Goal: Answer question/provide support: Answer question/provide support

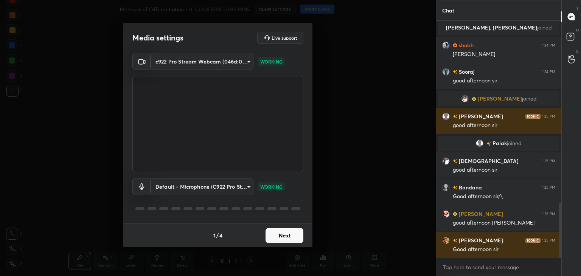
scroll to position [792, 0]
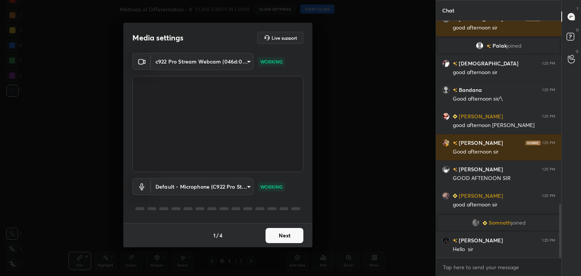
click at [279, 236] on button "Next" at bounding box center [285, 235] width 38 height 15
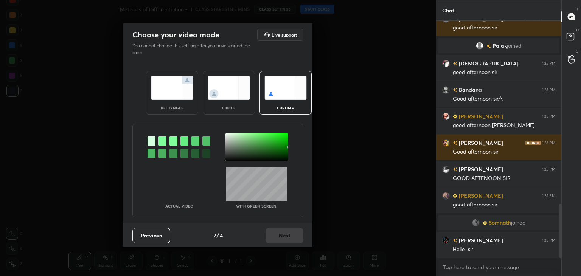
scroll to position [821, 0]
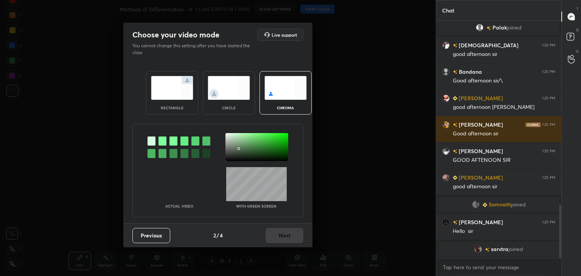
click at [238, 149] on div at bounding box center [257, 147] width 63 height 28
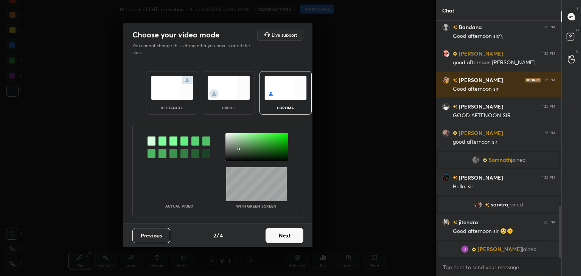
scroll to position [862, 0]
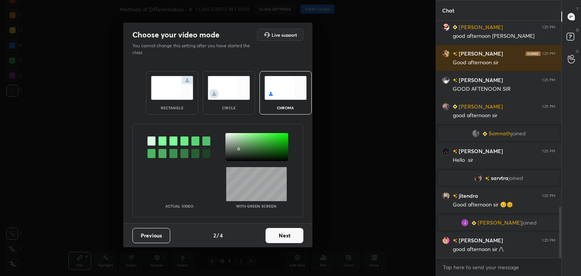
click at [282, 234] on button "Next" at bounding box center [285, 235] width 38 height 15
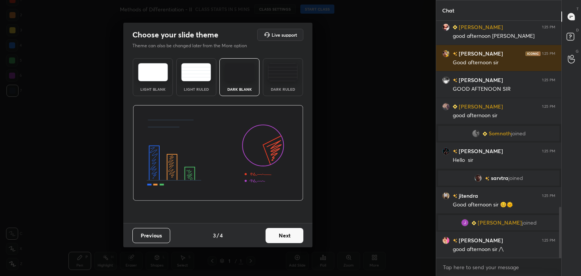
click at [288, 234] on button "Next" at bounding box center [285, 235] width 38 height 15
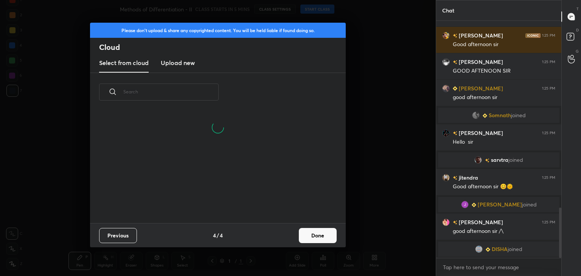
click at [316, 237] on button "Done" at bounding box center [318, 235] width 38 height 15
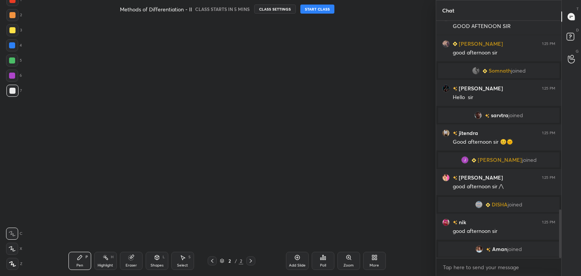
scroll to position [939, 0]
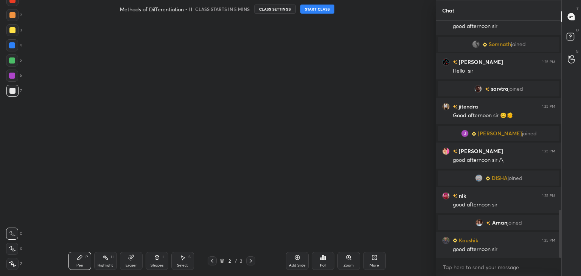
click at [318, 9] on button "START CLASS" at bounding box center [318, 9] width 34 height 9
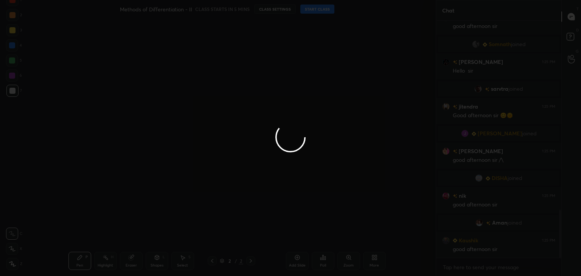
type textarea "x"
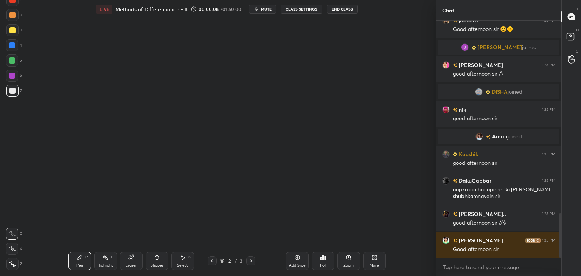
scroll to position [0, 0]
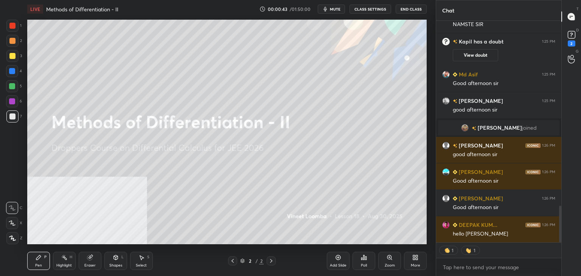
scroll to position [1173, 0]
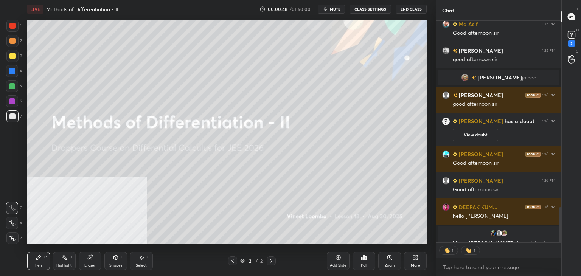
click at [417, 260] on icon at bounding box center [417, 259] width 2 height 2
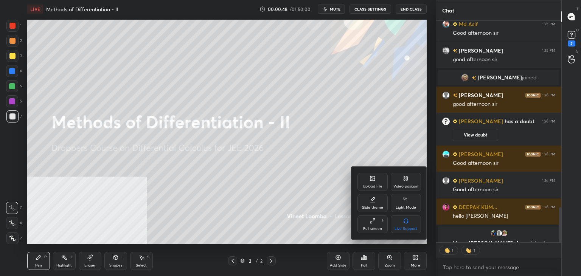
click at [407, 185] on div "Video position" at bounding box center [406, 187] width 25 height 4
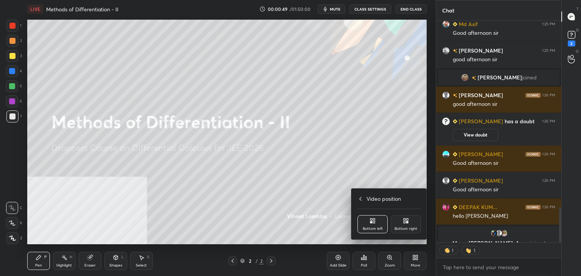
scroll to position [1144, 0]
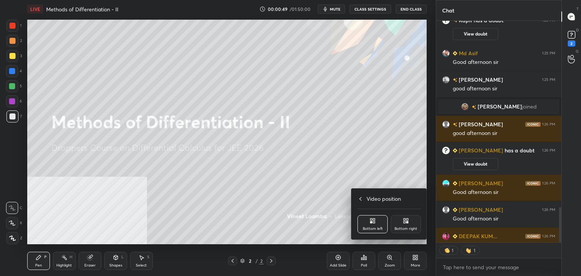
click at [409, 219] on div "Bottom right" at bounding box center [406, 224] width 30 height 18
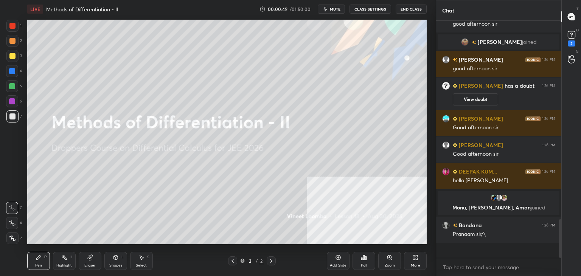
scroll to position [0, 0]
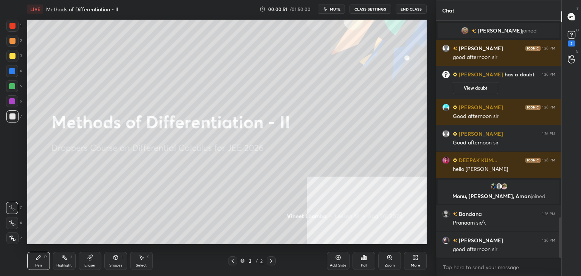
click at [17, 237] on div at bounding box center [12, 238] width 12 height 12
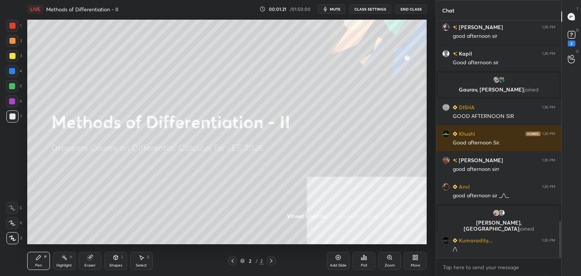
scroll to position [1301, 0]
click at [19, 237] on div "1 2 3 4 5 6 7 C X Z C X Z E E Erase all H H LIVE Methods of Differentiation - I…" at bounding box center [215, 138] width 430 height 276
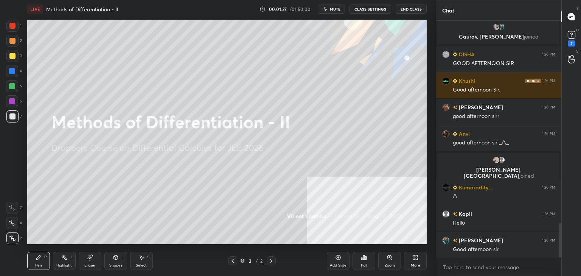
scroll to position [1381, 0]
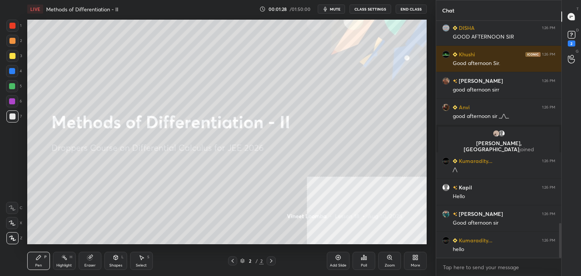
click at [87, 259] on icon at bounding box center [89, 257] width 5 height 5
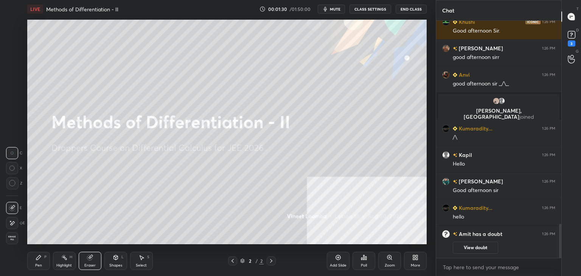
click at [11, 237] on span "Erase all" at bounding box center [11, 238] width 11 height 5
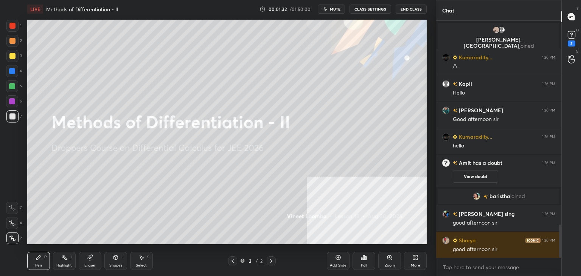
scroll to position [1468, 0]
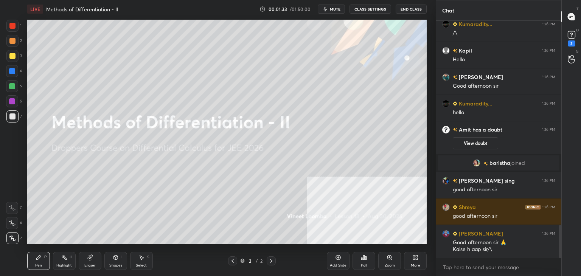
click at [88, 265] on div "Eraser" at bounding box center [89, 266] width 11 height 4
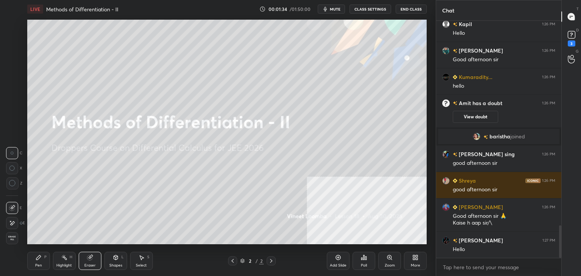
click at [16, 239] on span "Erase all" at bounding box center [11, 238] width 11 height 5
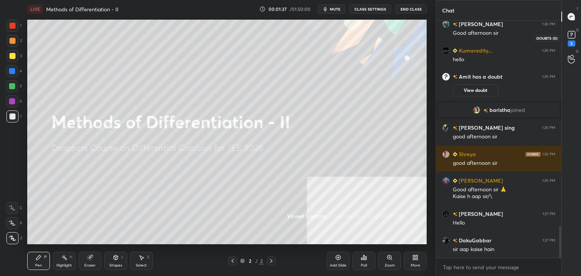
click at [570, 38] on rect at bounding box center [571, 34] width 7 height 7
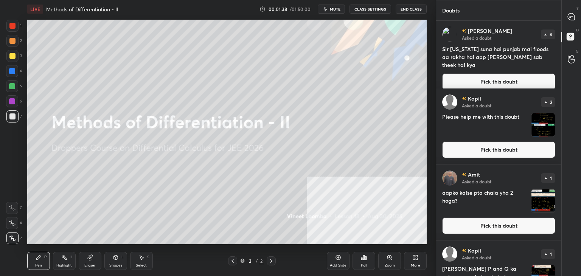
click at [472, 76] on button "Pick this doubt" at bounding box center [498, 81] width 113 height 17
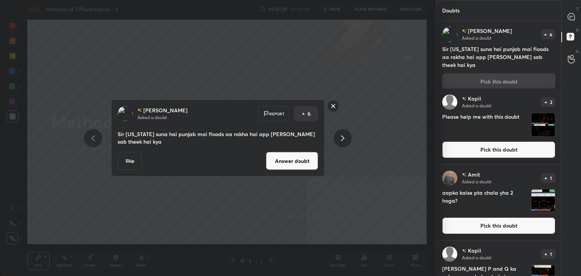
click at [282, 162] on button "Answer doubt" at bounding box center [292, 161] width 52 height 18
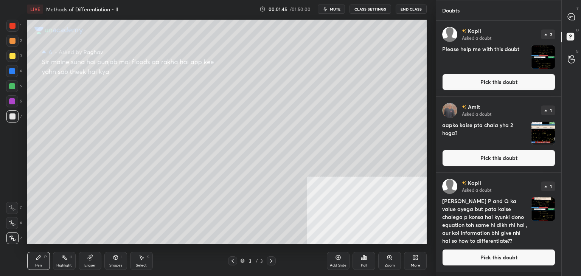
click at [479, 79] on button "Pick this doubt" at bounding box center [498, 82] width 113 height 17
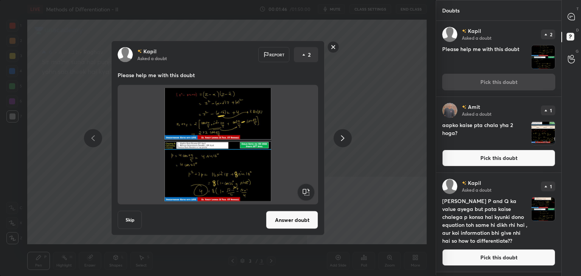
click at [299, 223] on button "Answer doubt" at bounding box center [292, 220] width 52 height 18
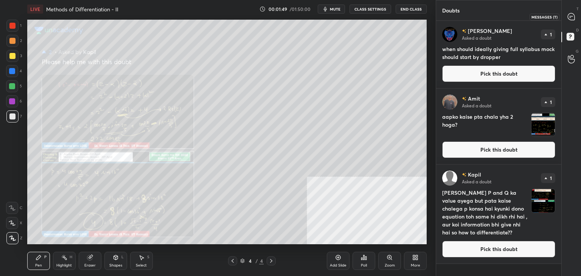
drag, startPoint x: 573, startPoint y: 17, endPoint x: 570, endPoint y: 20, distance: 4.1
click at [572, 17] on icon at bounding box center [571, 16] width 7 height 7
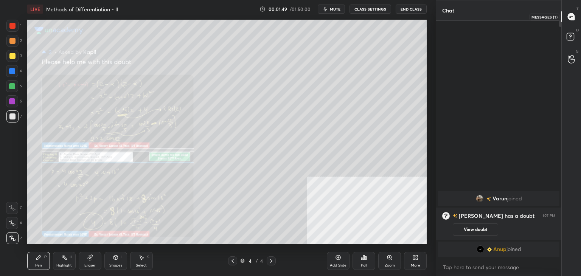
scroll to position [235, 123]
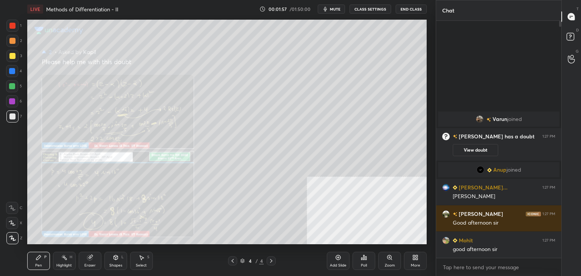
click at [390, 261] on div "Zoom" at bounding box center [389, 261] width 23 height 18
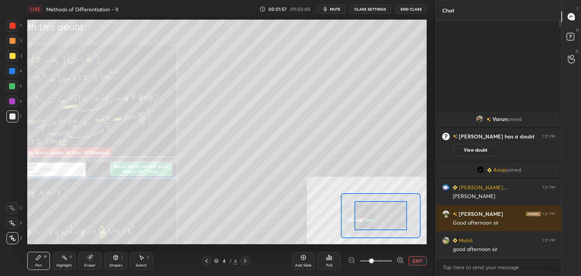
drag, startPoint x: 391, startPoint y: 263, endPoint x: 386, endPoint y: 261, distance: 4.9
click at [388, 263] on span at bounding box center [376, 260] width 32 height 11
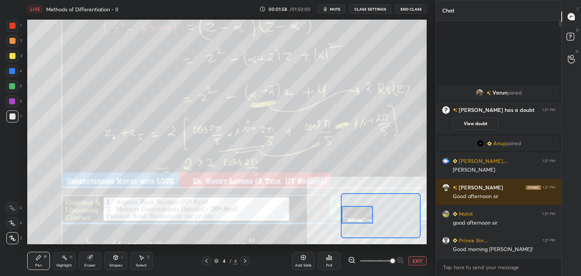
click at [338, 221] on div "Setting up your live class Poll for secs No correct answer Start poll" at bounding box center [227, 132] width 400 height 225
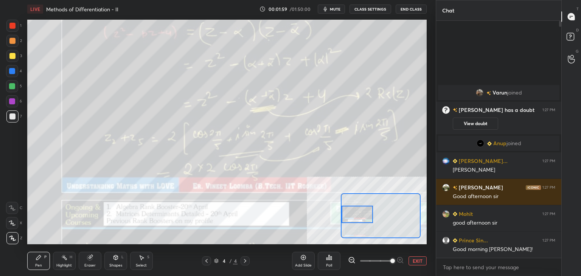
click at [416, 258] on button "EXIT" at bounding box center [418, 261] width 18 height 9
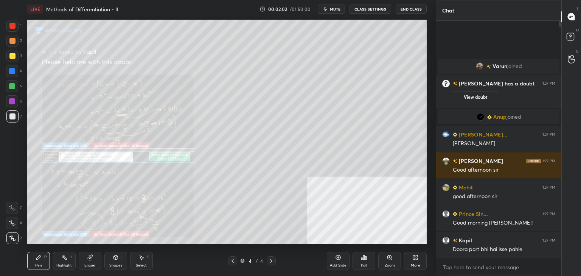
click at [385, 260] on div "Zoom" at bounding box center [389, 261] width 23 height 18
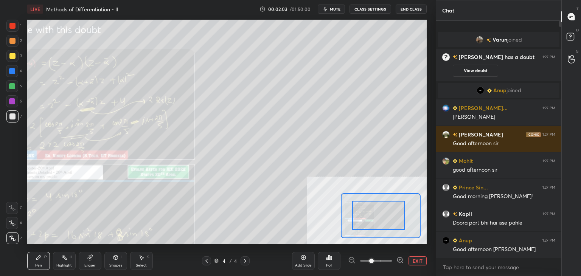
drag, startPoint x: 385, startPoint y: 222, endPoint x: 365, endPoint y: 225, distance: 19.9
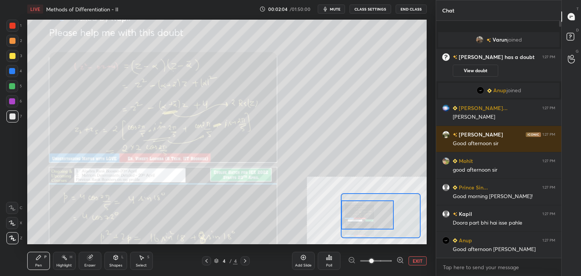
click at [360, 223] on div at bounding box center [367, 215] width 52 height 29
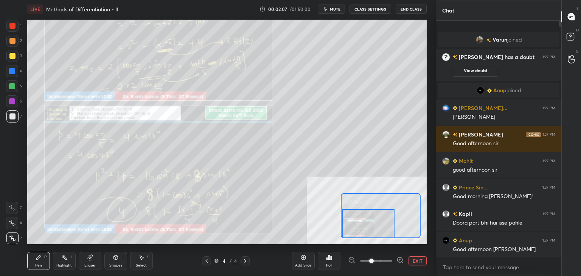
drag, startPoint x: 361, startPoint y: 215, endPoint x: 359, endPoint y: 229, distance: 14.1
click at [361, 226] on div at bounding box center [368, 223] width 52 height 29
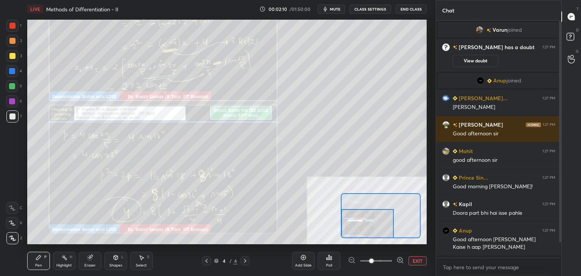
drag, startPoint x: 411, startPoint y: 259, endPoint x: 410, endPoint y: 242, distance: 17.1
click at [409, 259] on button "EXIT" at bounding box center [418, 261] width 18 height 9
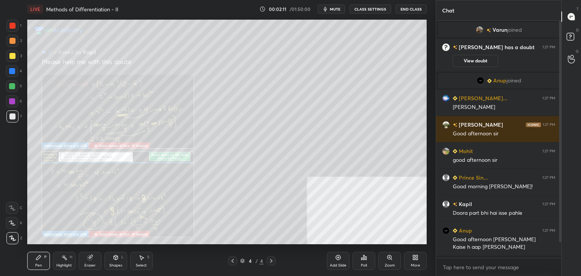
click at [565, 38] on icon at bounding box center [572, 38] width 14 height 14
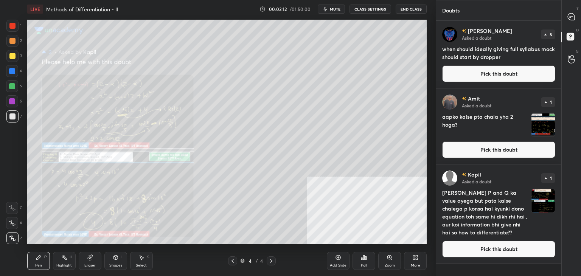
click at [518, 75] on button "Pick this doubt" at bounding box center [498, 73] width 113 height 17
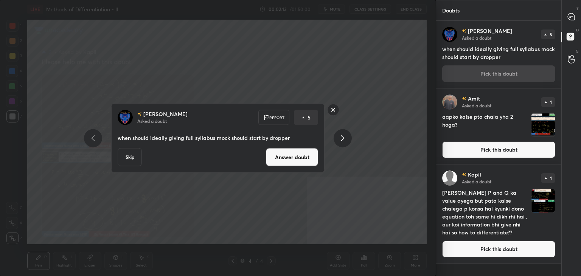
click at [294, 161] on button "Answer doubt" at bounding box center [292, 157] width 52 height 18
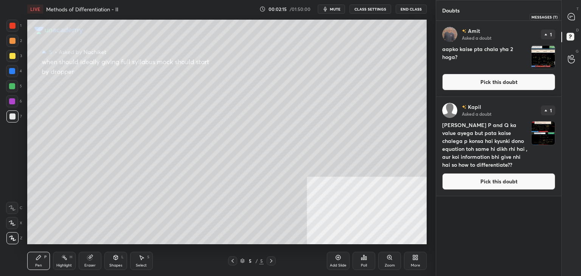
drag, startPoint x: 572, startPoint y: 16, endPoint x: 550, endPoint y: 19, distance: 22.6
click at [571, 15] on icon at bounding box center [571, 16] width 7 height 7
type textarea "x"
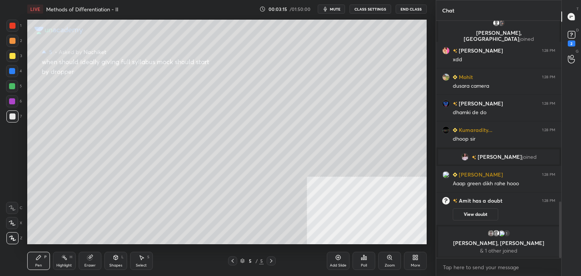
scroll to position [789, 0]
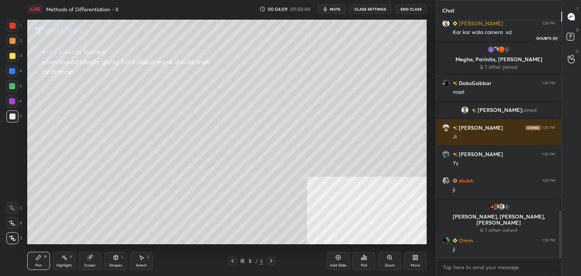
click at [576, 37] on icon at bounding box center [572, 38] width 14 height 14
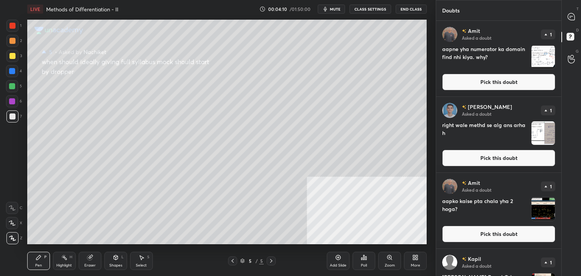
click at [510, 83] on button "Pick this doubt" at bounding box center [498, 82] width 113 height 17
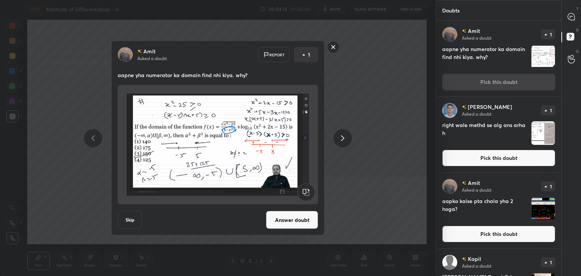
click at [291, 221] on button "Answer doubt" at bounding box center [292, 220] width 52 height 18
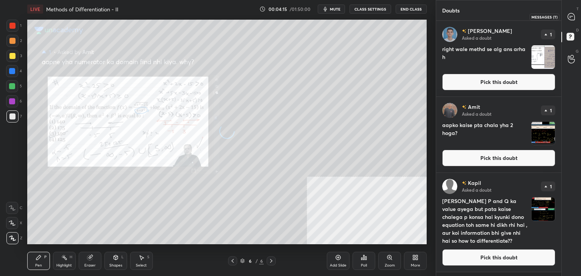
click at [572, 17] on icon at bounding box center [571, 16] width 7 height 7
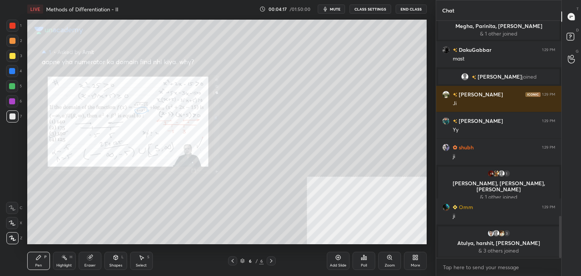
click at [393, 263] on div "Zoom" at bounding box center [389, 261] width 23 height 18
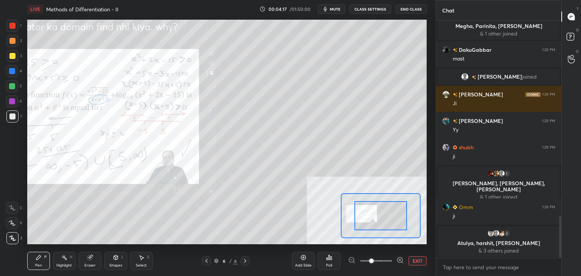
click at [394, 262] on div at bounding box center [376, 261] width 56 height 9
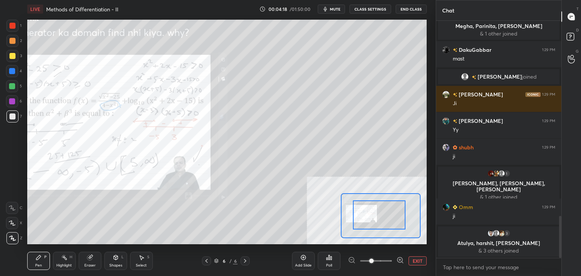
drag, startPoint x: 385, startPoint y: 228, endPoint x: 370, endPoint y: 227, distance: 14.8
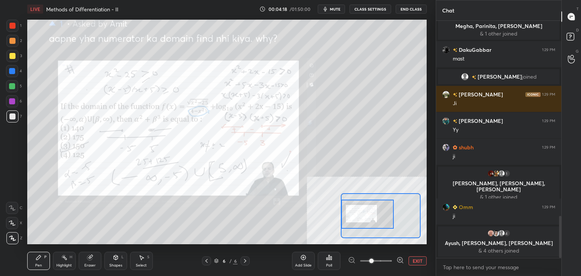
drag, startPoint x: 381, startPoint y: 226, endPoint x: 374, endPoint y: 225, distance: 6.5
click at [366, 225] on div at bounding box center [367, 214] width 52 height 29
drag, startPoint x: 375, startPoint y: 225, endPoint x: 373, endPoint y: 218, distance: 7.3
click at [374, 225] on div at bounding box center [367, 214] width 52 height 29
click at [14, 26] on div at bounding box center [12, 26] width 6 height 6
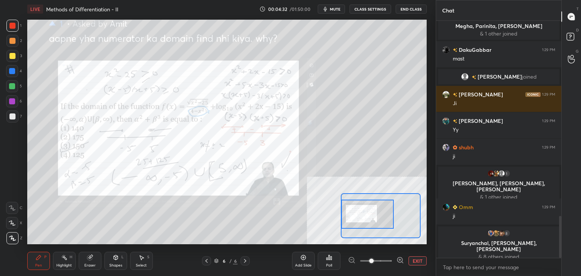
click at [89, 264] on div "Eraser" at bounding box center [89, 266] width 11 height 4
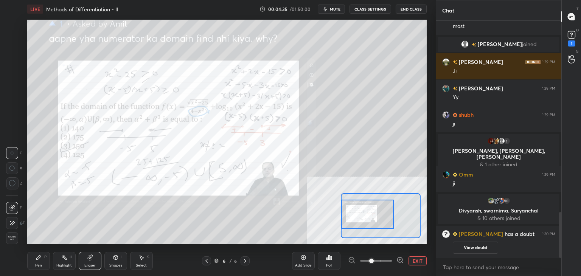
drag, startPoint x: 36, startPoint y: 267, endPoint x: 71, endPoint y: 244, distance: 41.7
click at [36, 267] on div "Pen" at bounding box center [38, 266] width 7 height 4
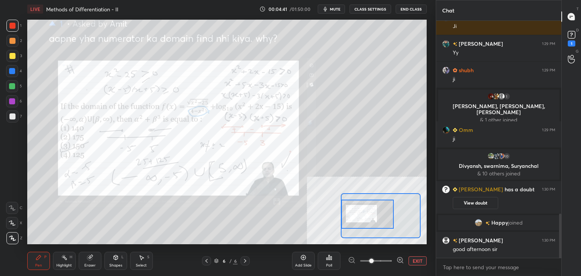
scroll to position [1031, 0]
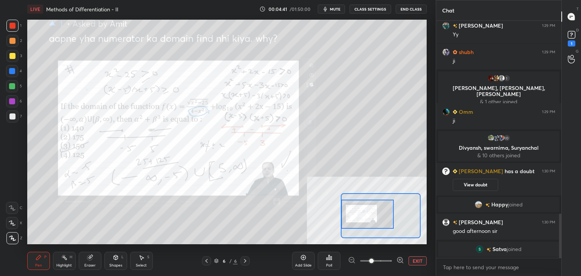
click at [415, 260] on button "EXIT" at bounding box center [418, 261] width 18 height 9
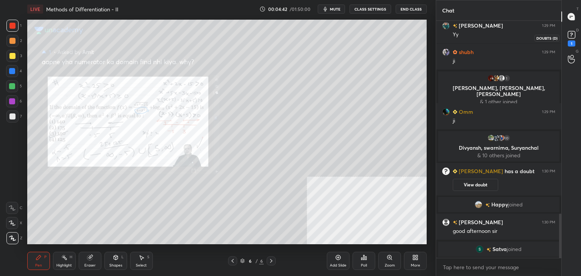
click at [575, 34] on rect at bounding box center [571, 34] width 7 height 7
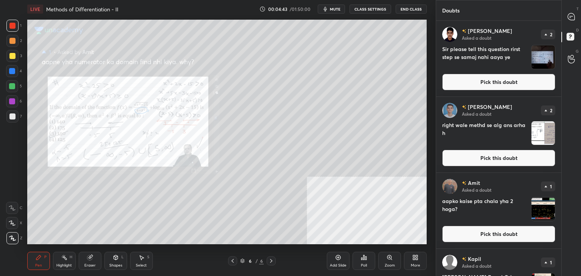
click at [523, 74] on button "Pick this doubt" at bounding box center [498, 82] width 113 height 17
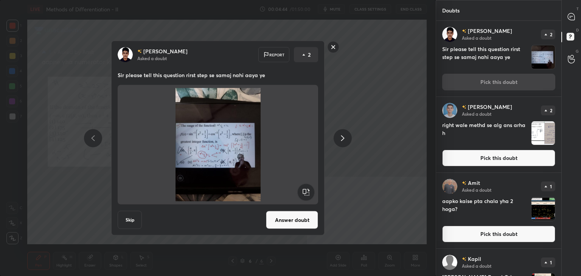
click at [285, 222] on button "Answer doubt" at bounding box center [292, 220] width 52 height 18
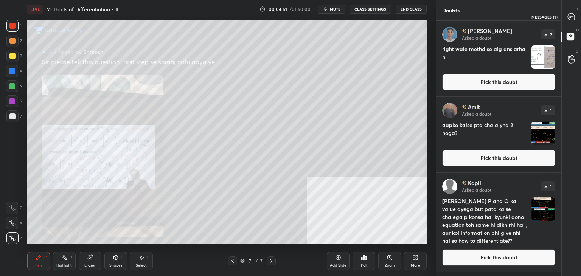
drag, startPoint x: 573, startPoint y: 15, endPoint x: 563, endPoint y: 20, distance: 10.8
click at [572, 15] on icon at bounding box center [571, 16] width 7 height 7
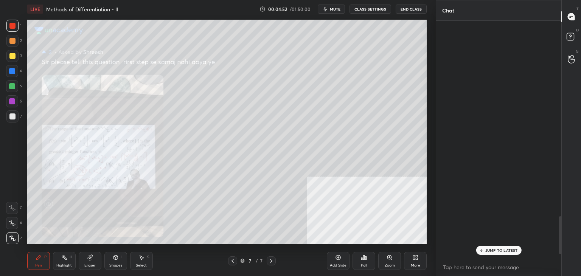
scroll to position [235, 123]
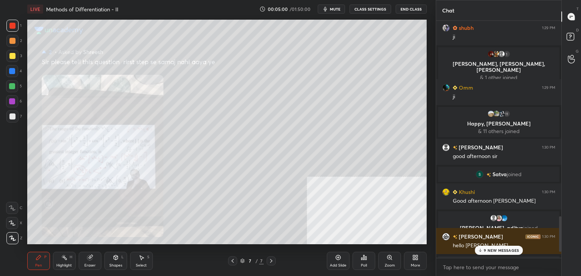
click at [499, 250] on p "9 NEW MESSAGES" at bounding box center [501, 250] width 35 height 5
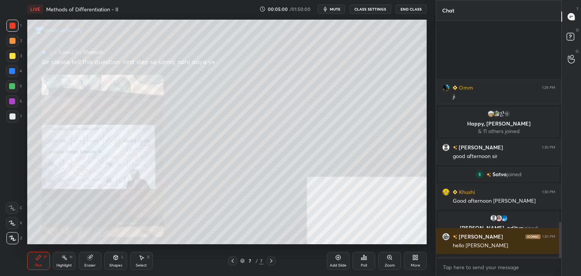
scroll to position [1337, 0]
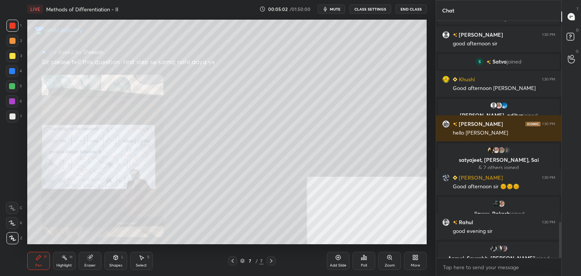
click at [393, 263] on div "Zoom" at bounding box center [389, 261] width 23 height 18
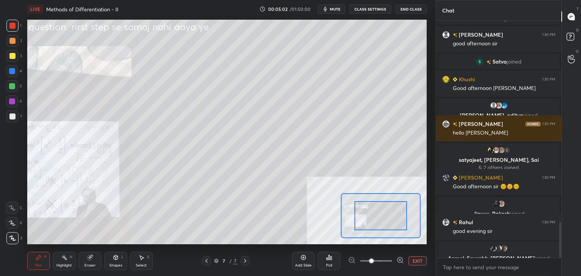
click at [393, 262] on div at bounding box center [376, 261] width 56 height 9
click at [394, 263] on div at bounding box center [376, 261] width 56 height 9
drag, startPoint x: 393, startPoint y: 263, endPoint x: 397, endPoint y: 260, distance: 4.6
click at [393, 263] on div at bounding box center [376, 261] width 56 height 9
click at [400, 260] on icon at bounding box center [400, 260] width 2 height 0
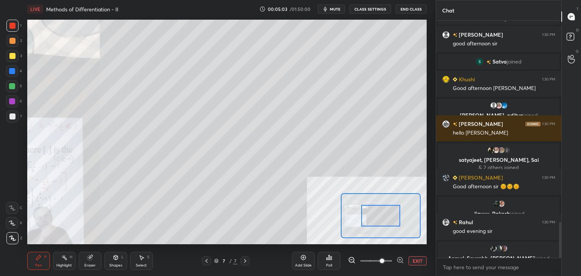
click at [401, 261] on icon at bounding box center [401, 261] width 8 height 8
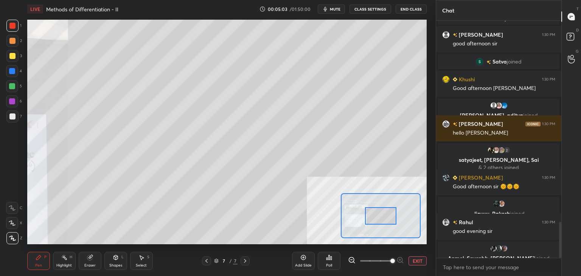
scroll to position [1376, 0]
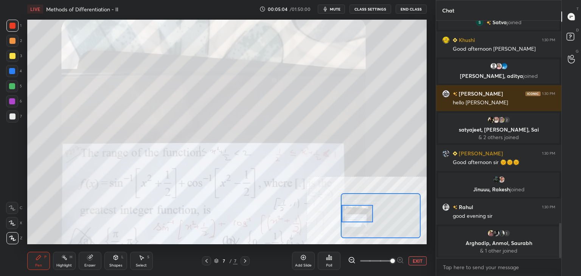
drag, startPoint x: 348, startPoint y: 219, endPoint x: 352, endPoint y: 220, distance: 3.9
click at [346, 219] on div at bounding box center [357, 213] width 31 height 17
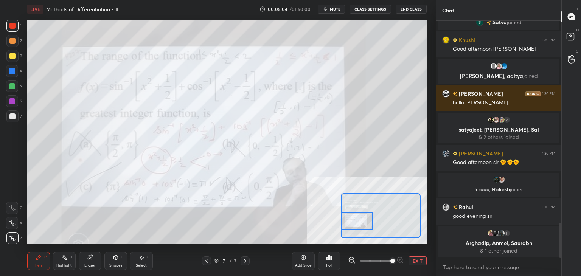
scroll to position [1160, 0]
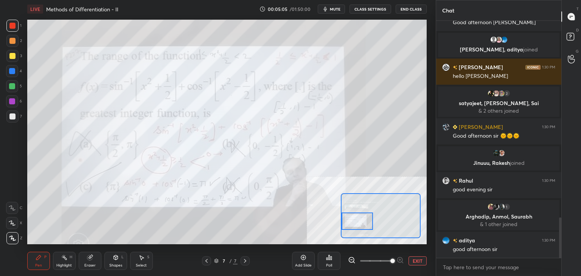
drag, startPoint x: 352, startPoint y: 221, endPoint x: 350, endPoint y: 226, distance: 5.5
click at [350, 226] on div at bounding box center [357, 221] width 31 height 17
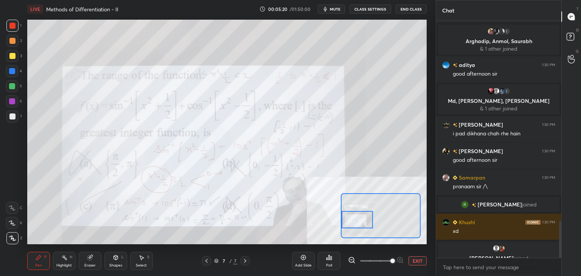
scroll to position [1300, 0]
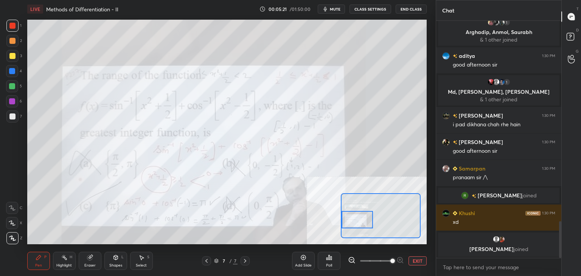
drag, startPoint x: 358, startPoint y: 223, endPoint x: 347, endPoint y: 211, distance: 15.8
click at [358, 221] on div at bounding box center [357, 219] width 31 height 17
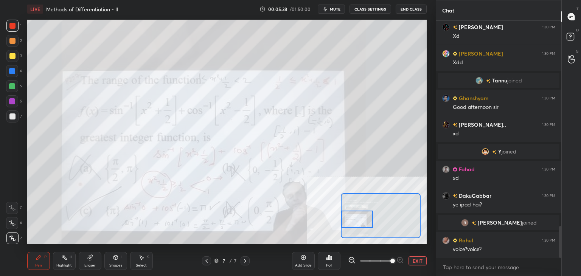
scroll to position [1559, 0]
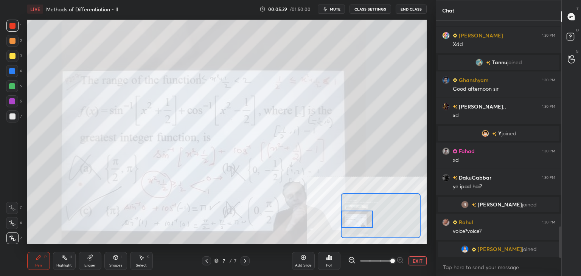
click at [416, 259] on button "EXIT" at bounding box center [418, 261] width 18 height 9
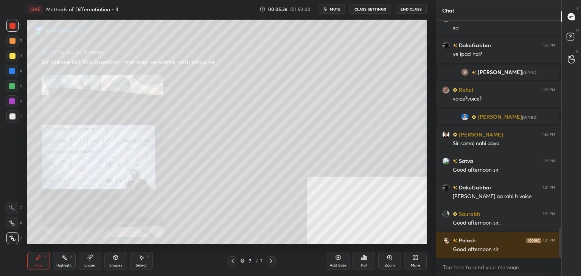
scroll to position [1687, 0]
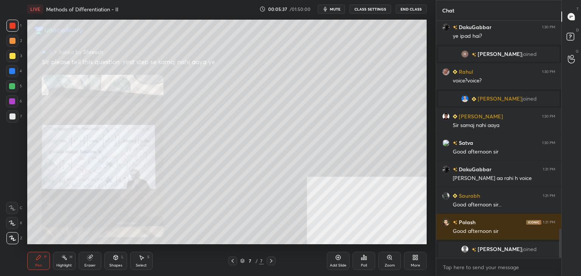
click at [389, 260] on icon at bounding box center [390, 258] width 6 height 6
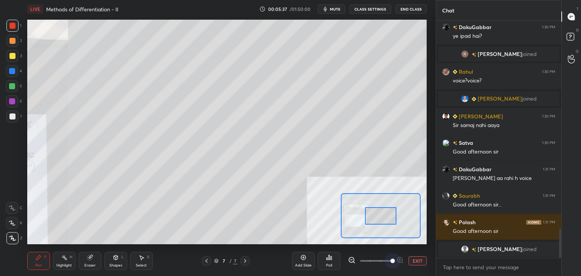
click at [389, 259] on span at bounding box center [376, 260] width 32 height 11
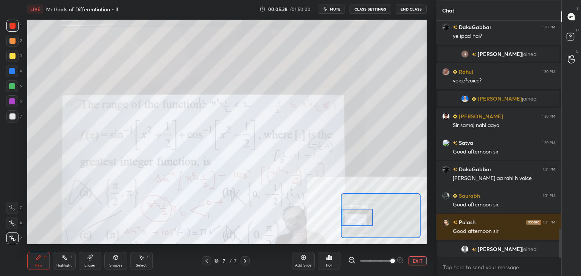
drag, startPoint x: 368, startPoint y: 223, endPoint x: 346, endPoint y: 227, distance: 22.3
click at [347, 226] on div at bounding box center [357, 217] width 31 height 17
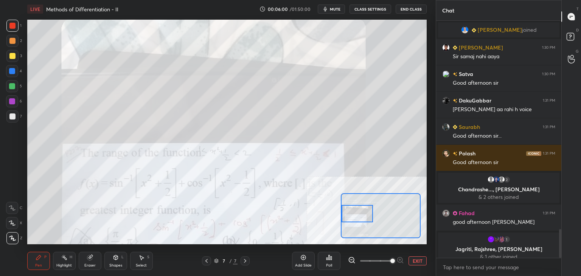
scroll to position [1711, 0]
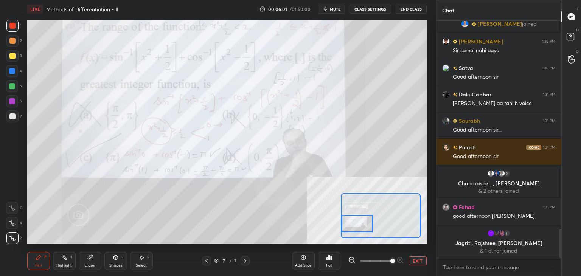
drag, startPoint x: 356, startPoint y: 218, endPoint x: 352, endPoint y: 224, distance: 7.3
click at [352, 223] on div at bounding box center [357, 223] width 31 height 17
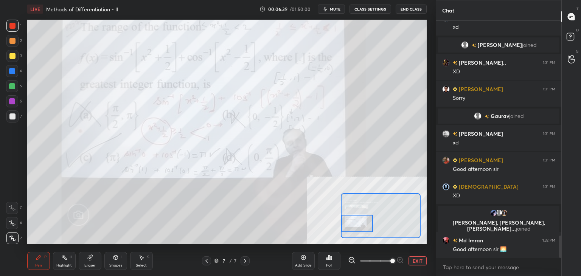
scroll to position [2315, 0]
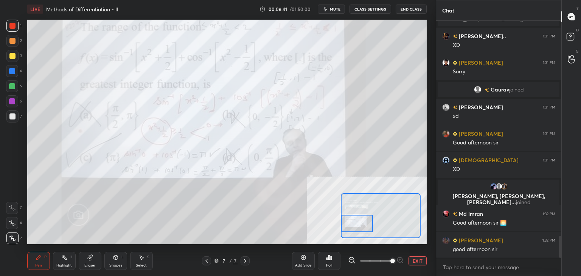
click at [422, 260] on button "EXIT" at bounding box center [418, 261] width 18 height 9
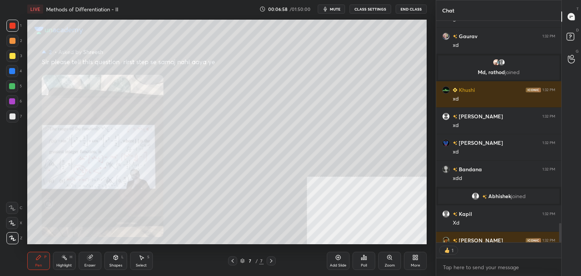
scroll to position [220, 123]
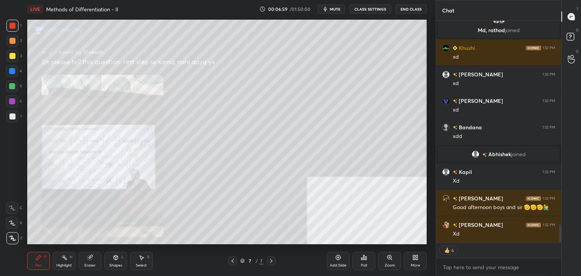
click at [362, 10] on button "CLASS SETTINGS" at bounding box center [371, 9] width 42 height 9
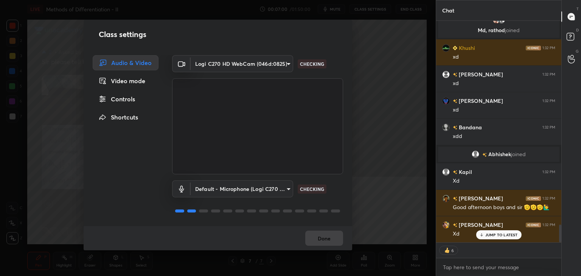
click at [125, 95] on div "Controls" at bounding box center [126, 99] width 66 height 15
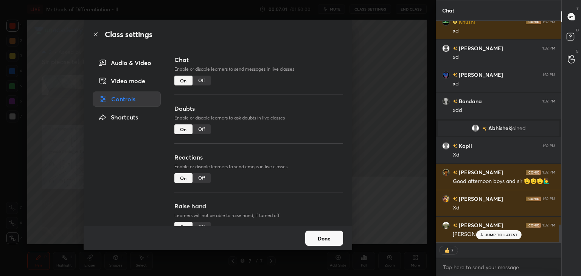
click at [203, 179] on div "Off" at bounding box center [202, 178] width 18 height 10
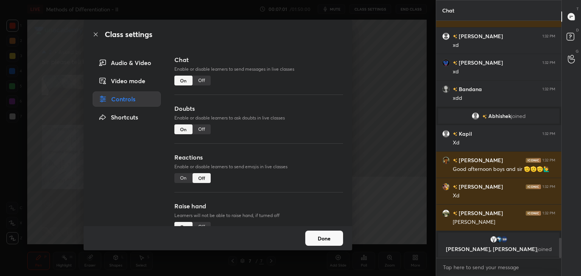
click at [198, 223] on div "Off" at bounding box center [202, 227] width 18 height 10
click at [325, 235] on button "Done" at bounding box center [324, 238] width 38 height 15
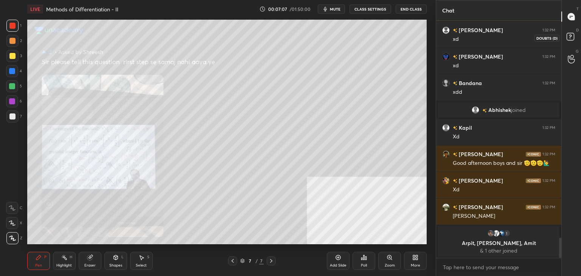
drag, startPoint x: 569, startPoint y: 35, endPoint x: 557, endPoint y: 39, distance: 12.3
click at [562, 37] on div "D Doubts (D)" at bounding box center [571, 37] width 19 height 21
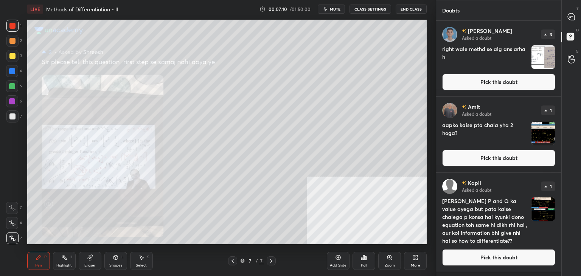
click at [512, 82] on button "Pick this doubt" at bounding box center [498, 82] width 113 height 17
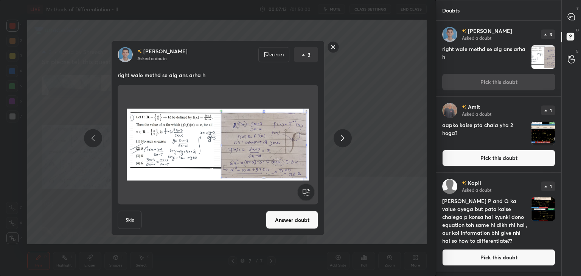
click at [306, 223] on button "Answer doubt" at bounding box center [292, 220] width 52 height 18
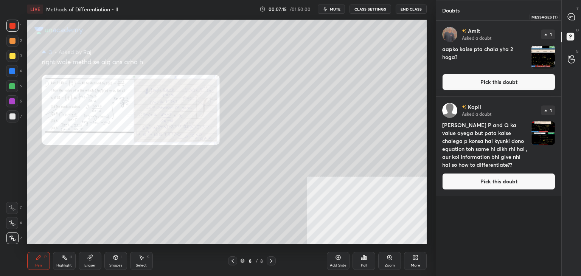
click at [571, 16] on icon at bounding box center [571, 16] width 7 height 7
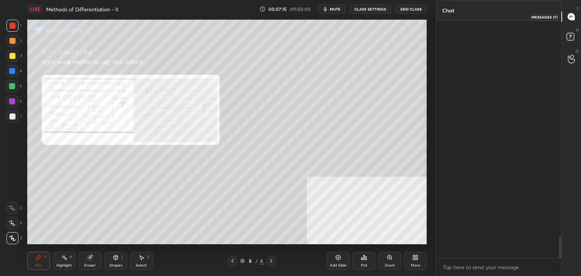
scroll to position [2, 2]
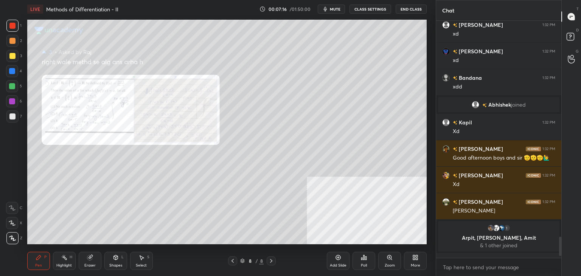
click at [390, 259] on icon at bounding box center [390, 257] width 4 height 4
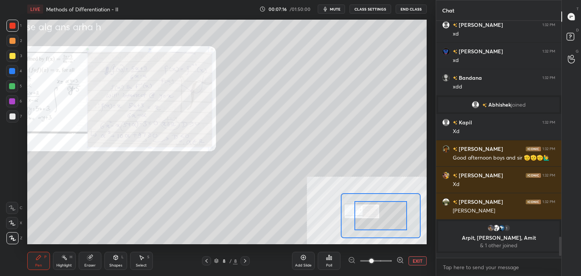
click at [389, 259] on span at bounding box center [376, 260] width 32 height 11
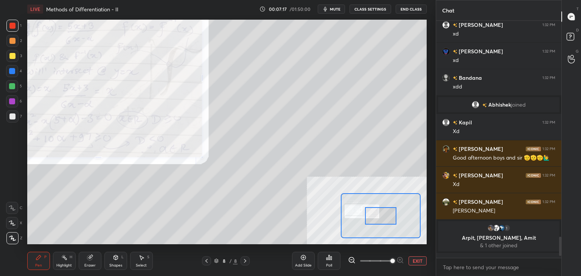
click at [392, 260] on span at bounding box center [393, 261] width 5 height 5
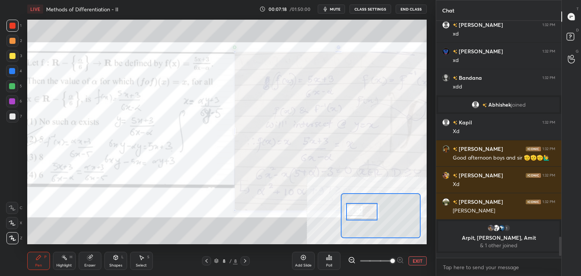
drag, startPoint x: 378, startPoint y: 214, endPoint x: 360, endPoint y: 220, distance: 19.0
click at [359, 210] on div at bounding box center [361, 211] width 31 height 17
click at [351, 258] on icon at bounding box center [351, 260] width 5 height 5
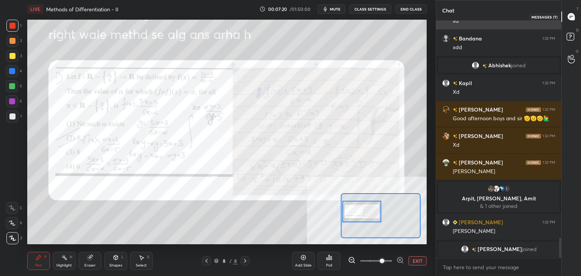
drag, startPoint x: 571, startPoint y: 18, endPoint x: 556, endPoint y: 25, distance: 16.6
click at [572, 18] on icon at bounding box center [571, 16] width 7 height 7
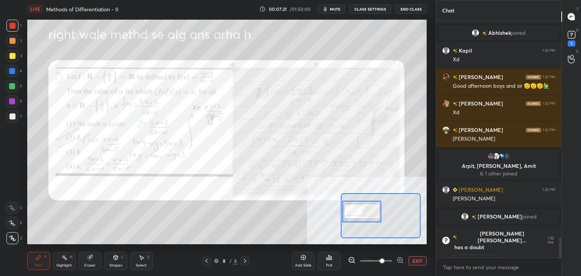
scroll to position [2605, 0]
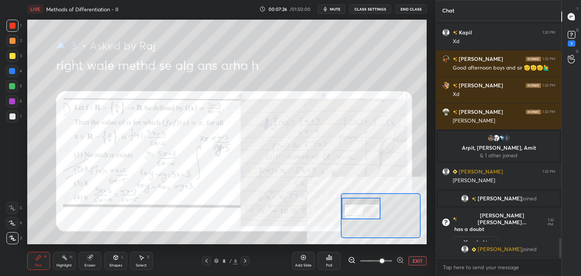
drag, startPoint x: 362, startPoint y: 217, endPoint x: 351, endPoint y: 207, distance: 14.7
click at [356, 214] on div at bounding box center [361, 209] width 39 height 22
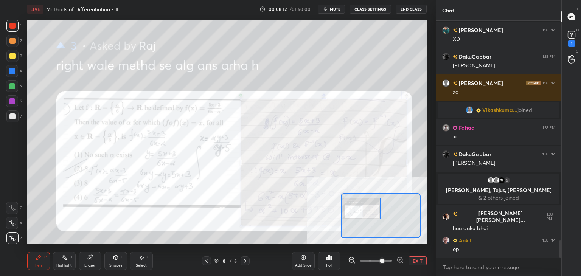
scroll to position [2978, 0]
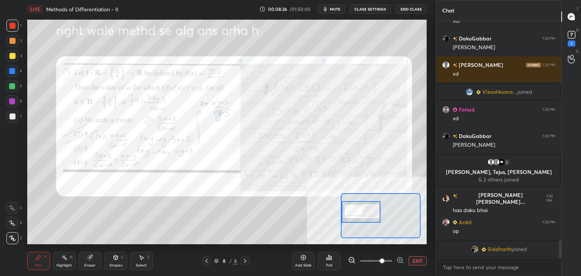
click at [363, 216] on div at bounding box center [361, 212] width 39 height 22
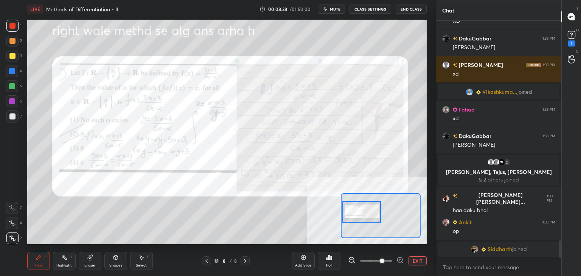
click at [361, 213] on div at bounding box center [361, 212] width 39 height 22
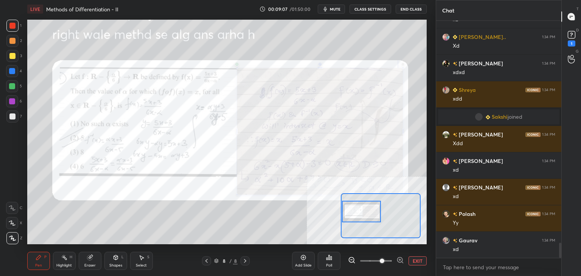
scroll to position [3514, 0]
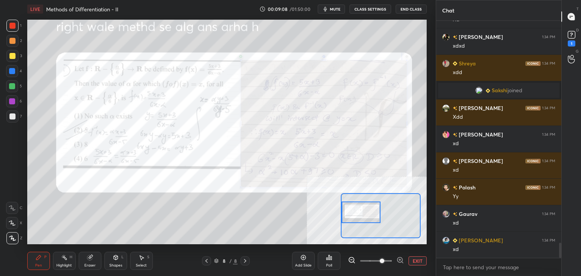
drag, startPoint x: 363, startPoint y: 208, endPoint x: 363, endPoint y: 216, distance: 8.4
click at [363, 216] on div at bounding box center [361, 213] width 39 height 22
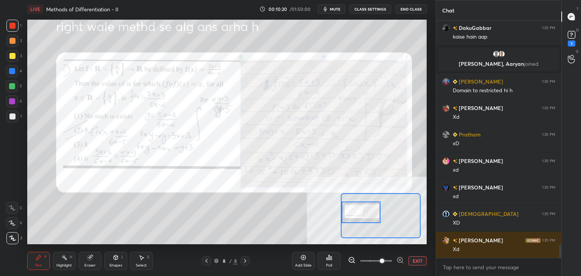
scroll to position [4005, 0]
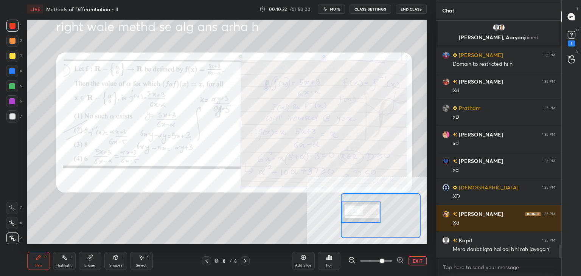
click at [424, 259] on button "EXIT" at bounding box center [418, 261] width 18 height 9
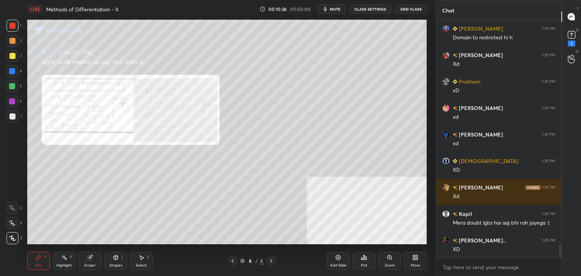
scroll to position [4058, 0]
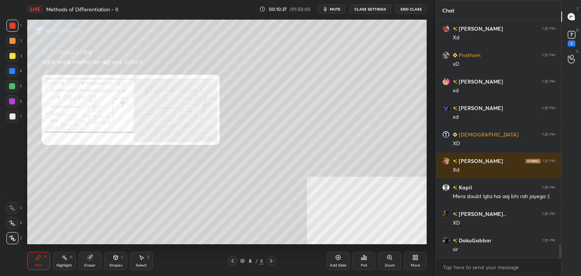
click at [419, 262] on div "More" at bounding box center [415, 261] width 23 height 18
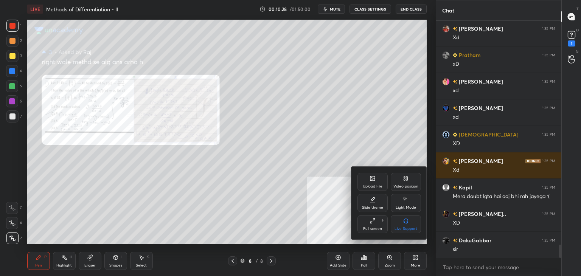
click at [233, 263] on div at bounding box center [290, 138] width 581 height 276
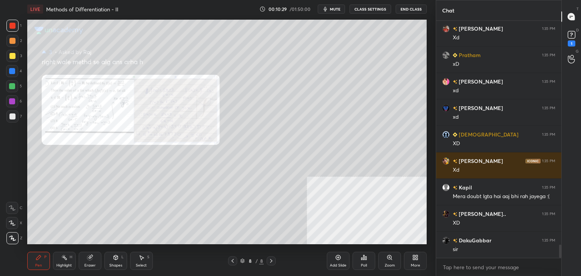
click at [232, 262] on icon at bounding box center [233, 261] width 6 height 6
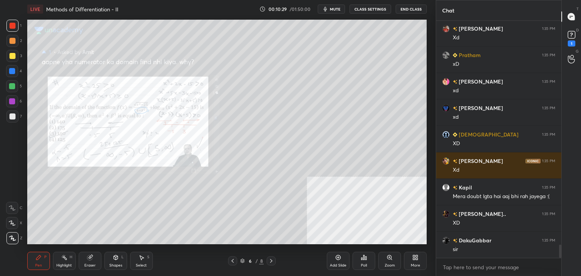
click at [232, 261] on icon at bounding box center [233, 261] width 6 height 6
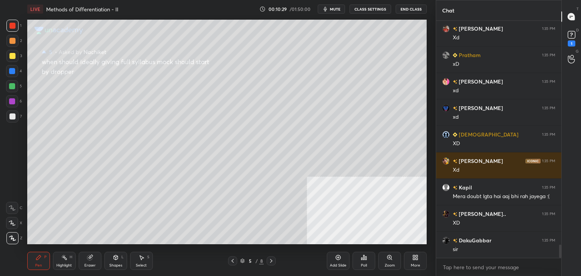
click at [233, 261] on icon at bounding box center [233, 261] width 6 height 6
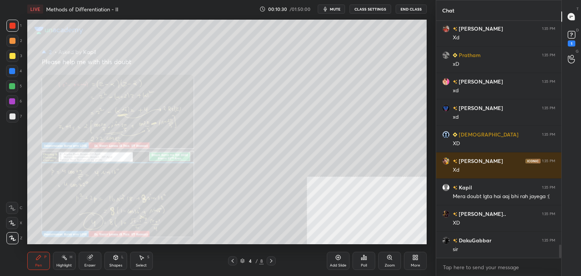
click at [233, 262] on icon at bounding box center [233, 261] width 6 height 6
click at [233, 262] on icon at bounding box center [233, 261] width 2 height 4
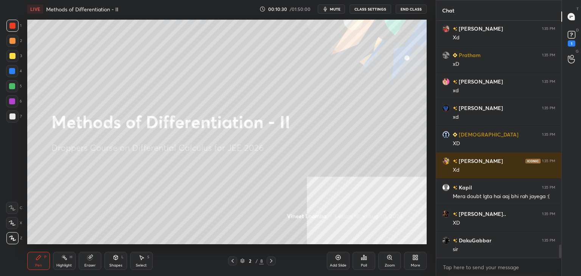
click at [234, 262] on icon at bounding box center [233, 261] width 6 height 6
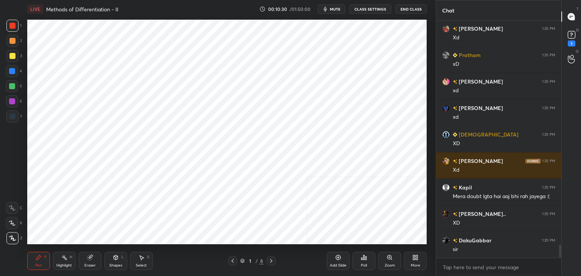
click at [233, 261] on icon at bounding box center [233, 261] width 6 height 6
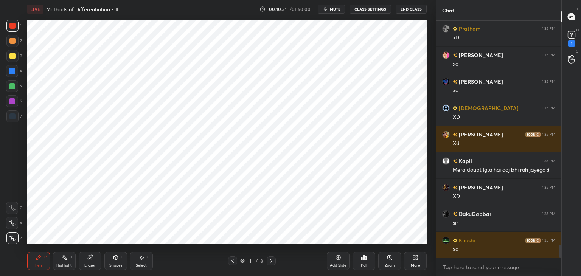
click at [268, 261] on div at bounding box center [271, 261] width 9 height 9
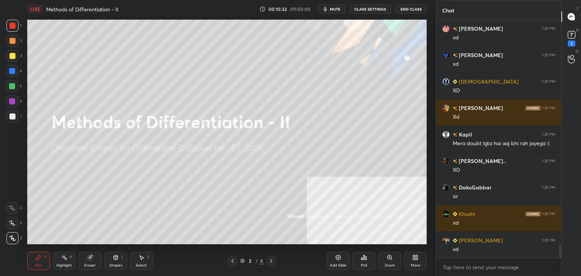
click at [424, 258] on div "More" at bounding box center [415, 261] width 23 height 18
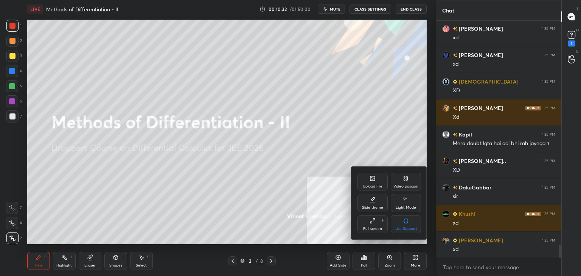
click at [376, 178] on div "Upload File" at bounding box center [373, 182] width 30 height 18
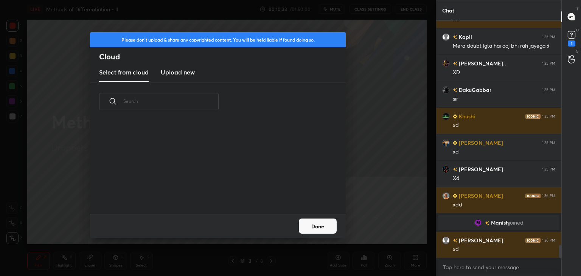
click at [177, 76] on h3 "Upload new" at bounding box center [178, 72] width 34 height 9
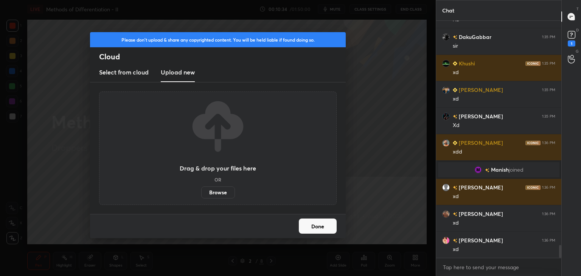
click at [218, 196] on label "Browse" at bounding box center [218, 193] width 34 height 12
click at [201, 196] on input "Browse" at bounding box center [201, 193] width 0 height 12
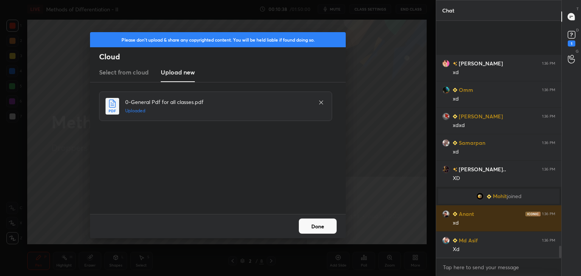
scroll to position [4359, 0]
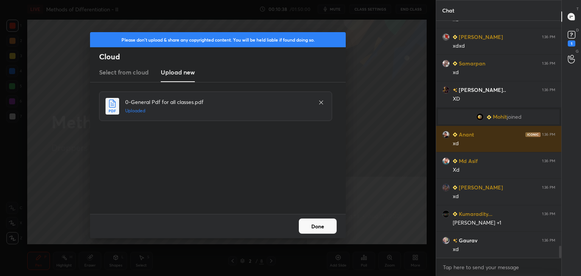
click at [322, 229] on button "Done" at bounding box center [318, 226] width 38 height 15
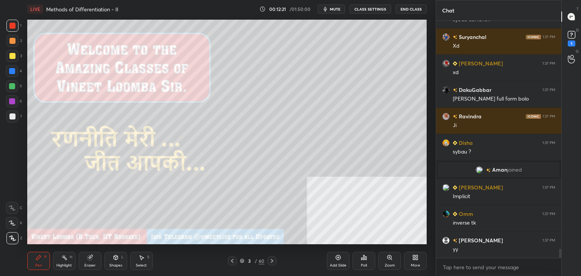
scroll to position [5873, 0]
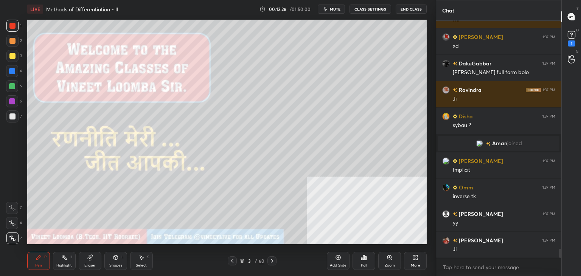
click at [273, 261] on icon at bounding box center [272, 261] width 6 height 6
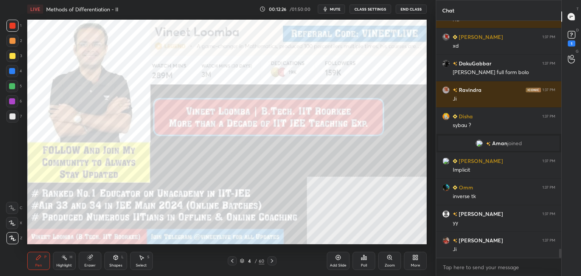
click at [272, 261] on icon at bounding box center [272, 261] width 6 height 6
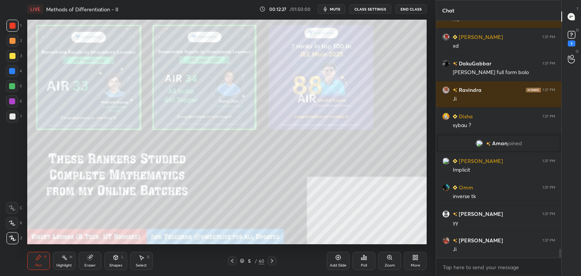
scroll to position [5900, 0]
click at [271, 262] on icon at bounding box center [272, 261] width 6 height 6
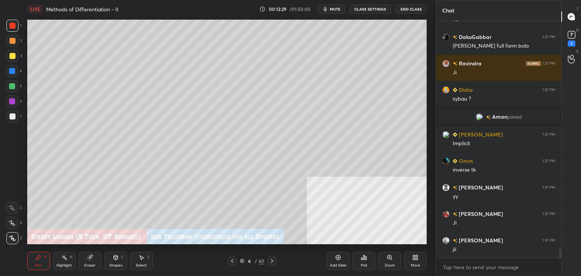
click at [12, 42] on div at bounding box center [12, 41] width 6 height 6
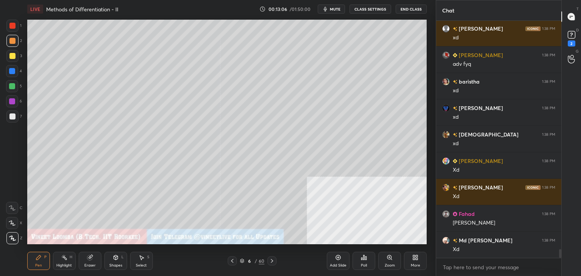
scroll to position [6243, 0]
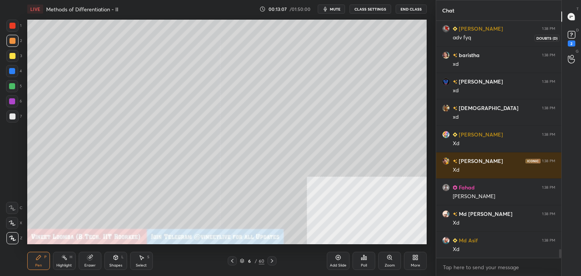
click at [577, 33] on div "2" at bounding box center [571, 38] width 15 height 14
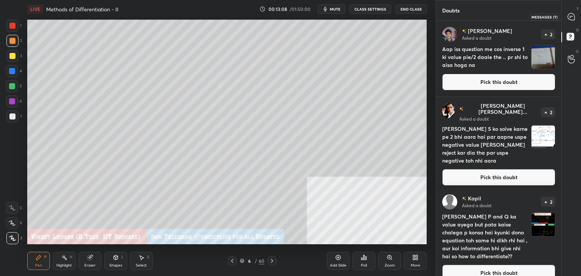
click at [578, 18] on div at bounding box center [571, 17] width 15 height 14
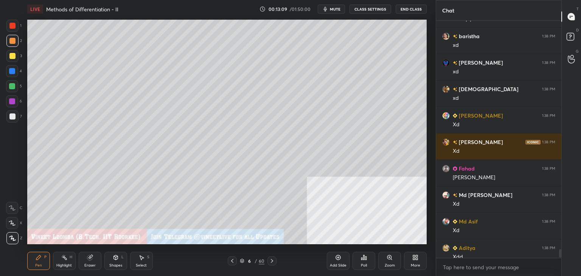
scroll to position [6459, 0]
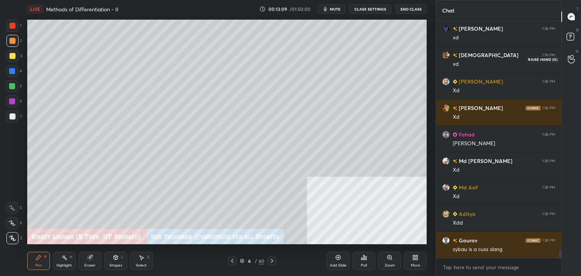
click at [568, 61] on div at bounding box center [571, 59] width 15 height 14
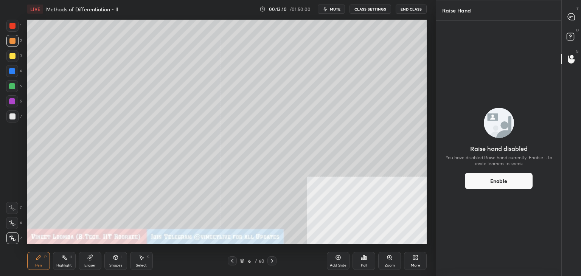
click at [574, 35] on icon at bounding box center [572, 38] width 14 height 14
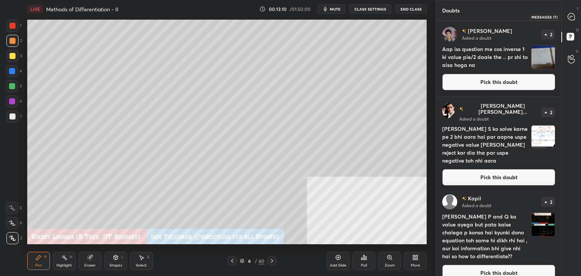
click at [574, 14] on icon at bounding box center [571, 16] width 7 height 7
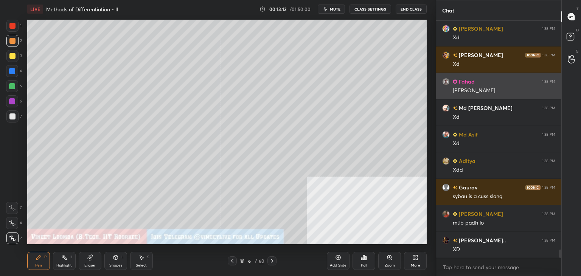
scroll to position [6538, 0]
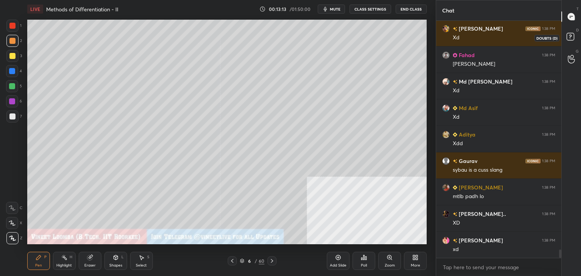
click at [574, 37] on rect at bounding box center [570, 36] width 7 height 7
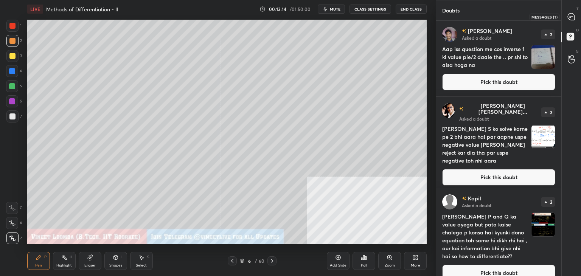
click at [572, 14] on icon at bounding box center [571, 16] width 7 height 7
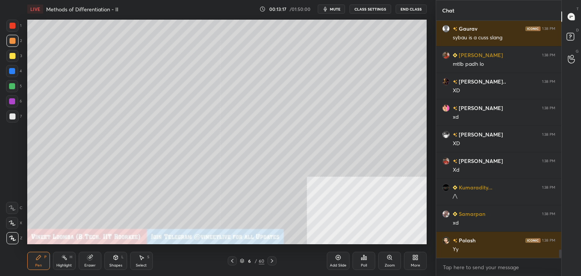
scroll to position [6697, 0]
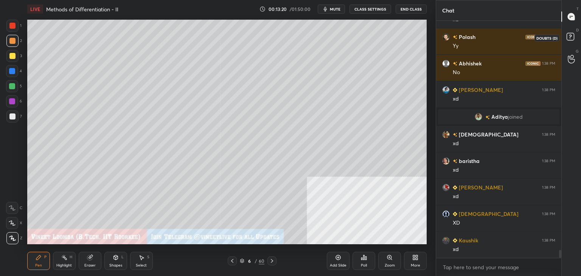
drag, startPoint x: 571, startPoint y: 39, endPoint x: 576, endPoint y: 25, distance: 14.8
click at [571, 38] on rect at bounding box center [570, 36] width 7 height 7
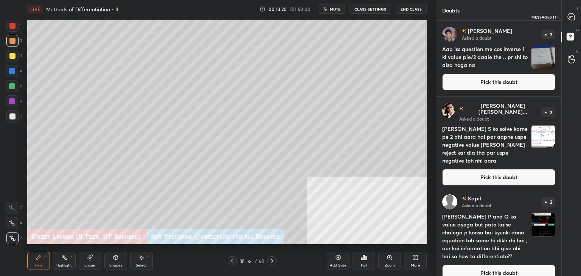
click at [574, 15] on icon at bounding box center [571, 16] width 7 height 7
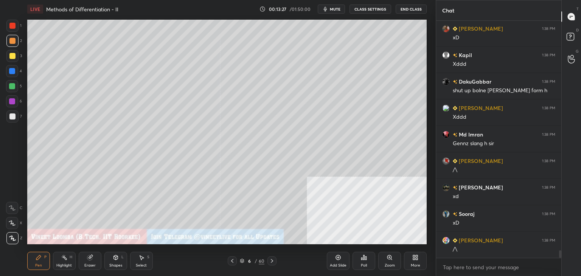
click at [11, 119] on div at bounding box center [12, 117] width 12 height 12
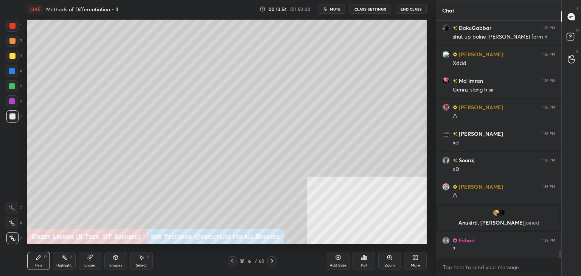
click at [92, 257] on g at bounding box center [90, 258] width 6 height 6
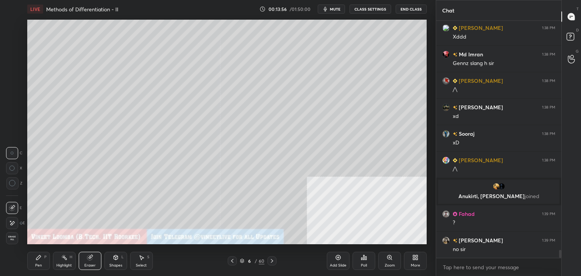
click at [12, 221] on icon at bounding box center [12, 223] width 6 height 6
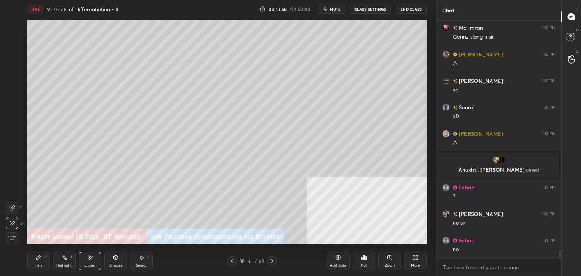
click at [33, 261] on div "Pen P" at bounding box center [38, 261] width 23 height 18
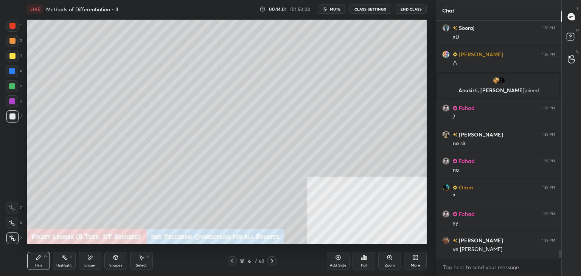
click at [141, 259] on icon at bounding box center [142, 258] width 6 height 6
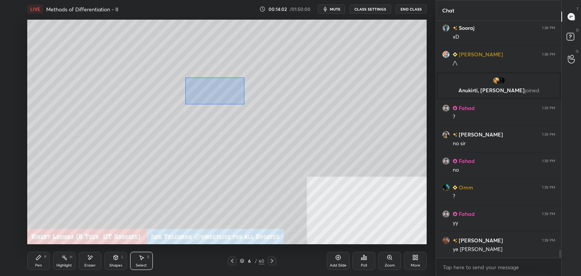
drag, startPoint x: 231, startPoint y: 99, endPoint x: 263, endPoint y: 112, distance: 34.2
click at [291, 126] on div "0 ° Undo Copy Duplicate Duplicate to new slide Delete" at bounding box center [227, 132] width 400 height 225
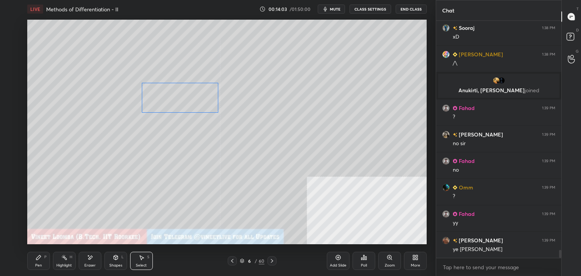
drag, startPoint x: 230, startPoint y: 107, endPoint x: 194, endPoint y: 112, distance: 36.7
click at [195, 111] on div "0 ° Undo Copy Duplicate Duplicate to new slide Delete" at bounding box center [227, 132] width 400 height 225
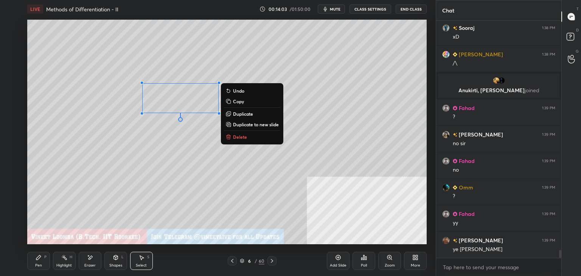
click at [180, 148] on div "0 ° Undo Copy Duplicate Duplicate to new slide Delete" at bounding box center [227, 132] width 400 height 225
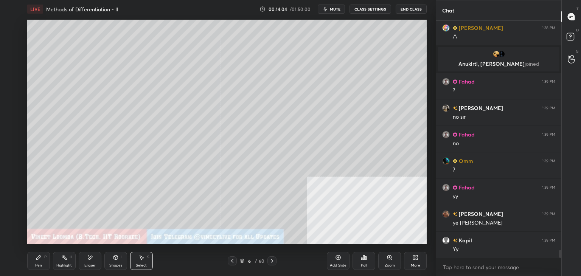
click at [39, 262] on div "Pen P" at bounding box center [38, 261] width 23 height 18
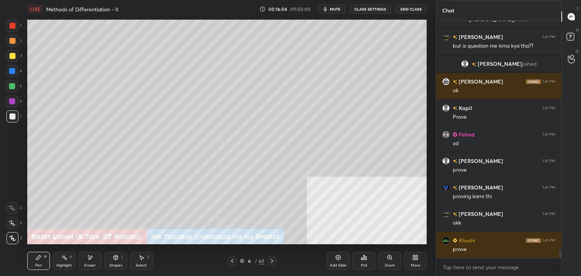
scroll to position [7232, 0]
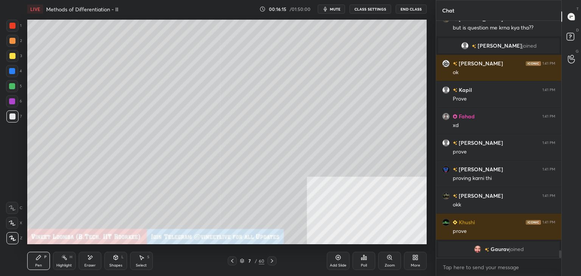
click at [232, 262] on icon at bounding box center [232, 261] width 6 height 6
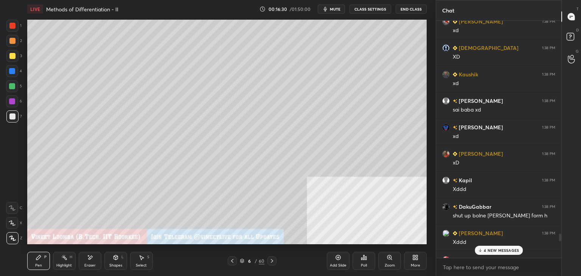
scroll to position [6742, 0]
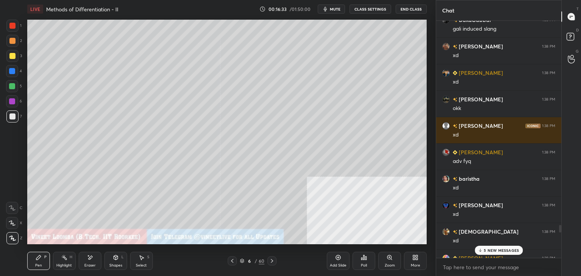
drag, startPoint x: 561, startPoint y: 256, endPoint x: 568, endPoint y: 226, distance: 31.5
click at [579, 220] on div "Chat [PERSON_NAME] 1:37 PM Implicit Omm 1:37 PM inverse tk [PERSON_NAME] 1:37 P…" at bounding box center [508, 138] width 145 height 276
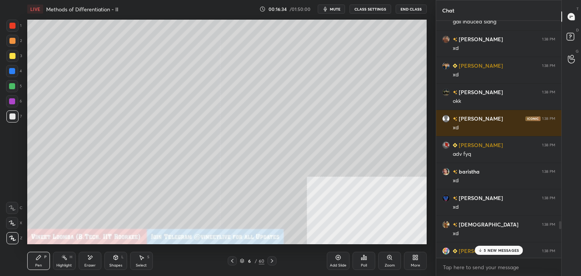
click at [500, 248] on p "5 NEW MESSAGES" at bounding box center [501, 250] width 35 height 5
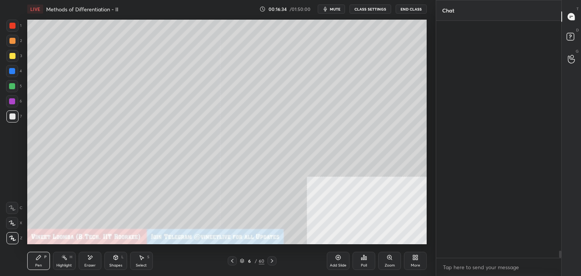
scroll to position [7781, 0]
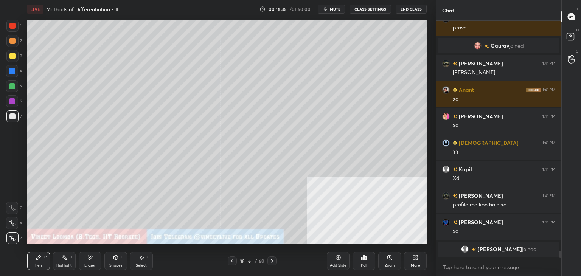
click at [271, 263] on icon at bounding box center [272, 261] width 6 height 6
click at [133, 268] on div "Pen P Highlight H Eraser Shapes L Select S 7 / 60 Add Slide Poll Zoom More" at bounding box center [227, 261] width 400 height 30
click at [139, 264] on div "Select" at bounding box center [141, 266] width 11 height 4
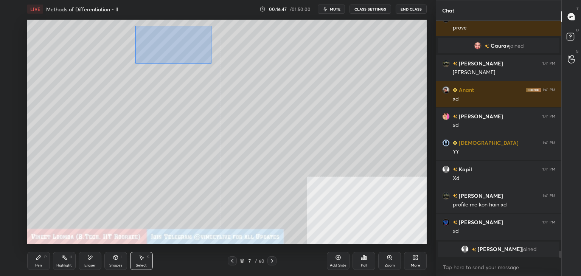
drag, startPoint x: 135, startPoint y: 26, endPoint x: 189, endPoint y: 55, distance: 60.8
click at [214, 68] on div "0 ° Undo Copy Duplicate Duplicate to new slide Delete" at bounding box center [227, 132] width 400 height 225
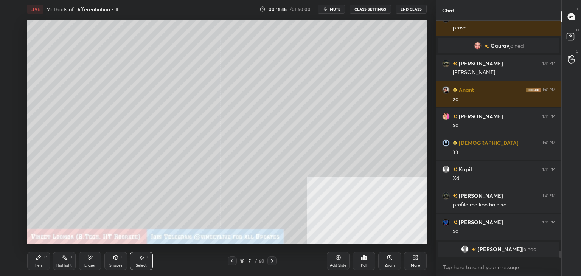
drag, startPoint x: 177, startPoint y: 48, endPoint x: 169, endPoint y: 73, distance: 26.7
click at [171, 73] on div "0 ° Undo Copy Duplicate Duplicate to new slide Delete" at bounding box center [227, 132] width 400 height 225
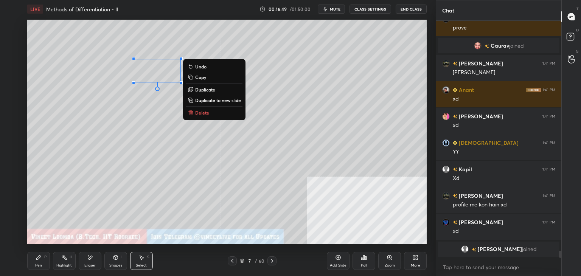
drag, startPoint x: 39, startPoint y: 261, endPoint x: 39, endPoint y: 252, distance: 9.5
click at [39, 260] on div "Pen P" at bounding box center [38, 261] width 23 height 18
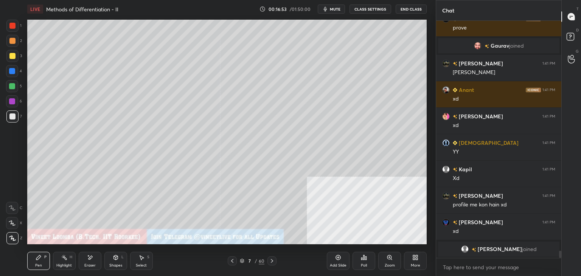
scroll to position [7790, 0]
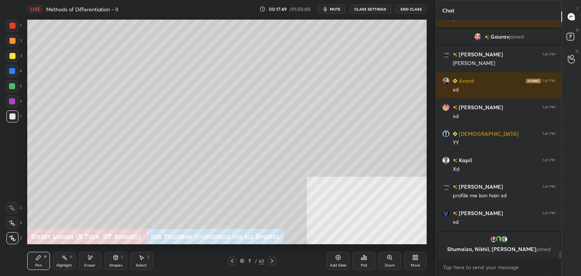
drag, startPoint x: 72, startPoint y: 262, endPoint x: 89, endPoint y: 246, distance: 24.1
click at [73, 262] on div "Highlight H" at bounding box center [64, 261] width 23 height 18
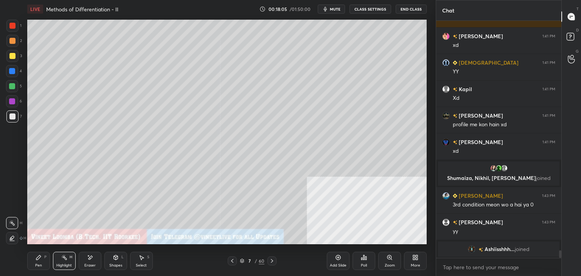
scroll to position [7398, 0]
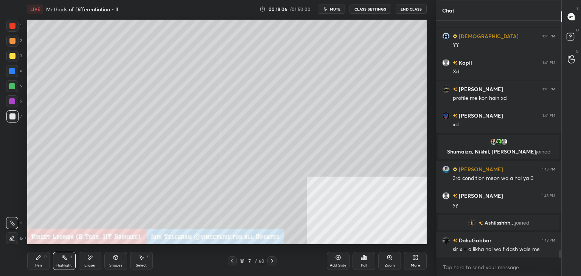
drag, startPoint x: 45, startPoint y: 263, endPoint x: 40, endPoint y: 256, distance: 8.9
click at [45, 262] on div "Pen P" at bounding box center [38, 261] width 23 height 18
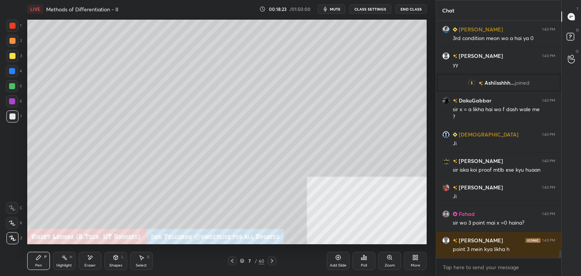
scroll to position [7556, 0]
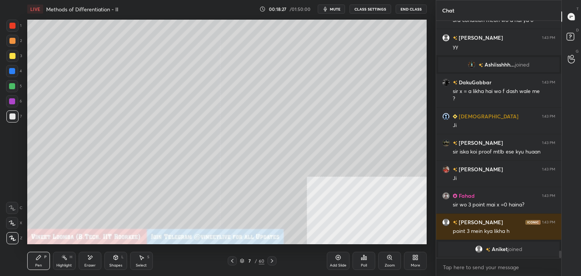
click at [91, 264] on div "Eraser" at bounding box center [89, 266] width 11 height 4
drag, startPoint x: 30, startPoint y: 267, endPoint x: 34, endPoint y: 245, distance: 22.0
click at [30, 266] on div "Pen P" at bounding box center [38, 261] width 23 height 18
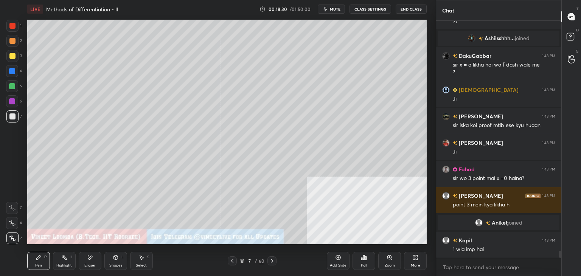
scroll to position [7546, 0]
click at [97, 258] on div "Eraser" at bounding box center [90, 261] width 23 height 18
click at [56, 266] on div "Highlight" at bounding box center [64, 266] width 16 height 4
click at [41, 265] on div "Pen" at bounding box center [38, 266] width 7 height 4
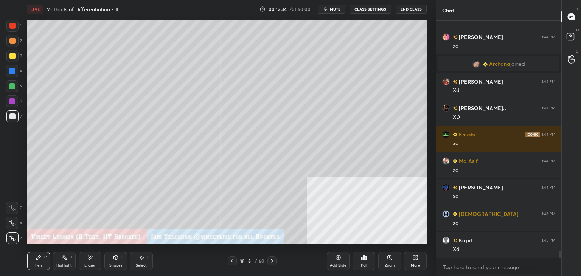
scroll to position [8110, 0]
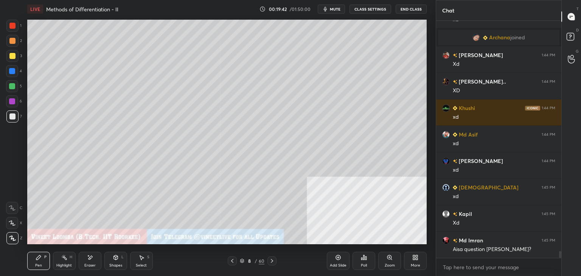
click at [6, 26] on div "1 2 3 4 5 6 7 C X Z E E Erase all H H" at bounding box center [12, 132] width 24 height 225
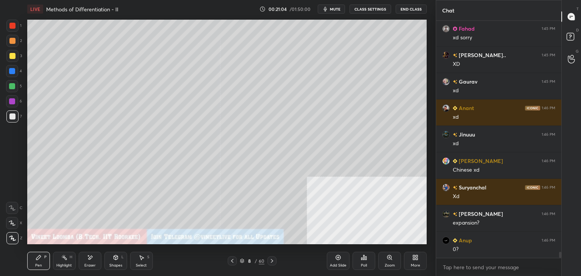
scroll to position [8872, 0]
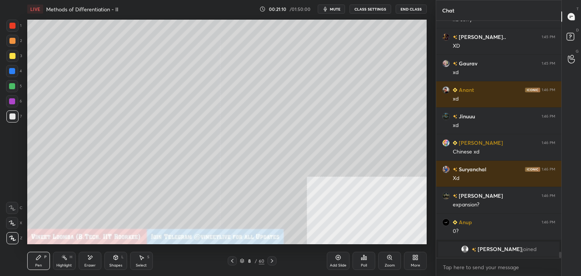
drag, startPoint x: 12, startPoint y: 53, endPoint x: 8, endPoint y: 65, distance: 12.8
click at [12, 54] on div at bounding box center [12, 56] width 6 height 6
click at [14, 118] on div at bounding box center [12, 117] width 6 height 6
drag, startPoint x: 9, startPoint y: 54, endPoint x: 9, endPoint y: 69, distance: 14.4
click at [9, 54] on div at bounding box center [12, 56] width 6 height 6
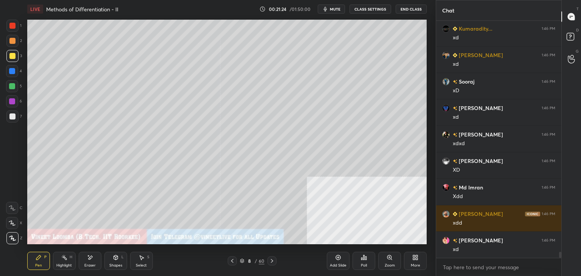
scroll to position [9151, 0]
click at [14, 28] on div at bounding box center [12, 26] width 6 height 6
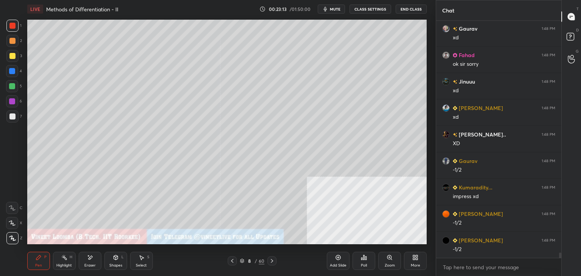
scroll to position [10051, 0]
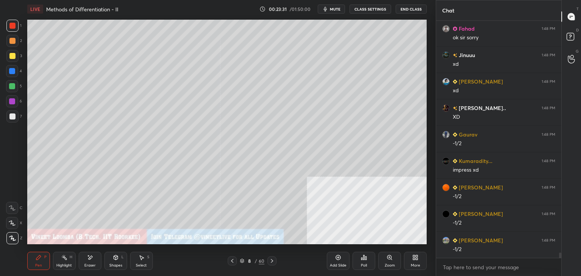
drag, startPoint x: 94, startPoint y: 262, endPoint x: 100, endPoint y: 254, distance: 10.0
click at [94, 260] on div "Eraser" at bounding box center [90, 261] width 23 height 18
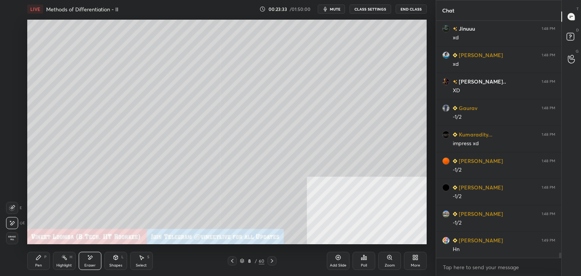
click at [32, 261] on div "Pen P" at bounding box center [38, 261] width 23 height 18
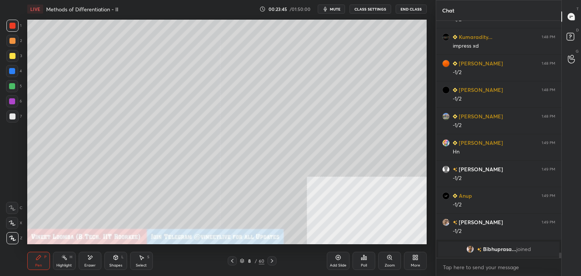
scroll to position [10069, 0]
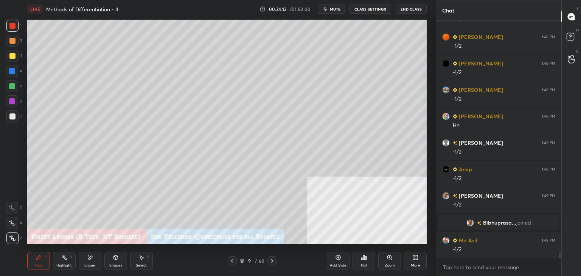
click at [12, 118] on div at bounding box center [12, 117] width 6 height 6
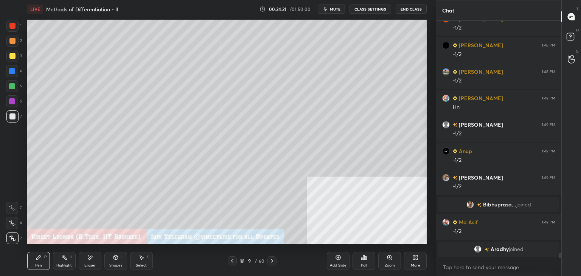
scroll to position [10085, 0]
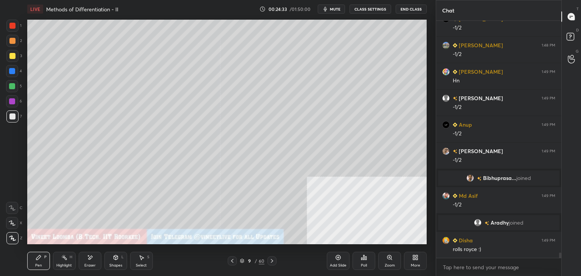
click at [10, 59] on div at bounding box center [12, 56] width 12 height 12
click at [122, 264] on div "Shapes" at bounding box center [115, 266] width 13 height 4
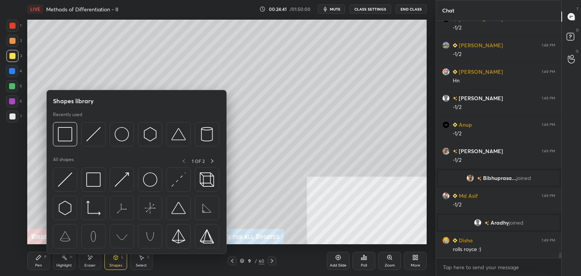
scroll to position [10111, 0]
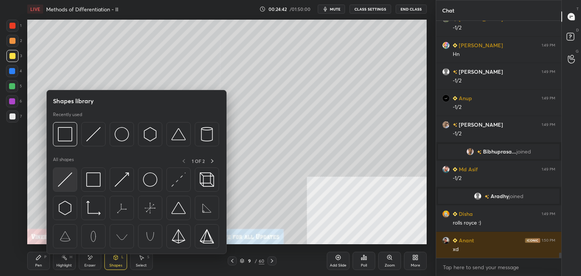
click at [63, 183] on img at bounding box center [65, 180] width 14 height 14
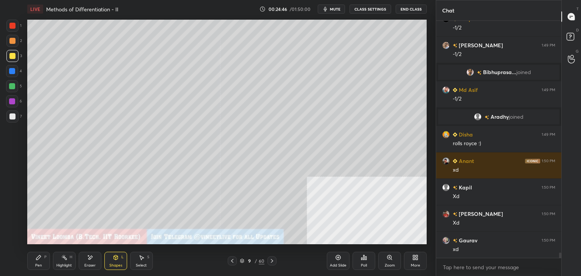
scroll to position [10217, 0]
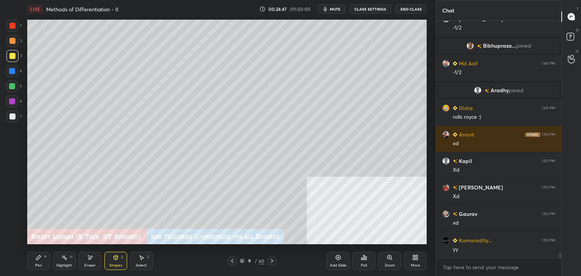
drag, startPoint x: 36, startPoint y: 262, endPoint x: 30, endPoint y: 251, distance: 13.0
click at [36, 261] on div "Pen P" at bounding box center [38, 261] width 23 height 18
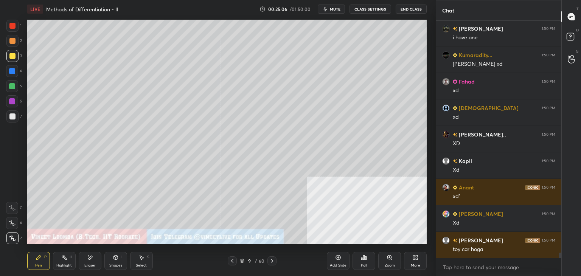
scroll to position [10535, 0]
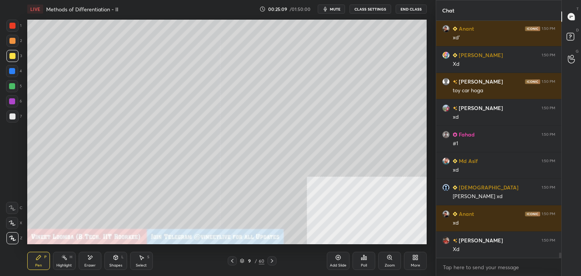
drag, startPoint x: 559, startPoint y: 257, endPoint x: 559, endPoint y: 252, distance: 4.2
click at [559, 252] on div at bounding box center [559, 139] width 5 height 237
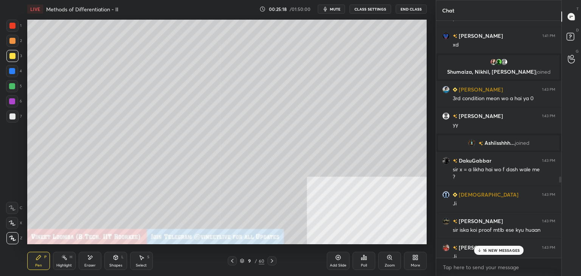
scroll to position [7489, 0]
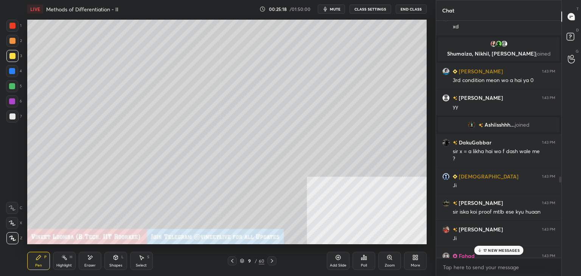
drag, startPoint x: 560, startPoint y: 256, endPoint x: 570, endPoint y: 190, distance: 67.3
click at [570, 190] on div "Chat [PERSON_NAME] 1:41 PM profile me kon hain xd [PERSON_NAME] 1:41 PM xd [PER…" at bounding box center [508, 138] width 145 height 276
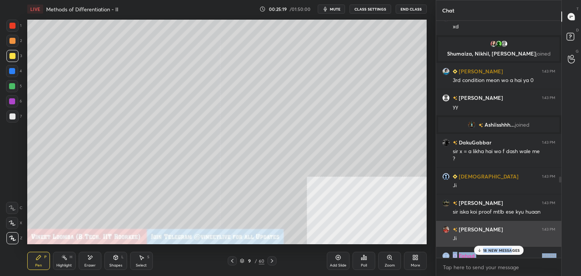
drag, startPoint x: 512, startPoint y: 251, endPoint x: 533, endPoint y: 242, distance: 22.9
click at [536, 242] on div "[PERSON_NAME] 1:41 PM profile me kon hain xd [PERSON_NAME] 1:41 PM xd [PERSON_N…" at bounding box center [498, 139] width 125 height 237
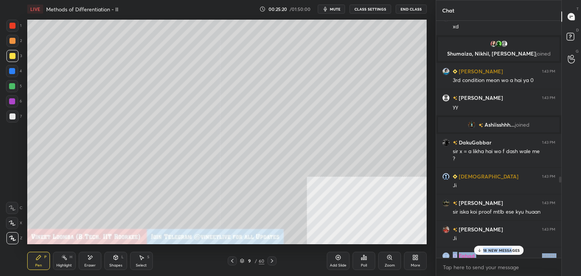
click at [511, 251] on p "18 NEW MESSAGES" at bounding box center [501, 250] width 37 height 5
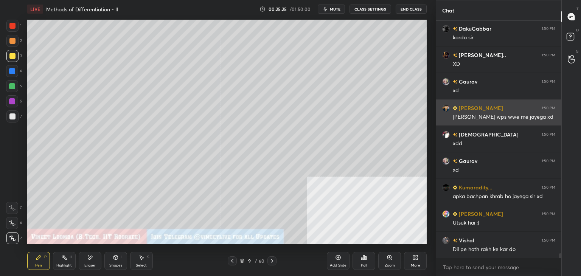
scroll to position [12295, 0]
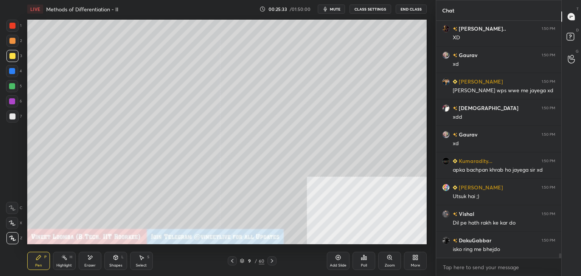
drag, startPoint x: 33, startPoint y: 262, endPoint x: 30, endPoint y: 245, distance: 17.2
click at [33, 262] on div "Pen P" at bounding box center [38, 261] width 23 height 18
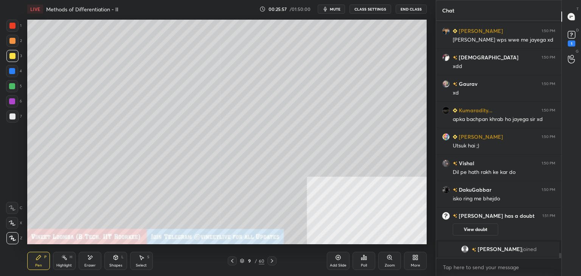
scroll to position [0, 0]
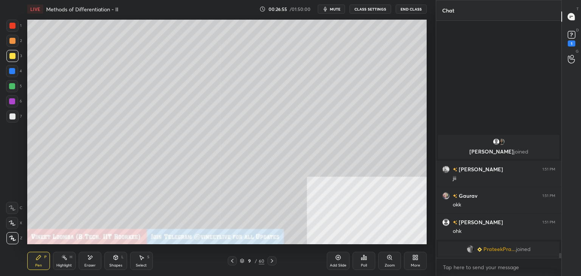
click at [63, 264] on div "Highlight" at bounding box center [64, 266] width 16 height 4
drag, startPoint x: 571, startPoint y: 39, endPoint x: 574, endPoint y: 27, distance: 11.7
click at [572, 37] on icon at bounding box center [571, 34] width 11 height 11
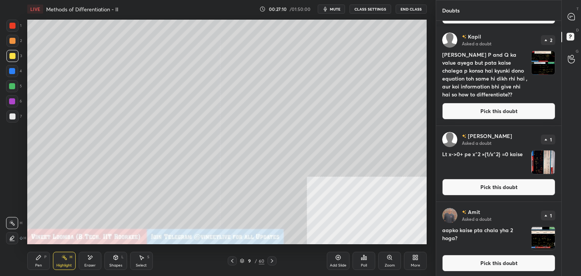
scroll to position [163, 0]
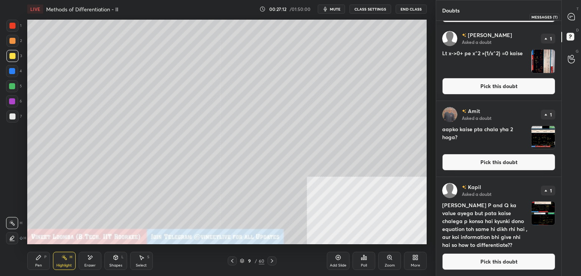
click at [569, 21] on div at bounding box center [571, 17] width 15 height 14
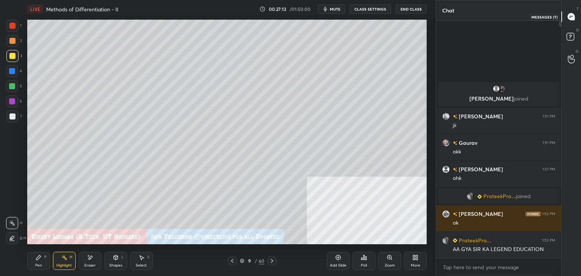
scroll to position [235, 123]
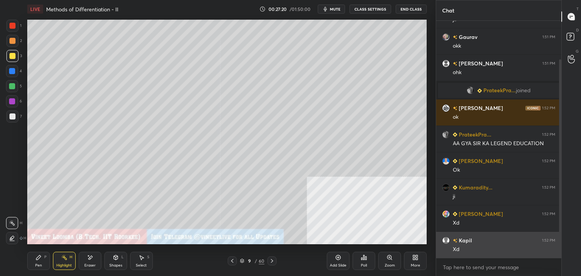
drag, startPoint x: 561, startPoint y: 196, endPoint x: 540, endPoint y: 235, distance: 43.7
click at [556, 240] on div "[PERSON_NAME] joined [PERSON_NAME] 1:51 PM [PERSON_NAME] 1:51 PM okk [PERSON_NA…" at bounding box center [498, 139] width 125 height 237
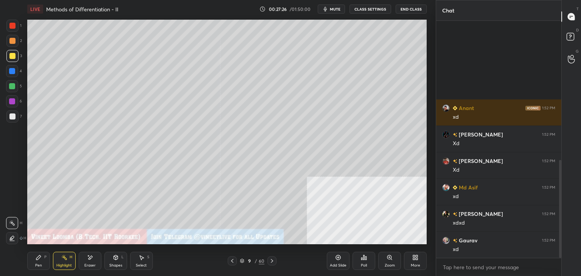
scroll to position [338, 0]
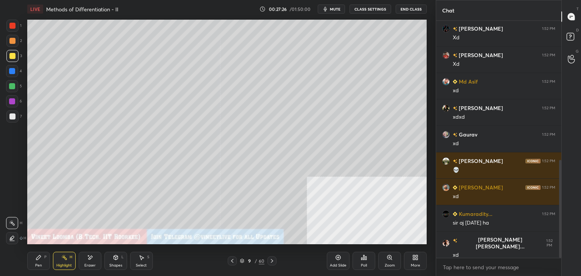
click at [48, 268] on div "Pen P" at bounding box center [38, 261] width 23 height 18
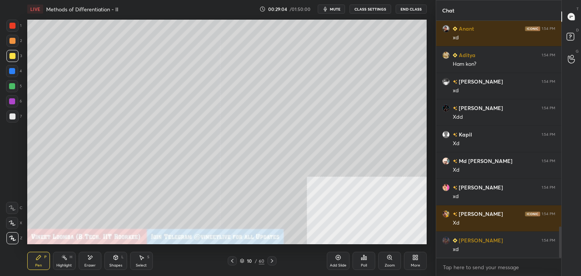
scroll to position [1577, 0]
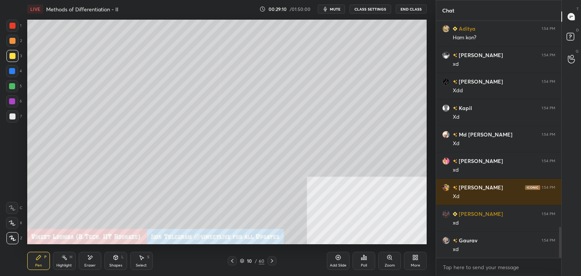
click at [9, 118] on div at bounding box center [12, 117] width 6 height 6
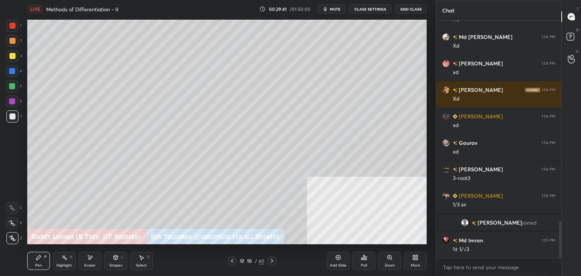
scroll to position [1275, 0]
click at [13, 56] on div at bounding box center [12, 56] width 6 height 6
drag, startPoint x: 145, startPoint y: 264, endPoint x: 142, endPoint y: 246, distance: 18.4
click at [145, 262] on div "Select S" at bounding box center [141, 261] width 23 height 18
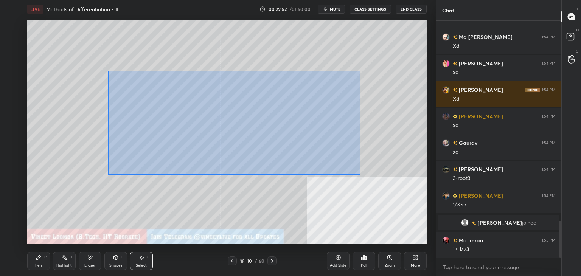
drag, startPoint x: 121, startPoint y: 76, endPoint x: 359, endPoint y: 172, distance: 256.5
click at [361, 174] on div "0 ° Undo Copy Duplicate Duplicate to new slide Delete" at bounding box center [227, 132] width 400 height 225
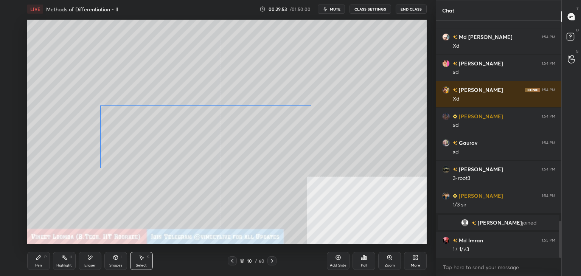
drag, startPoint x: 277, startPoint y: 134, endPoint x: 260, endPoint y: 197, distance: 64.9
click at [266, 170] on div "0 ° Undo Copy Duplicate Duplicate to new slide Delete" at bounding box center [227, 132] width 400 height 225
drag, startPoint x: 258, startPoint y: 204, endPoint x: 248, endPoint y: 207, distance: 10.6
click at [257, 205] on div "0 ° Undo Copy Duplicate Duplicate to new slide Delete" at bounding box center [227, 132] width 400 height 225
click at [40, 264] on div "Pen" at bounding box center [38, 266] width 7 height 4
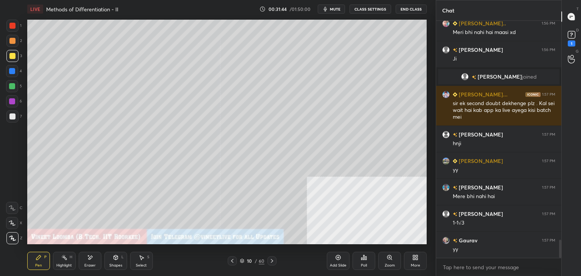
scroll to position [2886, 0]
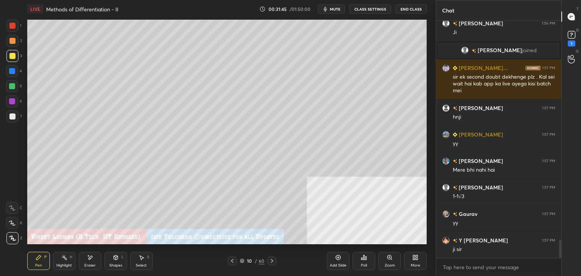
click at [236, 263] on div at bounding box center [232, 261] width 9 height 9
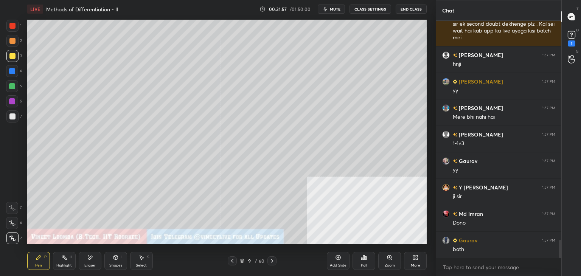
click at [272, 261] on icon at bounding box center [272, 261] width 6 height 6
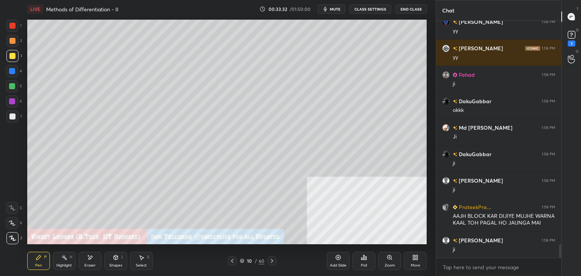
scroll to position [3844, 0]
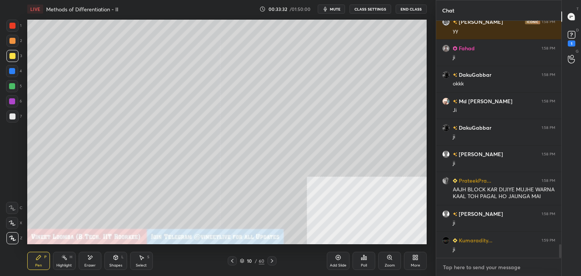
click at [472, 268] on textarea at bounding box center [498, 268] width 113 height 12
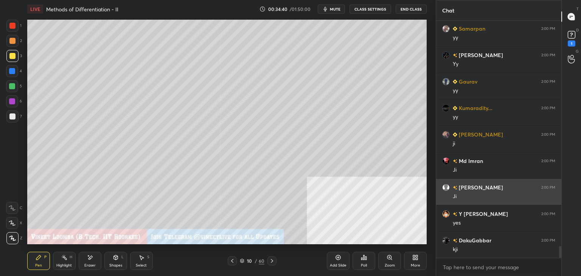
scroll to position [4620, 0]
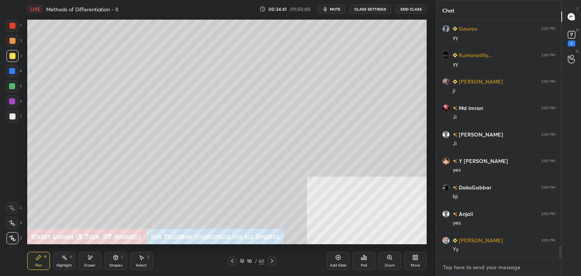
click at [447, 263] on textarea at bounding box center [498, 268] width 113 height 12
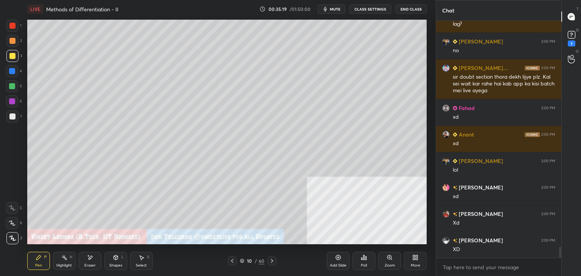
scroll to position [5031, 0]
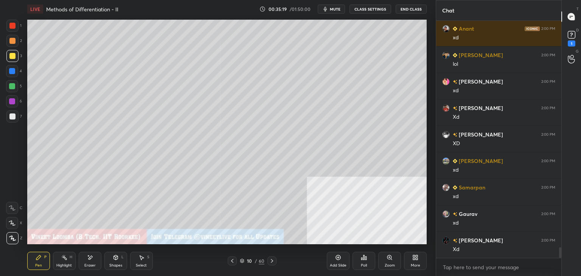
click at [274, 259] on icon at bounding box center [272, 261] width 6 height 6
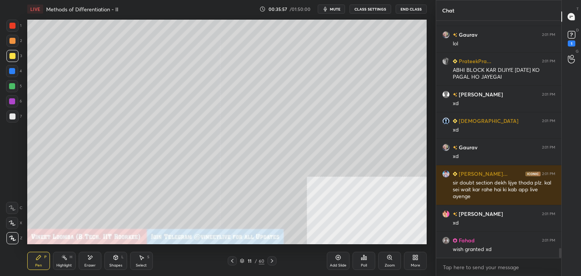
scroll to position [5582, 0]
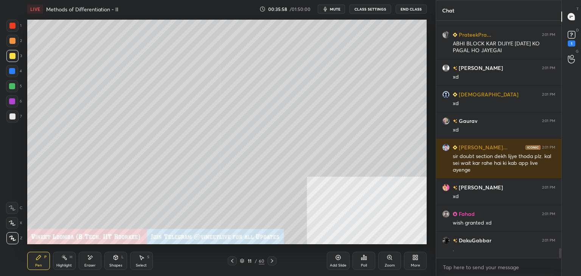
click at [370, 10] on button "CLASS SETTINGS" at bounding box center [371, 9] width 42 height 9
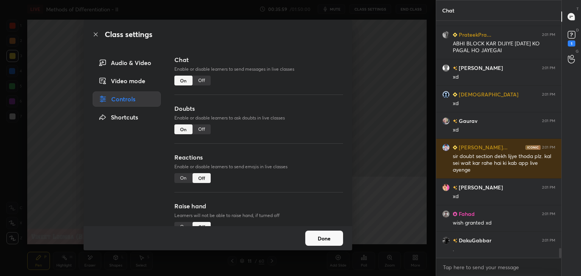
click at [195, 131] on div "Off" at bounding box center [202, 130] width 18 height 10
drag, startPoint x: 322, startPoint y: 235, endPoint x: 310, endPoint y: 223, distance: 17.2
click at [321, 235] on button "Done" at bounding box center [324, 238] width 38 height 15
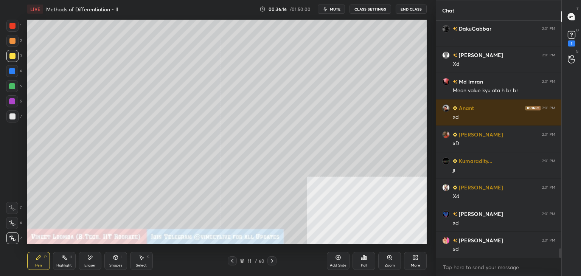
scroll to position [5880, 0]
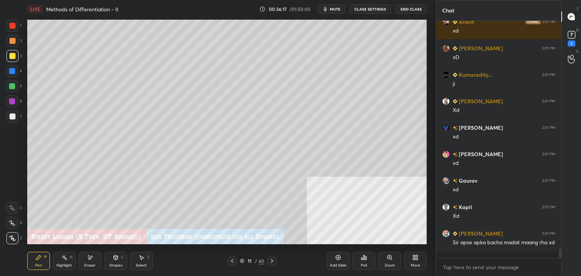
click at [367, 9] on button "CLASS SETTINGS" at bounding box center [371, 9] width 42 height 9
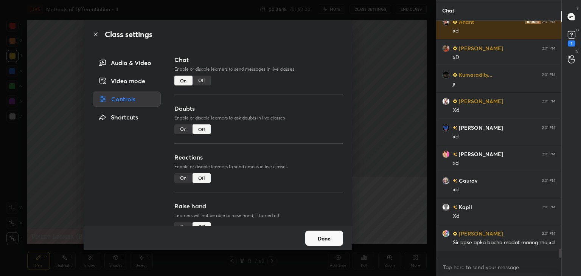
click at [180, 129] on div "On" at bounding box center [183, 130] width 18 height 10
click at [321, 238] on button "Done" at bounding box center [324, 238] width 38 height 15
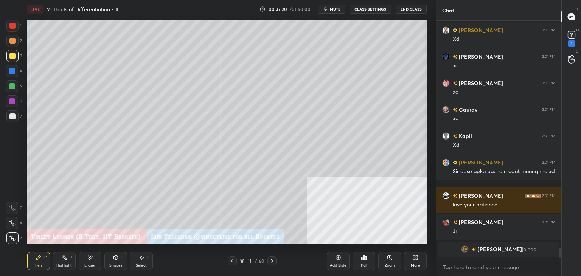
scroll to position [5299, 0]
click at [66, 266] on div "Highlight" at bounding box center [64, 266] width 16 height 4
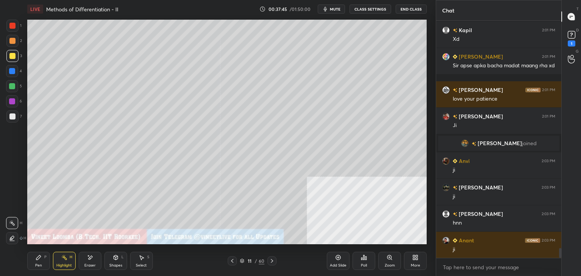
scroll to position [5432, 0]
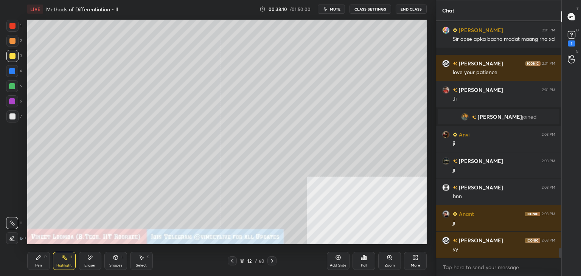
drag, startPoint x: 37, startPoint y: 262, endPoint x: 38, endPoint y: 255, distance: 7.6
click at [37, 260] on div "Pen P" at bounding box center [38, 261] width 23 height 18
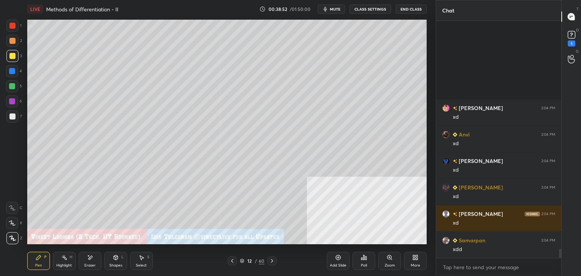
scroll to position [5878, 0]
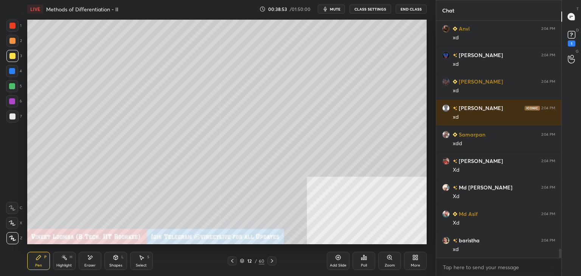
click at [35, 267] on div "Pen" at bounding box center [38, 266] width 7 height 4
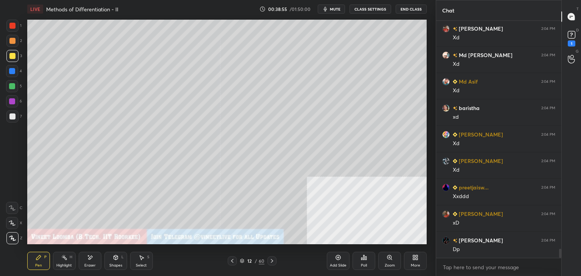
click at [12, 115] on div at bounding box center [12, 117] width 6 height 6
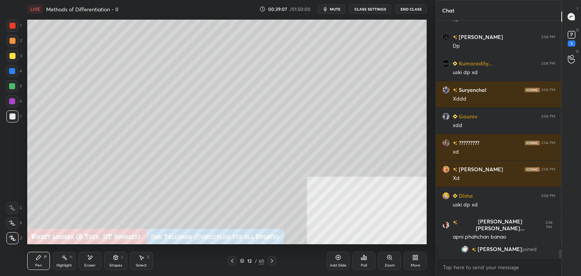
scroll to position [6002, 0]
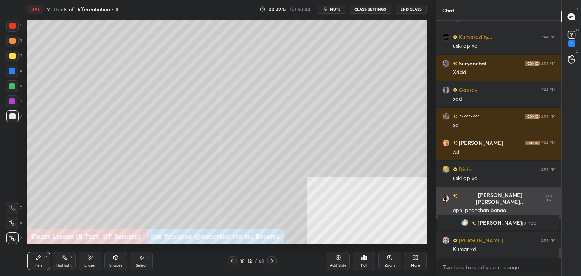
click at [468, 207] on div "apni phahchan banao" at bounding box center [504, 211] width 103 height 8
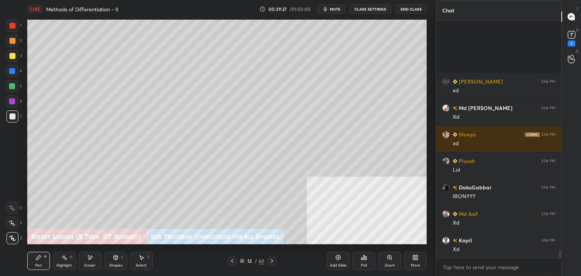
scroll to position [7195, 0]
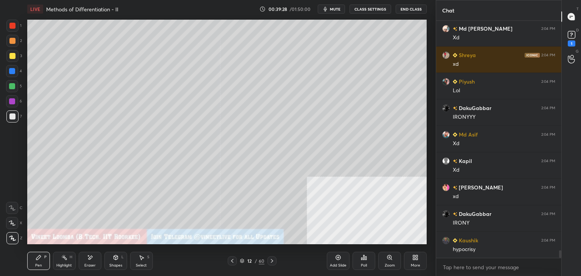
click at [11, 44] on div at bounding box center [12, 41] width 12 height 12
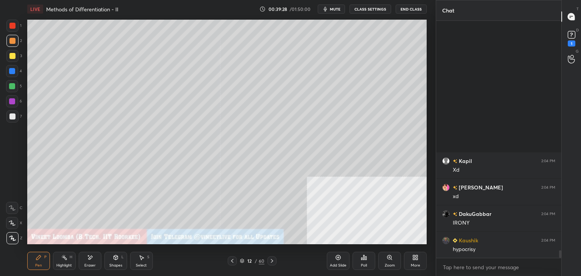
scroll to position [7354, 0]
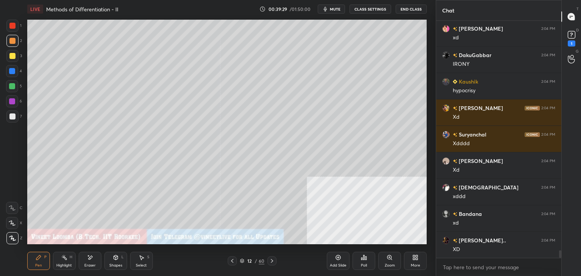
click at [15, 117] on div at bounding box center [12, 117] width 12 height 12
click at [13, 41] on div at bounding box center [12, 41] width 6 height 6
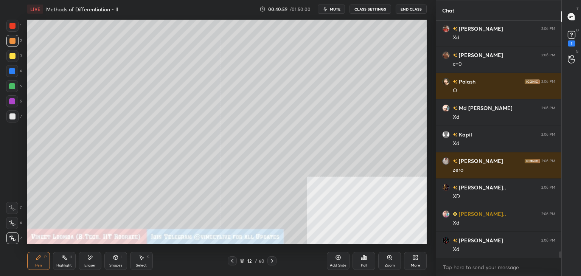
scroll to position [8354, 0]
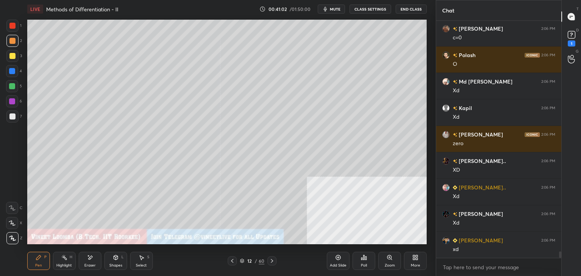
click at [97, 263] on div "Eraser" at bounding box center [90, 261] width 23 height 18
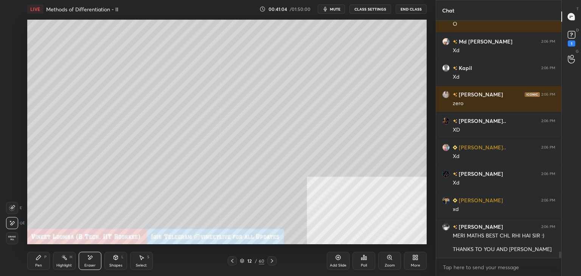
click at [42, 265] on div "Pen" at bounding box center [38, 266] width 7 height 4
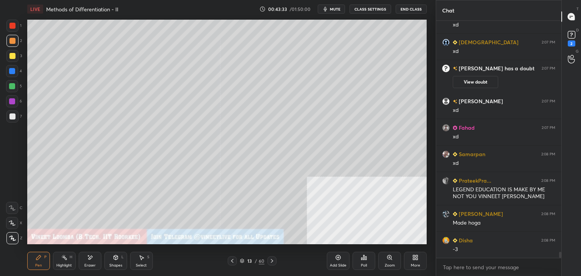
scroll to position [9362, 0]
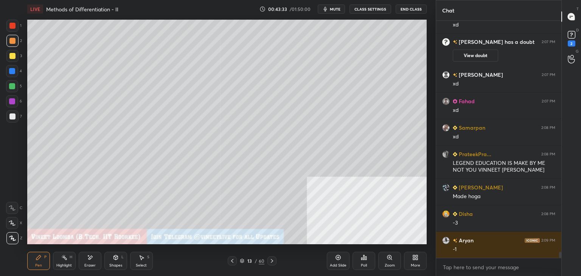
click at [14, 55] on div at bounding box center [12, 56] width 6 height 6
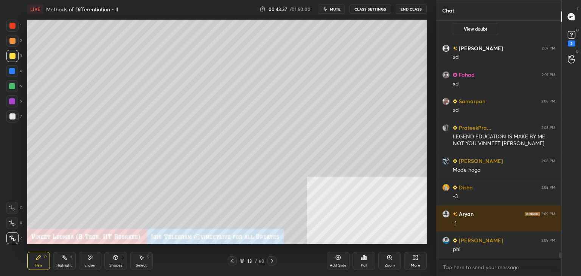
scroll to position [9415, 0]
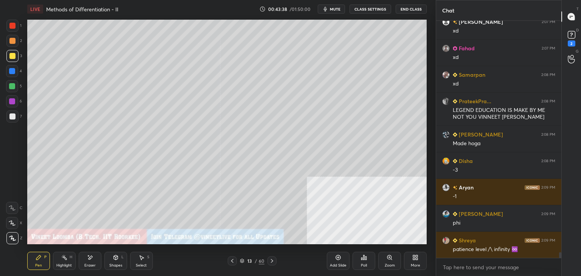
click at [86, 257] on div "Eraser" at bounding box center [90, 261] width 23 height 18
click at [36, 262] on div "Pen P" at bounding box center [38, 261] width 23 height 18
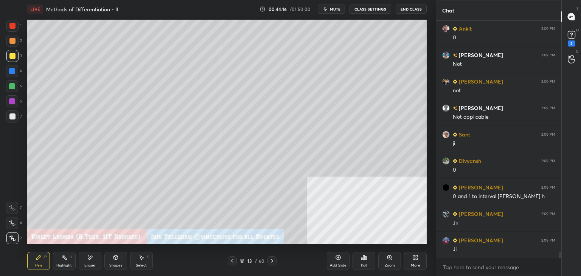
scroll to position [9786, 0]
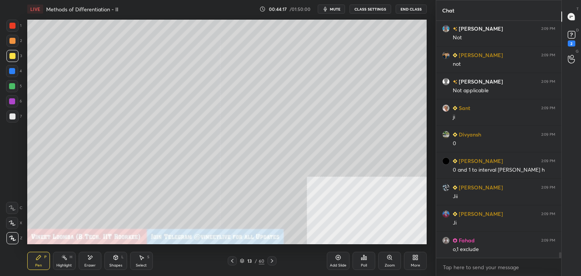
click at [90, 264] on div "Eraser" at bounding box center [89, 266] width 11 height 4
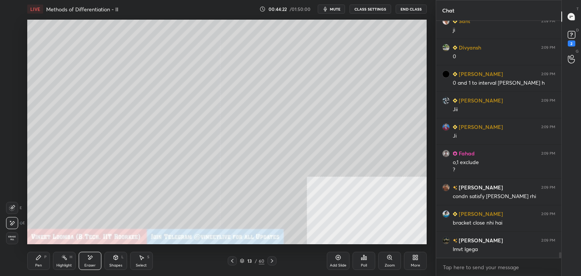
scroll to position [9899, 0]
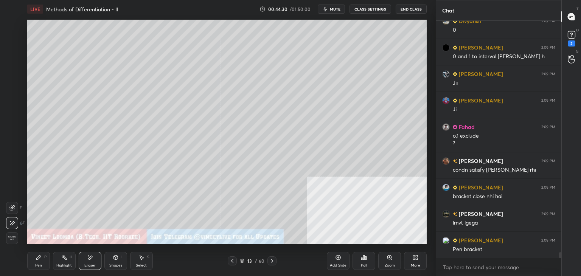
drag, startPoint x: 37, startPoint y: 261, endPoint x: 36, endPoint y: 244, distance: 16.3
click at [38, 259] on div "Pen P" at bounding box center [38, 261] width 23 height 18
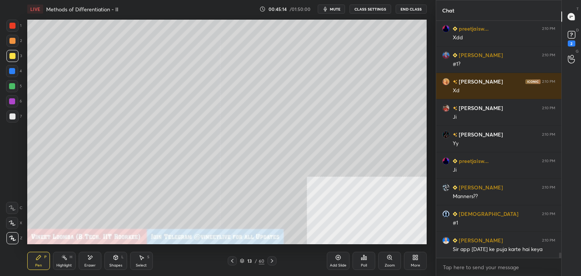
scroll to position [10303, 0]
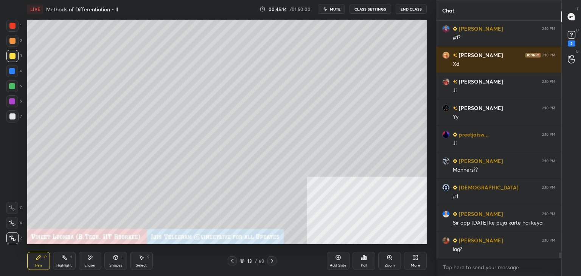
click at [234, 261] on icon at bounding box center [232, 261] width 6 height 6
click at [234, 264] on icon at bounding box center [232, 261] width 6 height 6
click at [233, 263] on icon at bounding box center [232, 261] width 6 height 6
click at [232, 263] on icon at bounding box center [232, 261] width 6 height 6
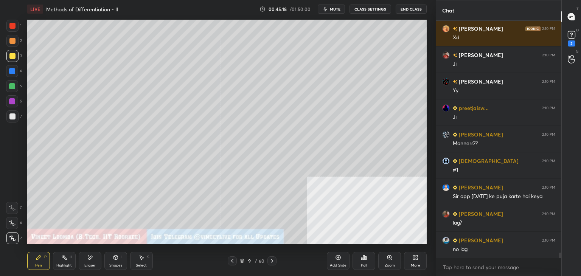
click at [58, 266] on div "Highlight" at bounding box center [64, 266] width 16 height 4
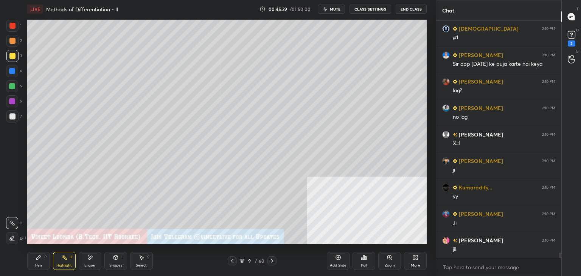
scroll to position [10489, 0]
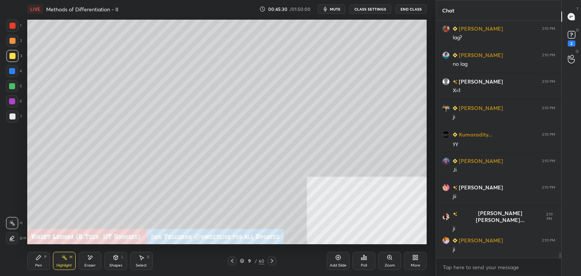
click at [272, 260] on icon at bounding box center [272, 261] width 6 height 6
click at [271, 262] on icon at bounding box center [272, 261] width 6 height 6
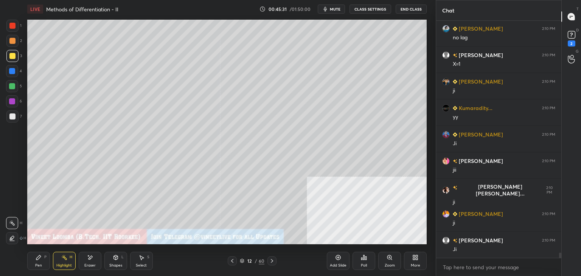
click at [270, 261] on icon at bounding box center [272, 261] width 6 height 6
drag, startPoint x: 35, startPoint y: 265, endPoint x: 33, endPoint y: 253, distance: 11.9
click at [34, 266] on div "Pen P" at bounding box center [38, 261] width 23 height 18
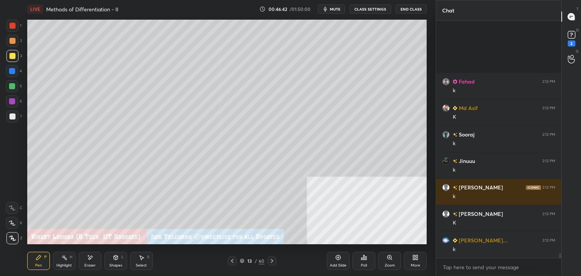
scroll to position [11119, 0]
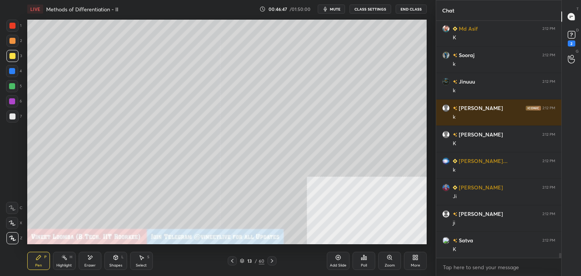
click at [91, 264] on div "Eraser" at bounding box center [89, 266] width 11 height 4
click at [41, 259] on icon at bounding box center [39, 258] width 6 height 6
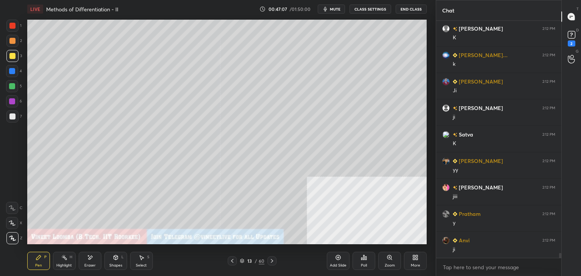
scroll to position [11251, 0]
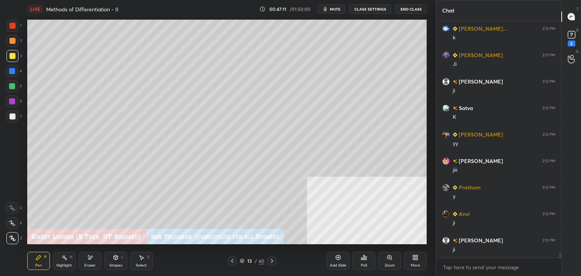
drag, startPoint x: 65, startPoint y: 260, endPoint x: 64, endPoint y: 249, distance: 10.7
click at [65, 259] on icon at bounding box center [64, 258] width 6 height 6
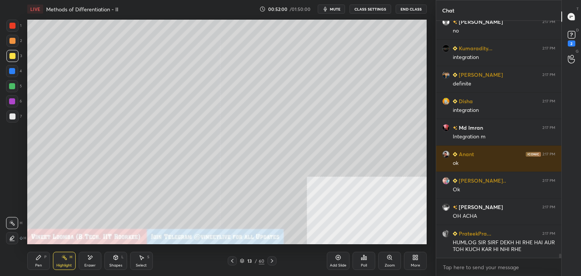
scroll to position [13540, 0]
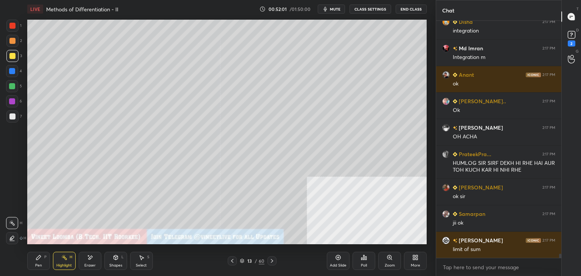
click at [270, 260] on icon at bounding box center [272, 261] width 6 height 6
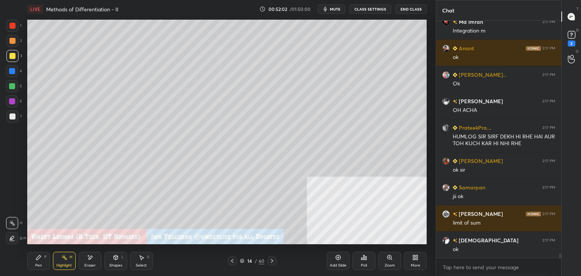
click at [410, 257] on div "More" at bounding box center [415, 261] width 23 height 18
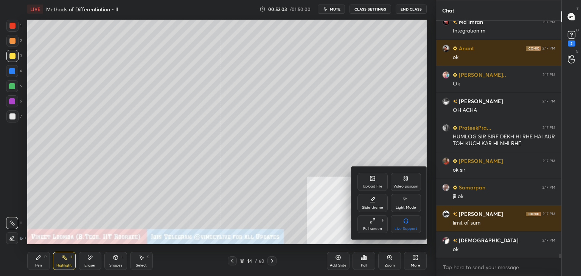
scroll to position [13593, 0]
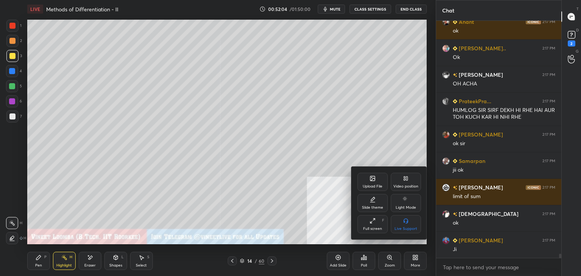
click at [368, 179] on div "Upload File" at bounding box center [373, 182] width 30 height 18
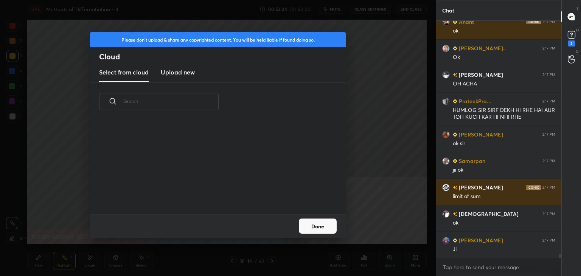
scroll to position [13611, 0]
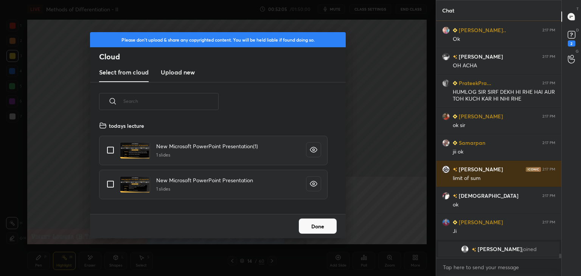
drag, startPoint x: 178, startPoint y: 72, endPoint x: 178, endPoint y: 78, distance: 6.4
click at [178, 72] on h3 "Upload new" at bounding box center [178, 72] width 34 height 9
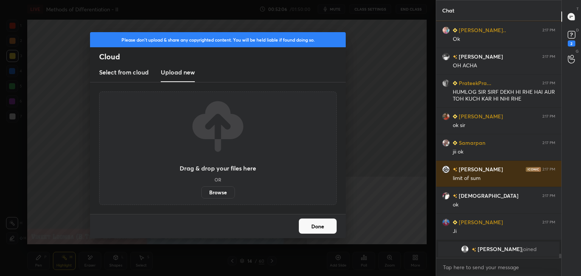
click at [222, 194] on label "Browse" at bounding box center [218, 193] width 34 height 12
click at [201, 194] on input "Browse" at bounding box center [201, 193] width 0 height 12
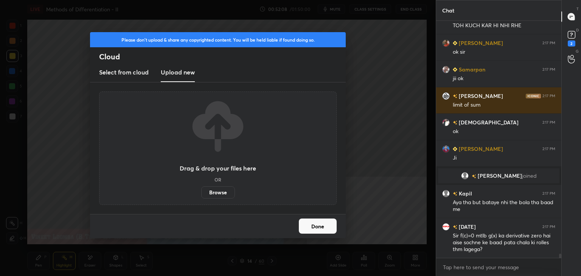
drag, startPoint x: 312, startPoint y: 224, endPoint x: 302, endPoint y: 215, distance: 14.2
click at [311, 224] on button "Done" at bounding box center [318, 226] width 38 height 15
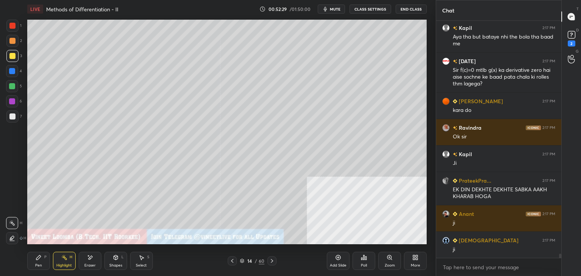
scroll to position [13394, 0]
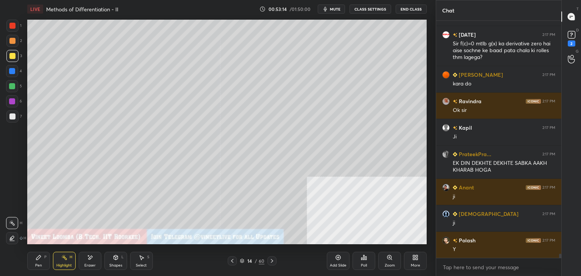
click at [298, 246] on div "Pen P Highlight H Eraser Shapes L Select S 14 / 60 Add Slide Poll Zoom More" at bounding box center [227, 261] width 400 height 30
click at [415, 265] on div "More" at bounding box center [415, 266] width 9 height 4
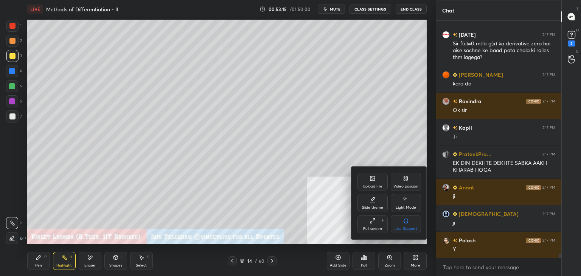
click at [380, 182] on div "Upload File" at bounding box center [373, 182] width 30 height 18
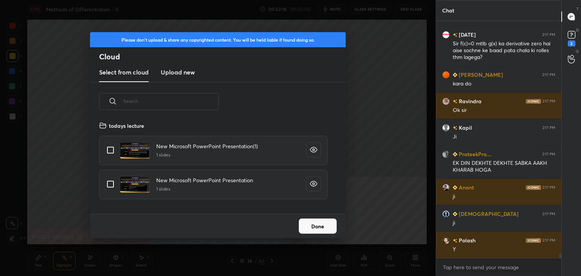
click at [174, 65] on new "Upload new" at bounding box center [178, 72] width 34 height 19
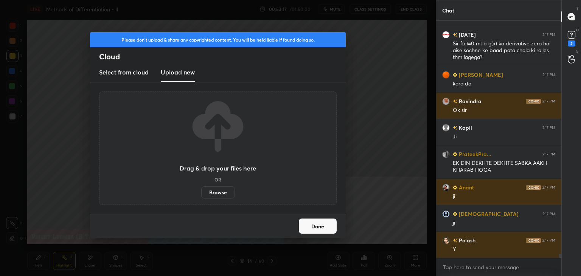
click at [207, 188] on label "Browse" at bounding box center [218, 193] width 34 height 12
click at [201, 188] on input "Browse" at bounding box center [201, 193] width 0 height 12
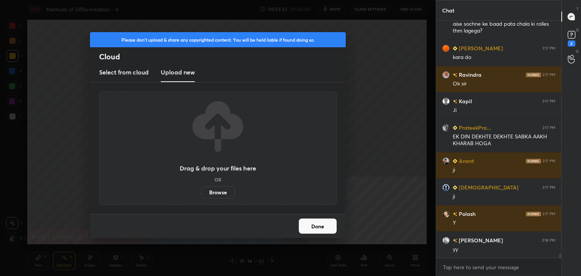
scroll to position [13379, 0]
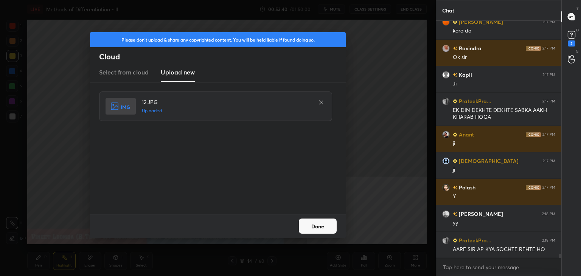
click at [319, 230] on button "Done" at bounding box center [318, 226] width 38 height 15
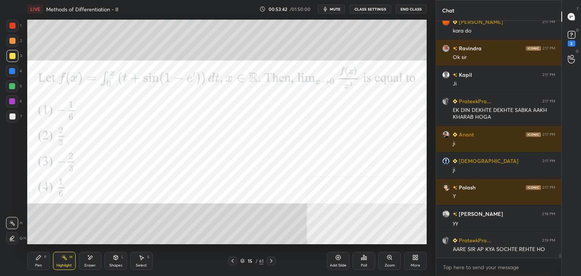
scroll to position [13405, 0]
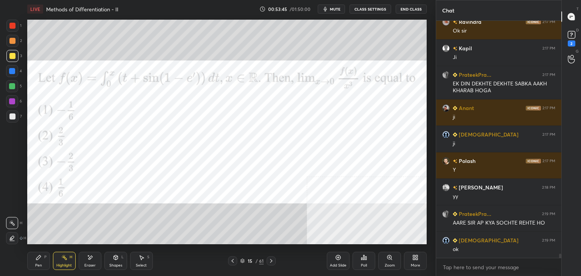
click at [338, 259] on icon at bounding box center [338, 258] width 6 height 6
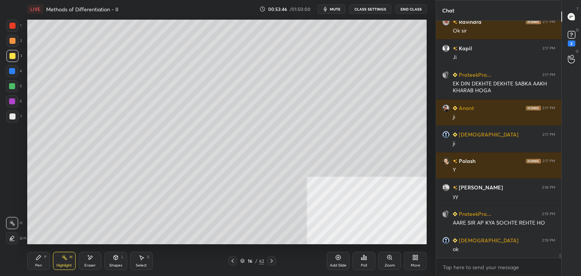
drag, startPoint x: 12, startPoint y: 27, endPoint x: 12, endPoint y: 32, distance: 4.6
click at [11, 27] on div at bounding box center [12, 26] width 6 height 6
click at [39, 264] on div "Pen" at bounding box center [38, 266] width 7 height 4
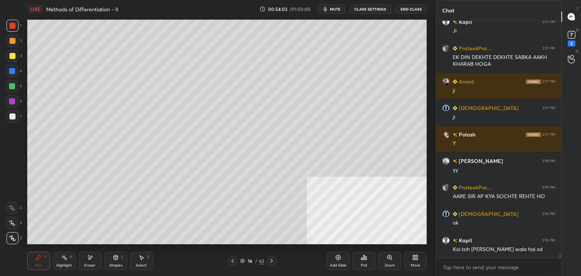
scroll to position [13458, 0]
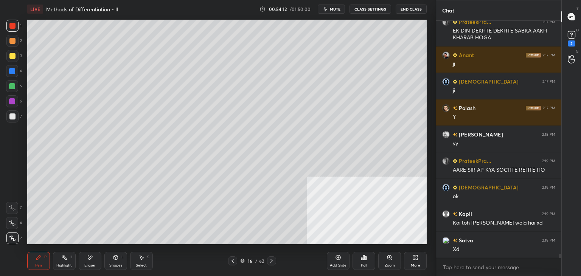
click at [71, 268] on div "Highlight H" at bounding box center [64, 261] width 23 height 18
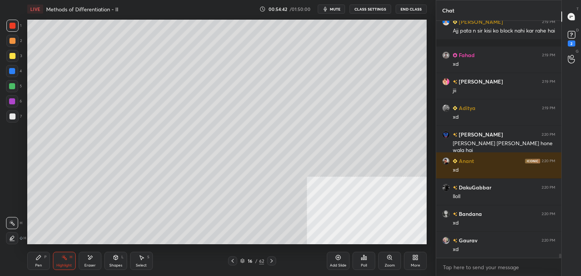
scroll to position [13730, 0]
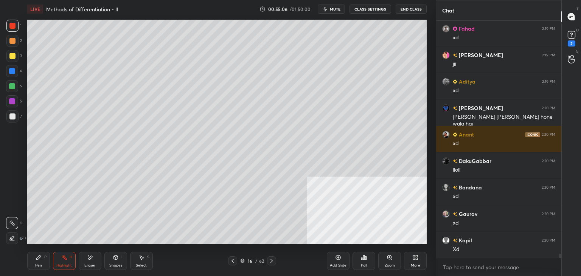
click at [33, 268] on div "Pen P" at bounding box center [38, 261] width 23 height 18
click at [15, 117] on div at bounding box center [12, 117] width 6 height 6
click at [138, 264] on div "Select" at bounding box center [141, 266] width 11 height 4
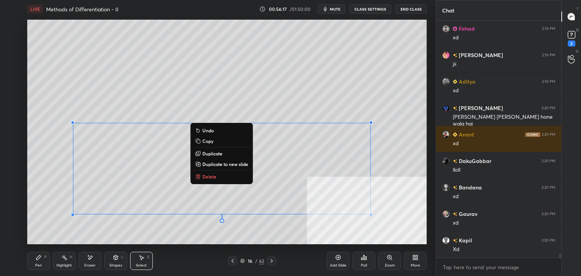
drag, startPoint x: 76, startPoint y: 124, endPoint x: 378, endPoint y: 231, distance: 320.8
click at [407, 250] on div "LIVE Methods of Differentiation - II 00:56:17 / 01:50:00 mute CLASS SETTINGS En…" at bounding box center [227, 138] width 406 height 276
click at [53, 118] on div "0 ° Undo Copy Duplicate Duplicate to new slide Delete" at bounding box center [227, 132] width 400 height 225
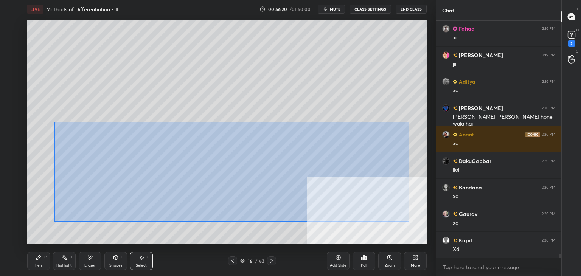
drag, startPoint x: 54, startPoint y: 121, endPoint x: 365, endPoint y: 198, distance: 319.6
click at [409, 221] on div "0 ° Undo Copy Duplicate Duplicate to new slide Delete" at bounding box center [227, 132] width 400 height 225
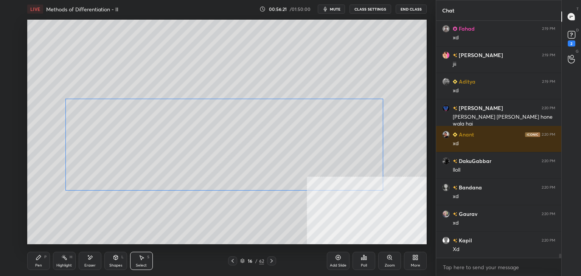
drag, startPoint x: 344, startPoint y: 178, endPoint x: 318, endPoint y: 197, distance: 31.9
click at [343, 168] on div "0 ° Undo Copy Duplicate Duplicate to new slide Delete" at bounding box center [227, 132] width 400 height 225
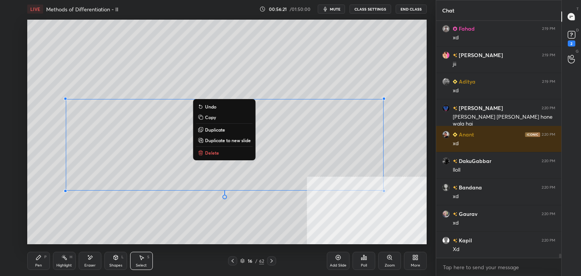
click at [289, 214] on div "0 ° Undo Copy Duplicate Duplicate to new slide Delete" at bounding box center [227, 132] width 400 height 225
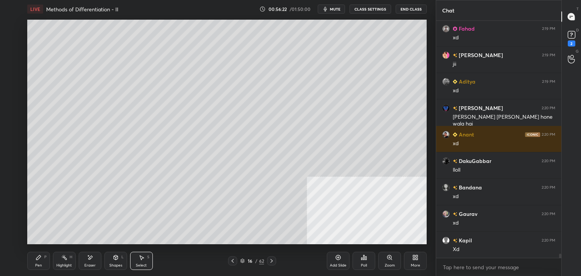
scroll to position [13748, 0]
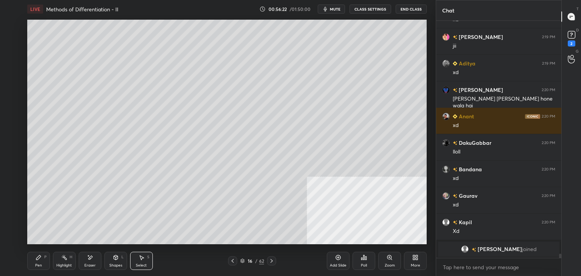
click at [35, 261] on div "Pen P" at bounding box center [38, 261] width 23 height 18
click at [93, 263] on div "Eraser" at bounding box center [90, 261] width 23 height 18
click at [39, 264] on div "Pen" at bounding box center [38, 266] width 7 height 4
click at [417, 260] on icon at bounding box center [417, 259] width 2 height 2
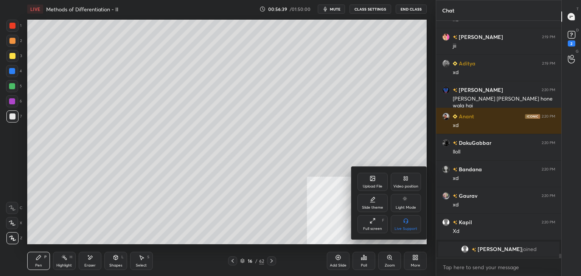
drag, startPoint x: 408, startPoint y: 181, endPoint x: 397, endPoint y: 202, distance: 24.5
click at [407, 181] on icon at bounding box center [406, 179] width 6 height 6
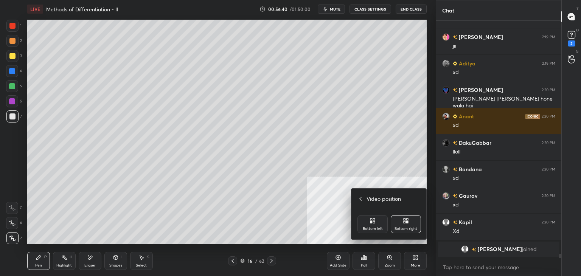
drag, startPoint x: 379, startPoint y: 226, endPoint x: 373, endPoint y: 225, distance: 5.7
click at [378, 226] on div "Bottom left" at bounding box center [373, 224] width 30 height 18
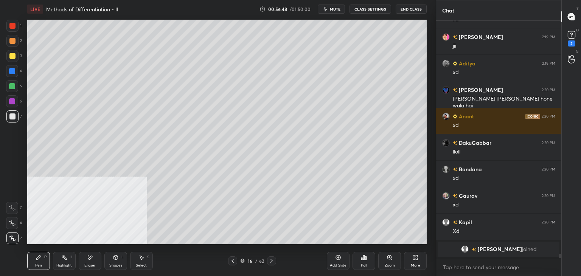
click at [428, 197] on div "Setting up your live class Poll for secs No correct answer Start poll" at bounding box center [227, 132] width 406 height 228
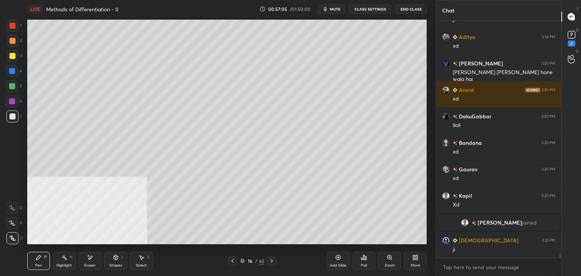
scroll to position [13669, 0]
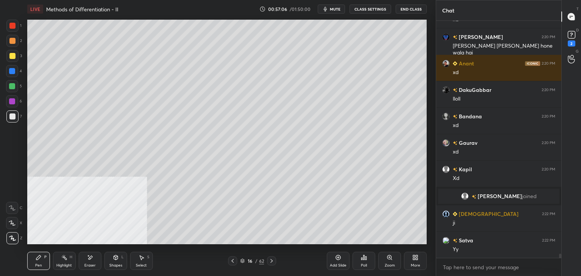
click at [65, 264] on div "Highlight" at bounding box center [64, 266] width 16 height 4
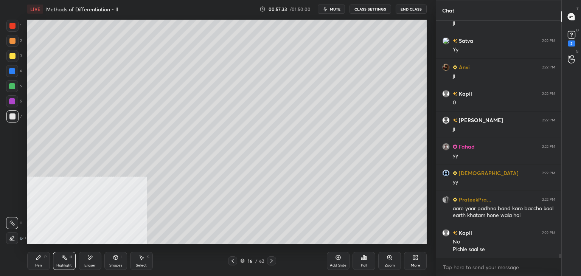
scroll to position [13895, 0]
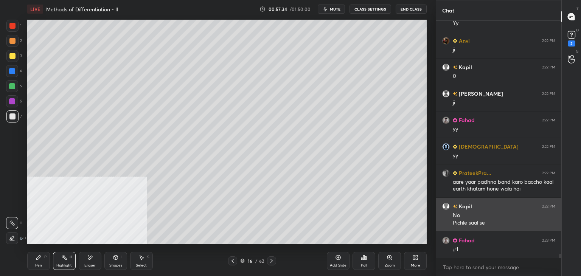
click at [486, 214] on div "No" at bounding box center [504, 216] width 103 height 8
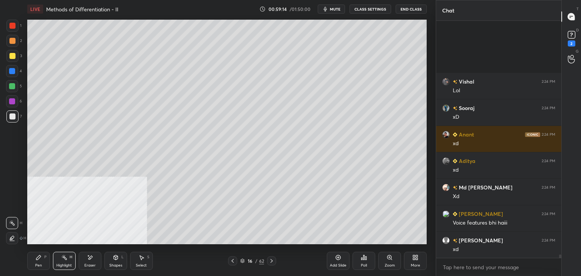
scroll to position [16001, 0]
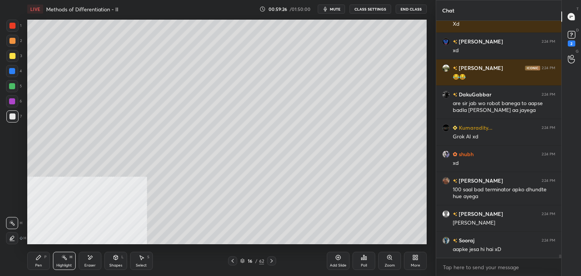
click at [256, 247] on div "Pen P Highlight H Eraser Shapes L Select S 16 / 62 Add Slide Poll Zoom More" at bounding box center [227, 261] width 400 height 30
click at [36, 267] on div "Pen" at bounding box center [38, 266] width 7 height 4
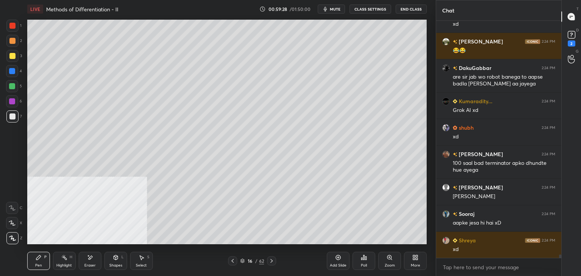
drag, startPoint x: 14, startPoint y: 55, endPoint x: 11, endPoint y: 62, distance: 8.0
click at [14, 55] on div at bounding box center [12, 56] width 6 height 6
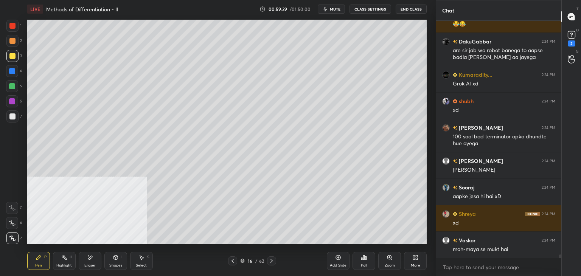
drag, startPoint x: 14, startPoint y: 41, endPoint x: 11, endPoint y: 46, distance: 5.6
click at [14, 41] on div at bounding box center [12, 41] width 6 height 6
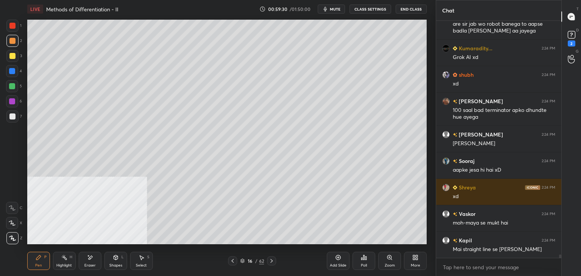
click at [271, 263] on icon at bounding box center [272, 261] width 6 height 6
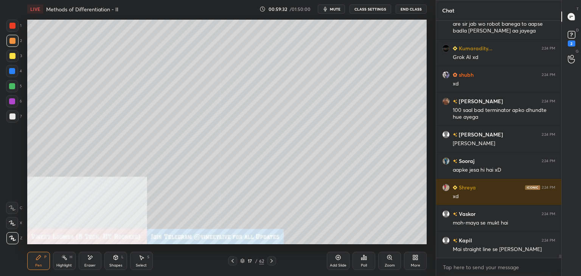
click at [416, 259] on div "More" at bounding box center [415, 261] width 23 height 18
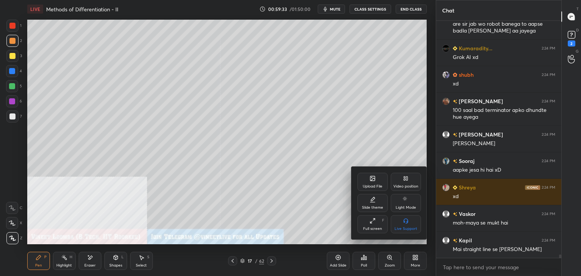
drag, startPoint x: 399, startPoint y: 181, endPoint x: 402, endPoint y: 198, distance: 16.5
click at [399, 183] on div "Video position" at bounding box center [406, 182] width 30 height 18
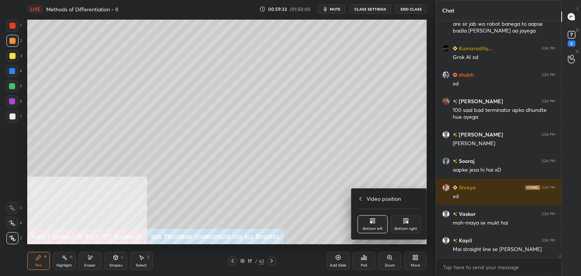
click at [413, 223] on div "Bottom right" at bounding box center [406, 224] width 30 height 18
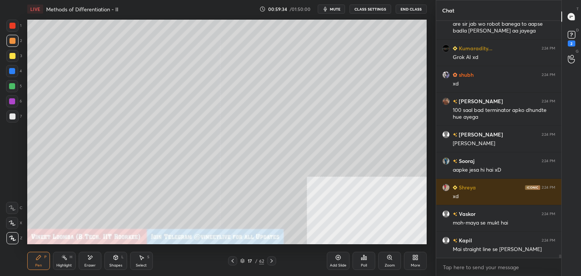
click at [232, 263] on icon at bounding box center [233, 261] width 6 height 6
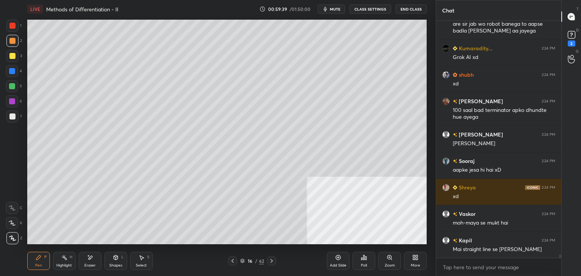
click at [272, 263] on icon at bounding box center [272, 261] width 6 height 6
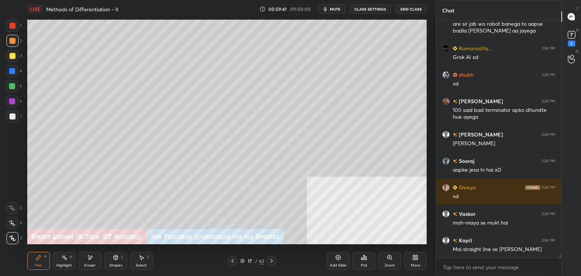
click at [231, 263] on icon at bounding box center [233, 261] width 6 height 6
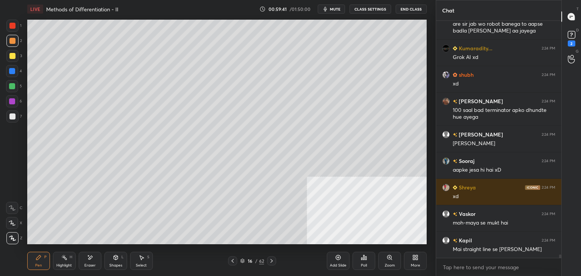
click at [230, 263] on icon at bounding box center [233, 261] width 6 height 6
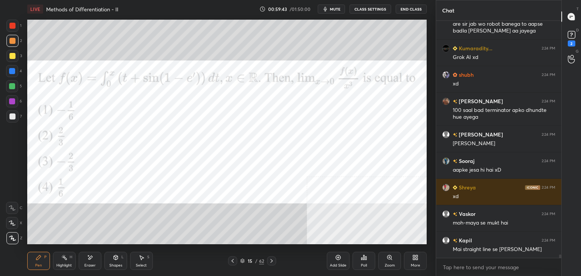
scroll to position [16799, 0]
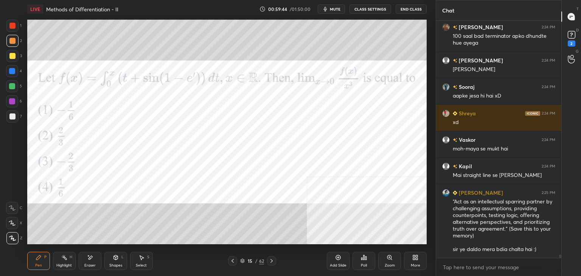
click at [0, 29] on div "1 2 3 4 5 6 7 C X Z E E Erase all H H" at bounding box center [12, 132] width 24 height 225
click at [8, 23] on div at bounding box center [12, 26] width 12 height 12
click at [12, 23] on div at bounding box center [12, 26] width 6 height 6
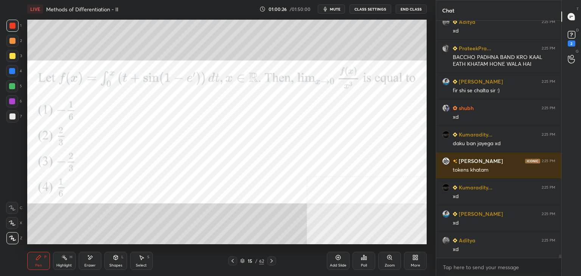
scroll to position [17130, 0]
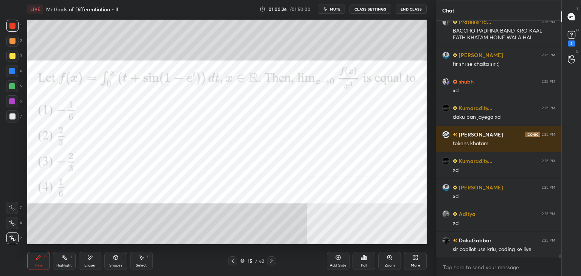
click at [11, 25] on div at bounding box center [12, 26] width 6 height 6
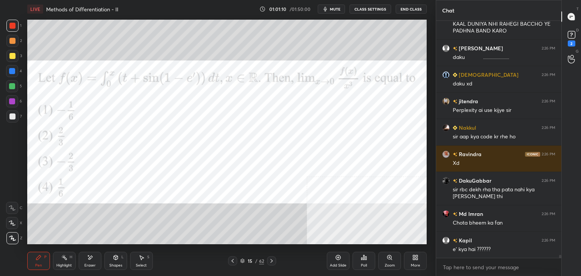
scroll to position [17747, 0]
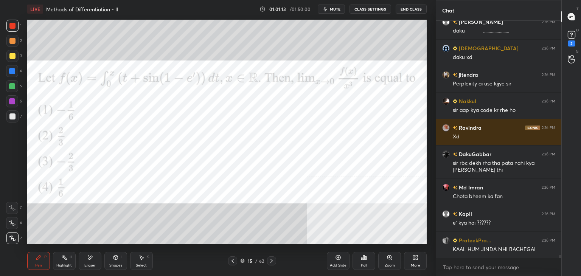
click at [91, 265] on div "Eraser" at bounding box center [89, 266] width 11 height 4
click at [39, 263] on div "Pen P" at bounding box center [38, 261] width 23 height 18
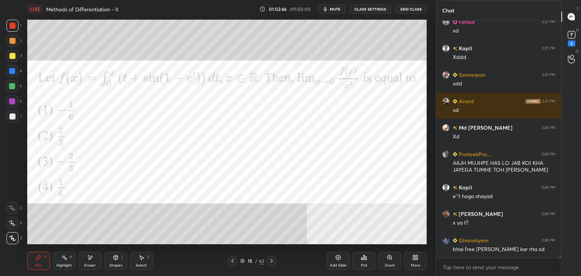
scroll to position [19140, 0]
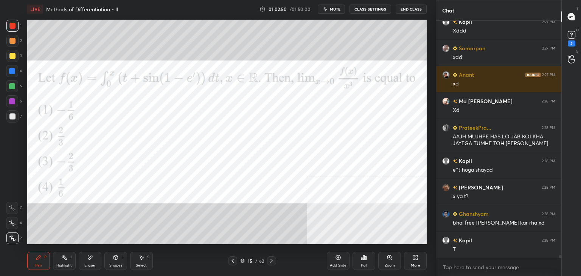
drag, startPoint x: 92, startPoint y: 265, endPoint x: 100, endPoint y: 246, distance: 20.9
click at [91, 264] on div "Eraser" at bounding box center [89, 266] width 11 height 4
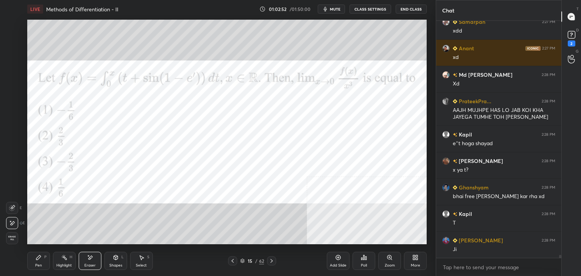
click at [42, 262] on div "Pen P" at bounding box center [38, 261] width 23 height 18
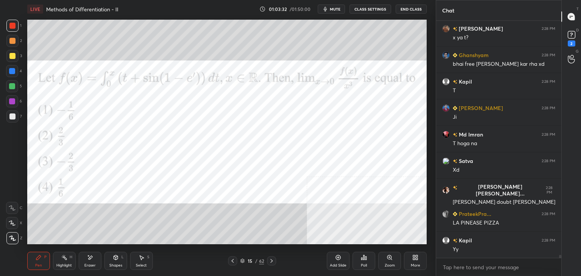
scroll to position [19325, 0]
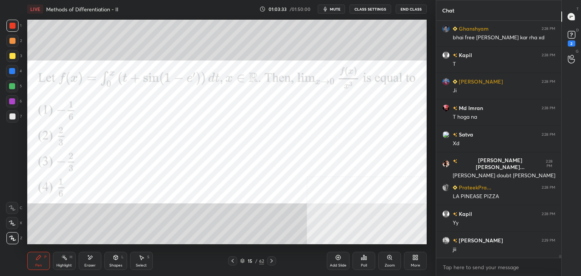
click at [143, 261] on div "Select S" at bounding box center [141, 261] width 23 height 18
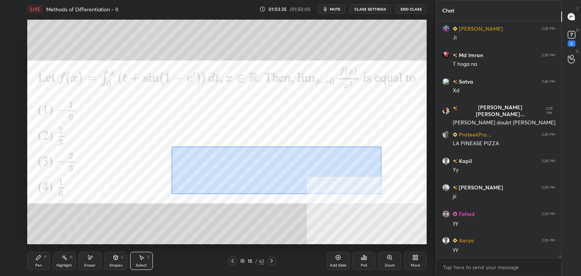
drag, startPoint x: 192, startPoint y: 153, endPoint x: 363, endPoint y: 194, distance: 175.4
click at [380, 194] on div "0 ° Undo Copy Duplicate Duplicate to new slide Delete" at bounding box center [227, 132] width 400 height 225
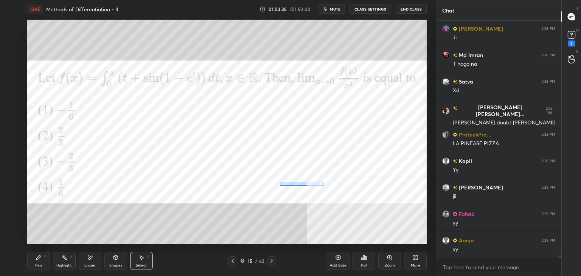
drag, startPoint x: 324, startPoint y: 182, endPoint x: 273, endPoint y: 187, distance: 50.9
click at [273, 187] on div "0 ° Undo Copy Duplicate Duplicate to new slide Delete" at bounding box center [227, 132] width 400 height 225
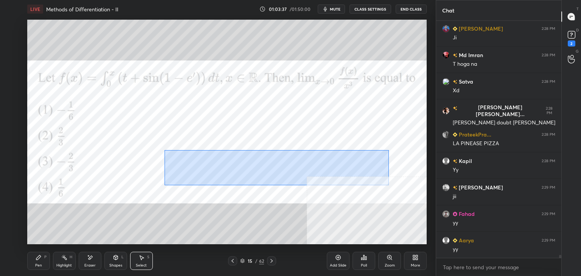
drag, startPoint x: 166, startPoint y: 149, endPoint x: 389, endPoint y: 187, distance: 226.9
click at [400, 190] on div "0 ° Undo Copy Duplicate Duplicate to new slide Delete" at bounding box center [227, 132] width 400 height 225
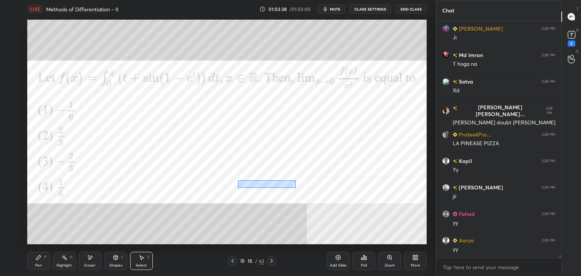
drag, startPoint x: 295, startPoint y: 181, endPoint x: 238, endPoint y: 188, distance: 57.6
click at [238, 188] on div "0 ° Undo Copy Duplicate Duplicate to new slide Delete" at bounding box center [227, 132] width 400 height 225
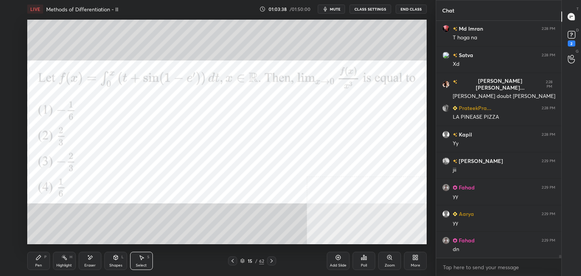
click at [162, 143] on div "0 ° Undo Copy Duplicate Duplicate to new slide Delete" at bounding box center [227, 132] width 400 height 225
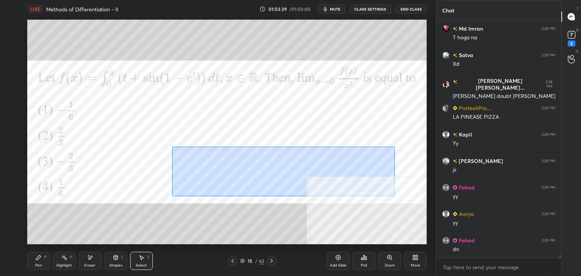
drag, startPoint x: 172, startPoint y: 147, endPoint x: 393, endPoint y: 199, distance: 227.0
click at [395, 200] on div "0 ° Undo Copy Duplicate Duplicate to new slide Delete" at bounding box center [227, 132] width 400 height 225
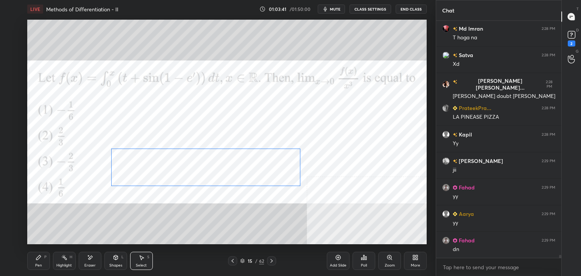
drag, startPoint x: 301, startPoint y: 163, endPoint x: 221, endPoint y: 189, distance: 84.4
click at [245, 168] on div "0 ° Undo Copy Duplicate Duplicate to new slide Delete" at bounding box center [227, 132] width 400 height 225
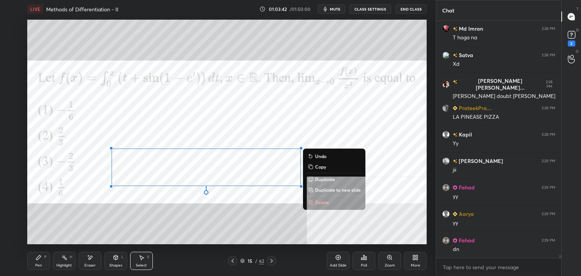
click at [336, 191] on p "Duplicate to new slide" at bounding box center [338, 190] width 46 height 6
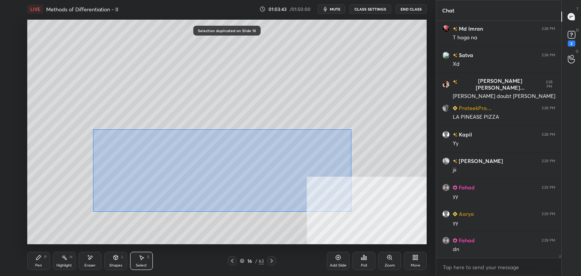
drag, startPoint x: 93, startPoint y: 129, endPoint x: 351, endPoint y: 212, distance: 271.0
click at [351, 212] on div "0 ° Undo Copy Duplicate Duplicate to new slide Delete" at bounding box center [227, 132] width 400 height 225
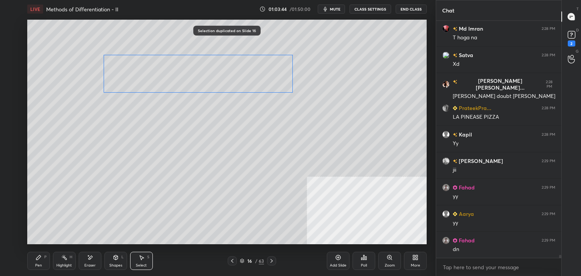
drag, startPoint x: 236, startPoint y: 160, endPoint x: 234, endPoint y: 88, distance: 72.7
click at [241, 79] on div "0 ° Undo Copy Duplicate Duplicate to new slide Delete" at bounding box center [227, 132] width 400 height 225
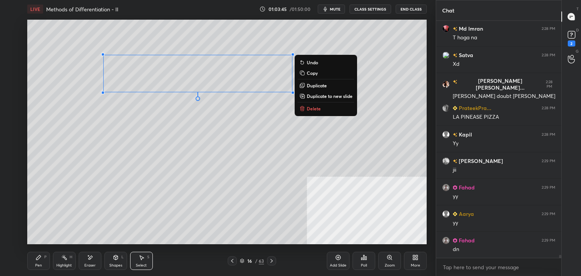
click at [44, 262] on div "Pen P" at bounding box center [38, 261] width 23 height 18
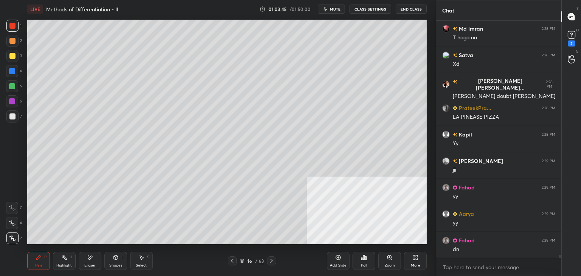
click at [11, 118] on div at bounding box center [12, 117] width 6 height 6
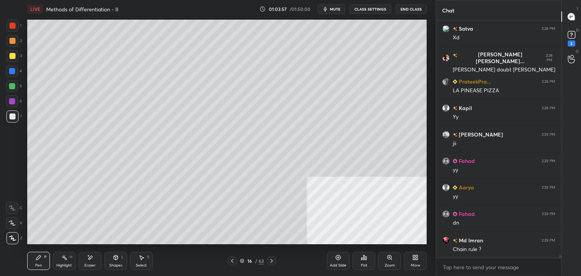
click at [233, 262] on icon at bounding box center [232, 261] width 6 height 6
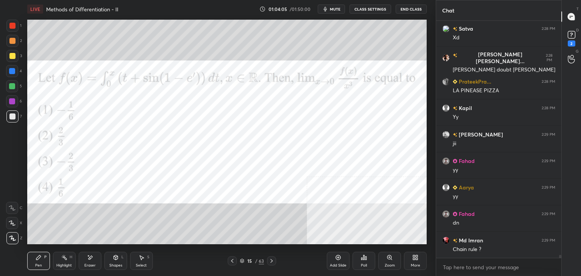
drag, startPoint x: 272, startPoint y: 262, endPoint x: 270, endPoint y: 259, distance: 4.0
click at [272, 262] on icon at bounding box center [272, 261] width 6 height 6
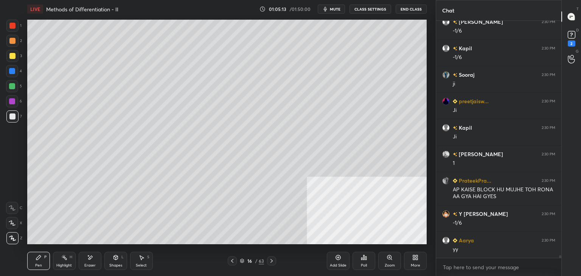
scroll to position [20545, 0]
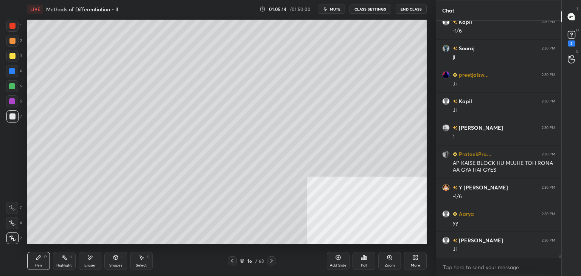
click at [64, 265] on div "Highlight" at bounding box center [64, 266] width 16 height 4
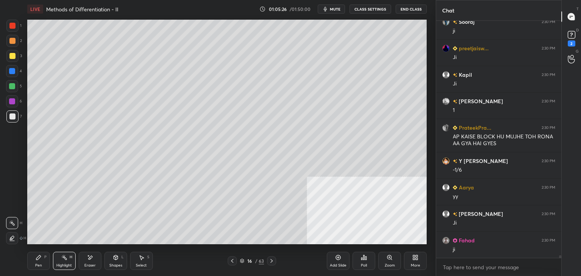
click at [38, 263] on div "Pen P" at bounding box center [38, 261] width 23 height 18
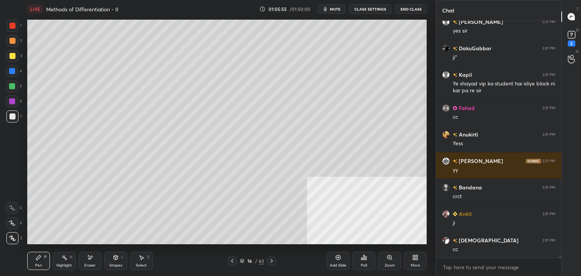
scroll to position [21002, 0]
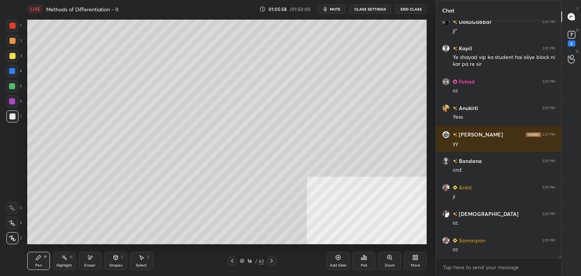
click at [418, 264] on div "More" at bounding box center [415, 266] width 9 height 4
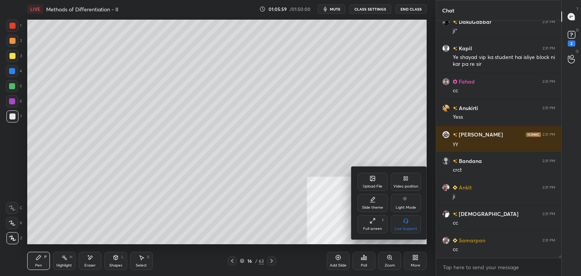
click at [372, 182] on div "Upload File" at bounding box center [373, 182] width 30 height 18
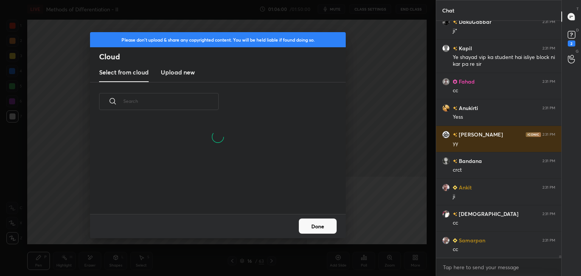
drag, startPoint x: 175, startPoint y: 73, endPoint x: 175, endPoint y: 82, distance: 8.7
click at [175, 75] on h3 "Upload new" at bounding box center [178, 72] width 34 height 9
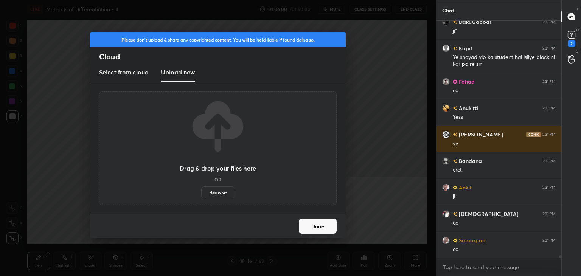
click at [220, 195] on label "Browse" at bounding box center [218, 193] width 34 height 12
click at [201, 195] on input "Browse" at bounding box center [201, 193] width 0 height 12
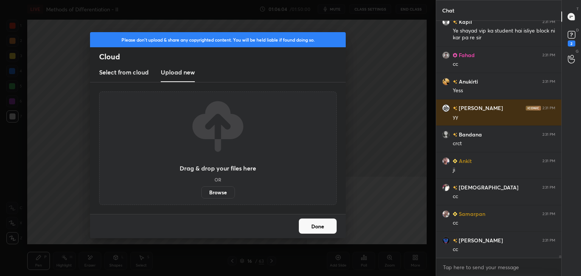
scroll to position [21055, 0]
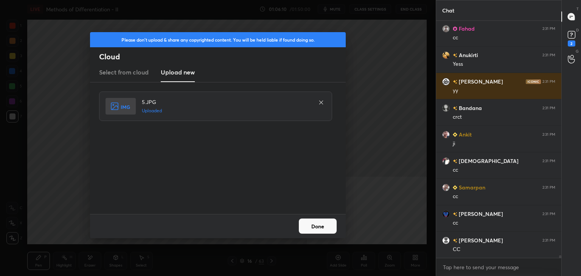
click at [324, 221] on button "Done" at bounding box center [318, 226] width 38 height 15
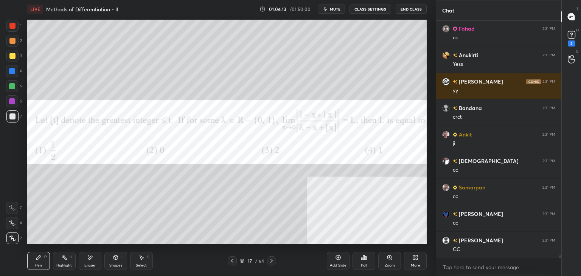
click at [416, 261] on div "More" at bounding box center [415, 261] width 23 height 18
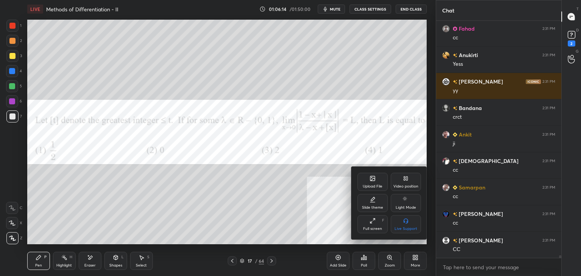
click at [374, 205] on div "Slide theme" at bounding box center [373, 203] width 30 height 18
drag, startPoint x: 407, startPoint y: 227, endPoint x: 399, endPoint y: 221, distance: 10.2
click at [407, 227] on div "Dark Ruled" at bounding box center [406, 229] width 19 height 4
drag, startPoint x: 358, startPoint y: 178, endPoint x: 344, endPoint y: 188, distance: 17.1
click at [357, 179] on icon at bounding box center [358, 178] width 6 height 6
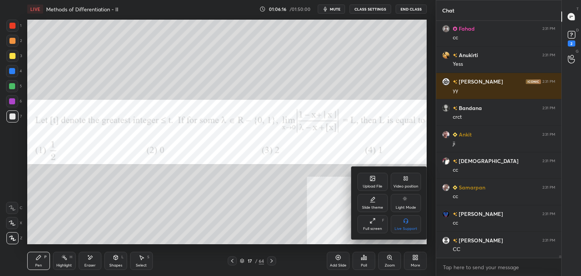
click at [301, 213] on div at bounding box center [290, 138] width 581 height 276
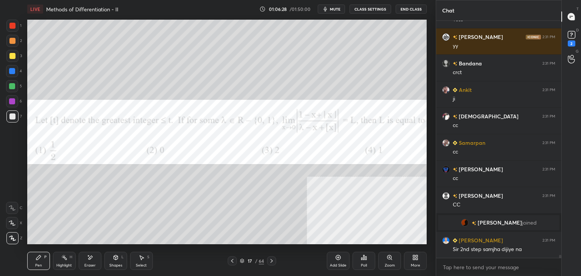
scroll to position [18916, 0]
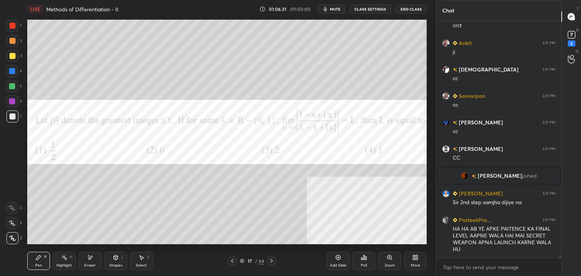
click at [496, 274] on div "x" at bounding box center [498, 267] width 125 height 18
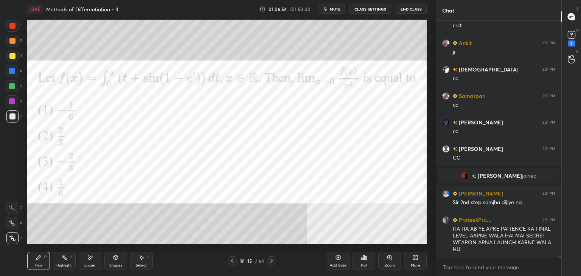
click at [12, 25] on div at bounding box center [12, 26] width 6 height 6
click at [275, 260] on div at bounding box center [271, 261] width 9 height 9
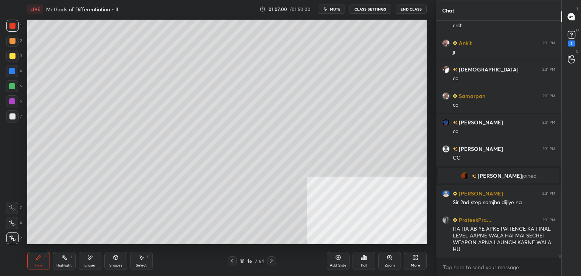
click at [274, 263] on icon at bounding box center [272, 261] width 6 height 6
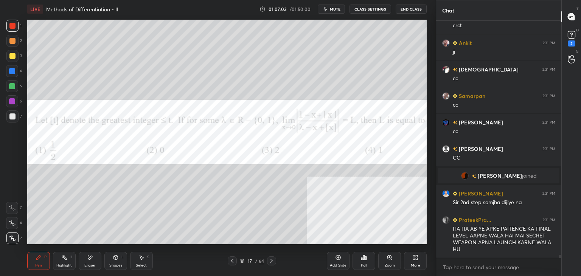
click at [581, 37] on div "D Doubts (D) 2" at bounding box center [571, 37] width 19 height 21
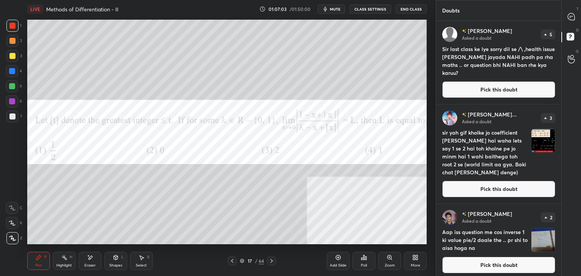
click at [541, 91] on button "Pick this doubt" at bounding box center [498, 89] width 113 height 17
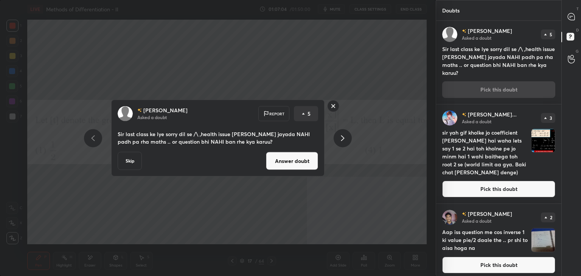
click at [579, 16] on div "T Messages (T)" at bounding box center [571, 16] width 19 height 21
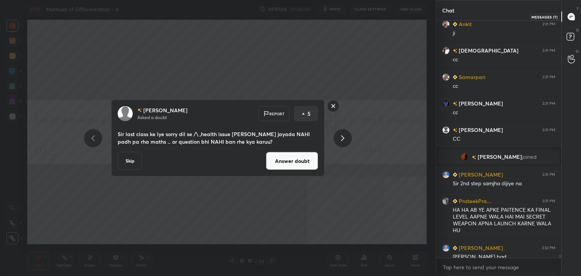
scroll to position [235, 123]
click at [286, 164] on button "Answer doubt" at bounding box center [292, 161] width 52 height 18
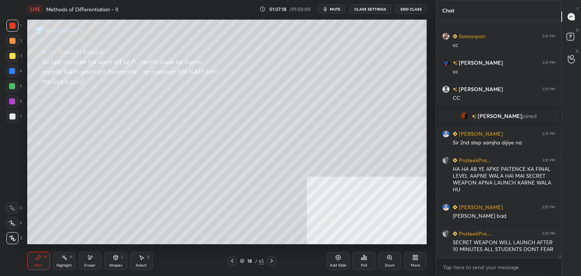
scroll to position [18991, 0]
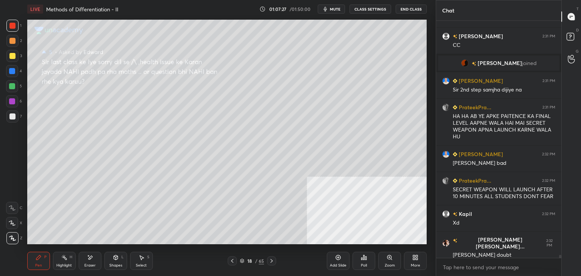
click at [233, 259] on icon at bounding box center [232, 261] width 2 height 4
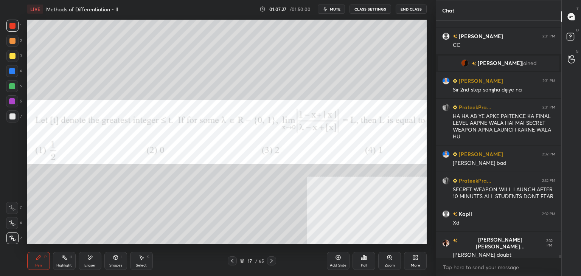
scroll to position [19044, 0]
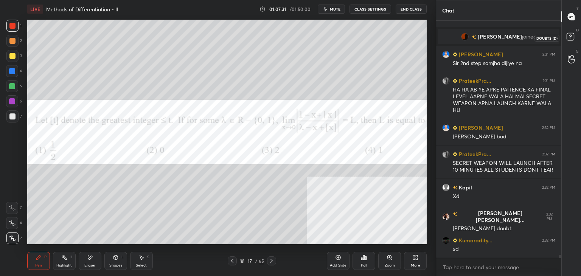
click at [573, 40] on rect at bounding box center [570, 36] width 7 height 7
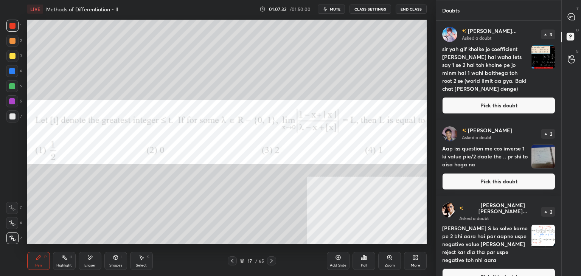
click at [491, 106] on button "Pick this doubt" at bounding box center [498, 105] width 113 height 17
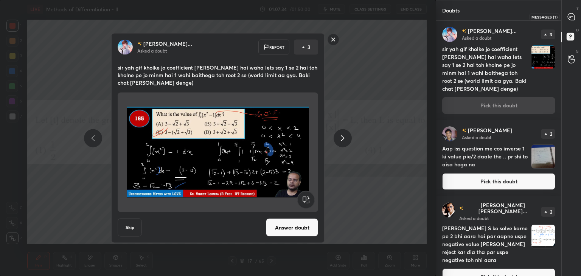
click at [572, 19] on icon at bounding box center [571, 16] width 7 height 7
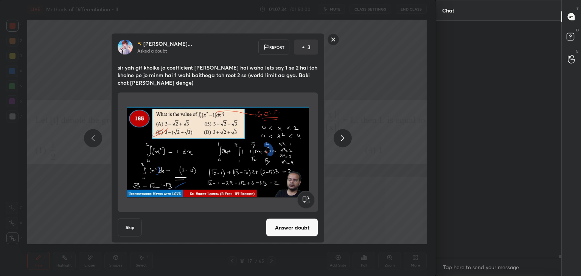
scroll to position [235, 123]
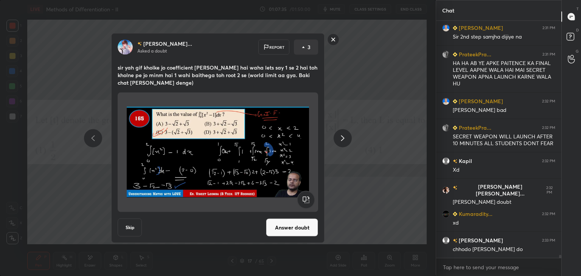
click at [333, 41] on rect at bounding box center [334, 40] width 12 height 12
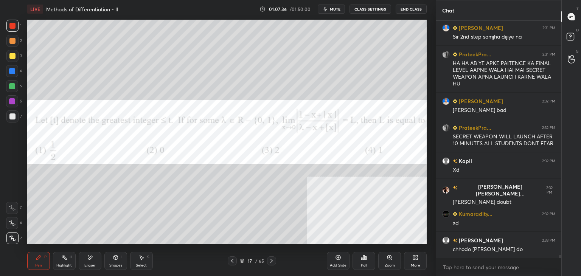
scroll to position [19264, 0]
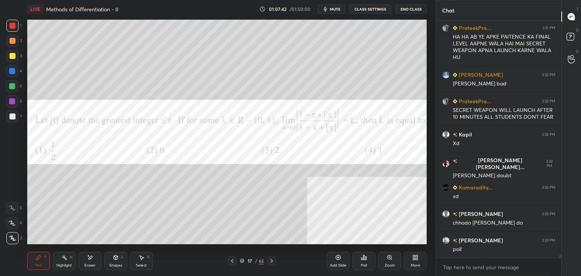
click at [368, 263] on div "Poll" at bounding box center [364, 261] width 23 height 18
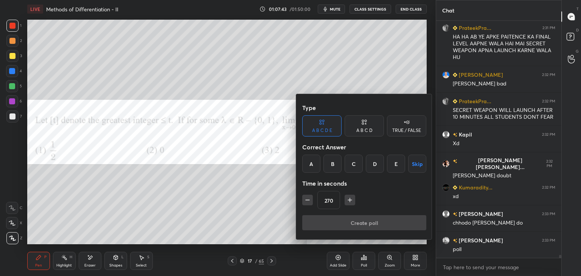
drag, startPoint x: 353, startPoint y: 162, endPoint x: 364, endPoint y: 170, distance: 13.6
click at [353, 162] on div "C" at bounding box center [354, 164] width 18 height 18
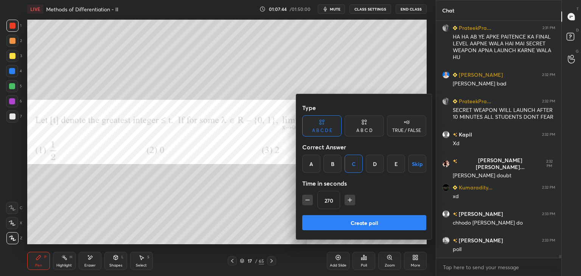
click at [404, 226] on button "Create poll" at bounding box center [364, 222] width 124 height 15
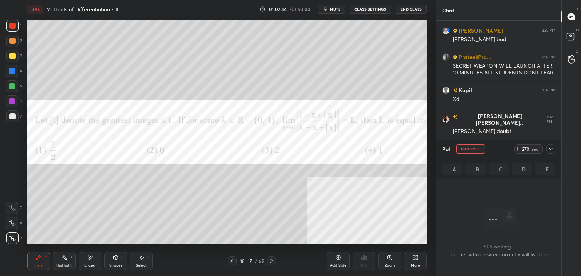
scroll to position [196, 123]
click at [550, 153] on div at bounding box center [551, 149] width 9 height 9
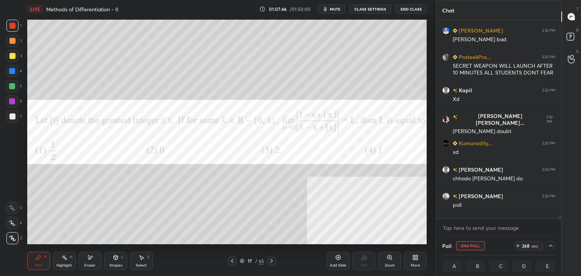
scroll to position [0, 2]
drag, startPoint x: 559, startPoint y: 218, endPoint x: 536, endPoint y: 224, distance: 24.1
click at [558, 224] on div "Enable hand raising Enable raise hand to speak to learners. Once enabled, chat …" at bounding box center [498, 228] width 125 height 18
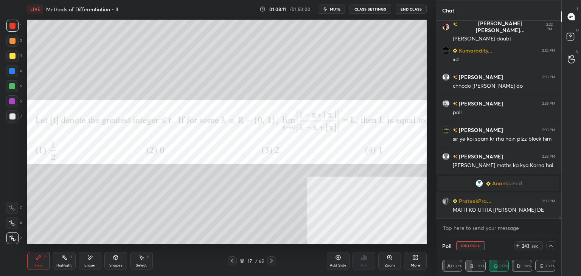
scroll to position [19156, 0]
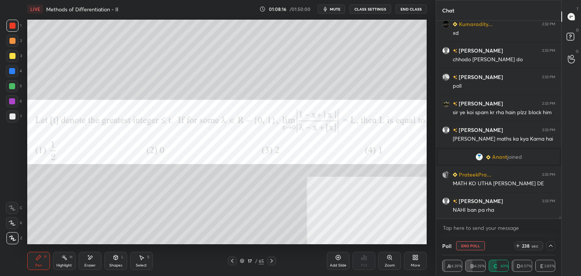
click at [272, 261] on icon at bounding box center [272, 261] width 2 height 4
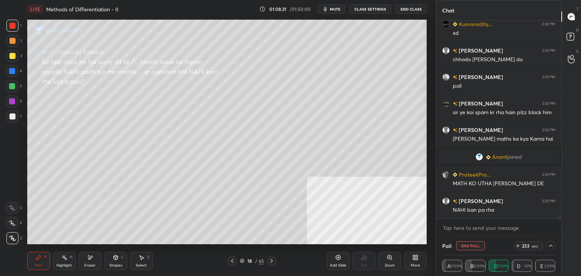
click at [69, 261] on div "Highlight H" at bounding box center [64, 261] width 23 height 18
click at [92, 264] on div "Eraser" at bounding box center [89, 266] width 11 height 4
click at [11, 238] on span "Erase all" at bounding box center [11, 238] width 11 height 5
click at [38, 258] on icon at bounding box center [38, 257] width 5 height 5
click at [234, 258] on icon at bounding box center [232, 261] width 6 height 6
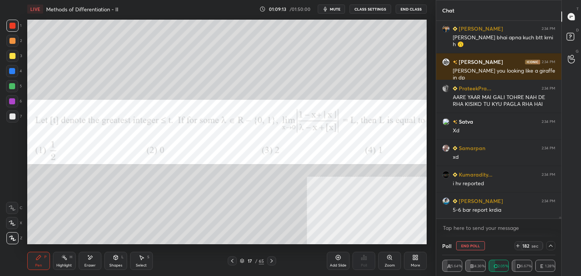
scroll to position [19474, 0]
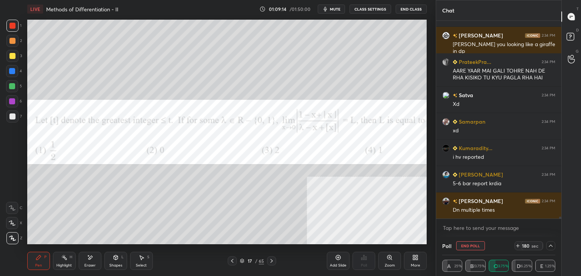
click at [26, 269] on div "LIVE Methods of Differentiation - II 01:09:14 / 01:50:00 mute CLASS SETTINGS En…" at bounding box center [227, 138] width 406 height 276
click at [11, 23] on div at bounding box center [12, 26] width 6 height 6
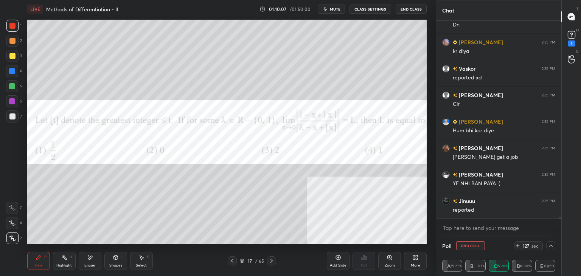
scroll to position [19840, 0]
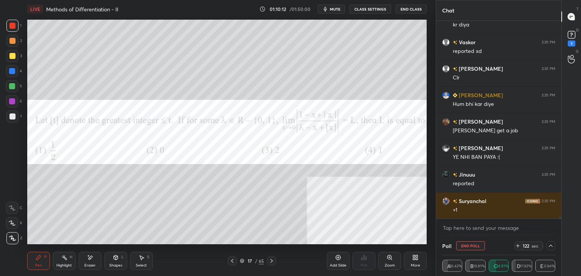
click at [138, 260] on div "Select S" at bounding box center [141, 261] width 23 height 18
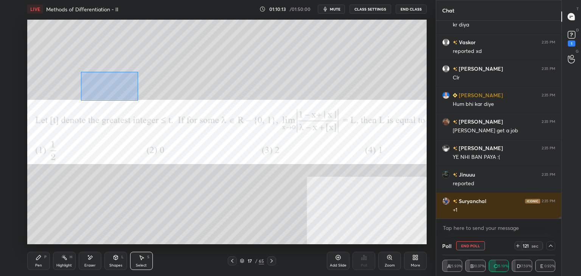
drag, startPoint x: 86, startPoint y: 76, endPoint x: 112, endPoint y: 91, distance: 30.7
click at [138, 100] on div "0 ° Undo Copy Duplicate Duplicate to new slide Delete" at bounding box center [227, 132] width 400 height 225
drag, startPoint x: 106, startPoint y: 88, endPoint x: 80, endPoint y: 186, distance: 101.3
click at [84, 184] on div "0 ° Undo Copy Duplicate Duplicate to new slide Delete" at bounding box center [227, 132] width 400 height 225
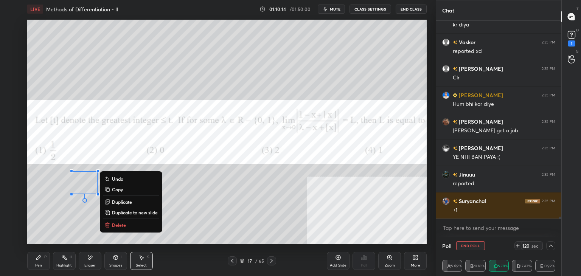
drag, startPoint x: 29, startPoint y: 213, endPoint x: 33, endPoint y: 224, distance: 11.5
click at [28, 215] on div "0 ° Undo Copy Duplicate Duplicate to new slide Delete" at bounding box center [227, 132] width 400 height 225
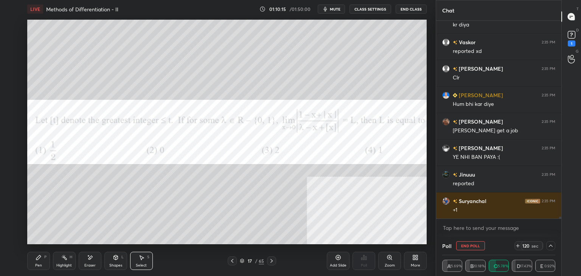
click at [39, 269] on div "Pen P" at bounding box center [38, 261] width 23 height 18
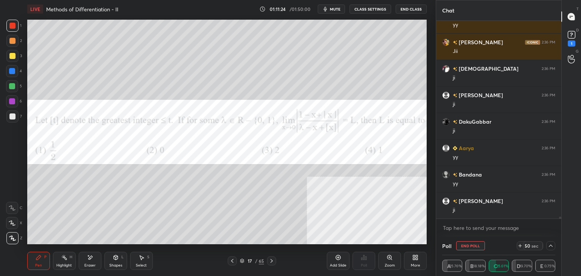
scroll to position [20377, 0]
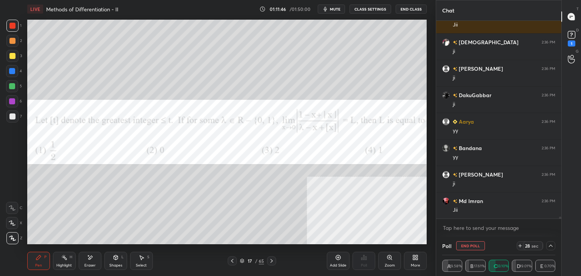
click at [469, 243] on button "End Poll" at bounding box center [470, 245] width 29 height 9
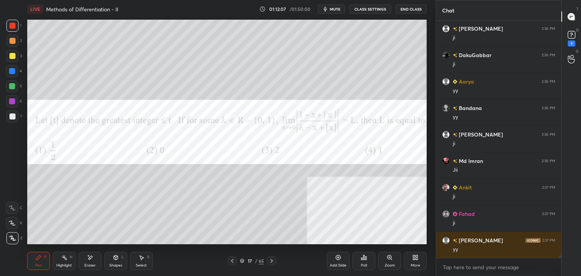
scroll to position [20443, 0]
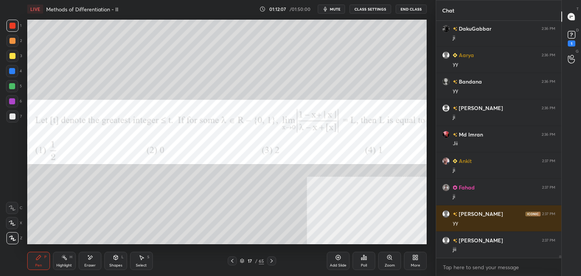
click at [421, 260] on div "More" at bounding box center [415, 261] width 23 height 18
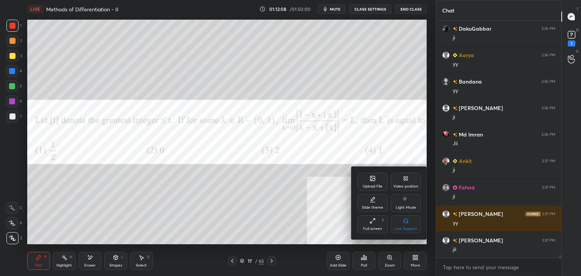
click at [379, 194] on div "Slide theme" at bounding box center [373, 203] width 30 height 18
click at [360, 177] on icon at bounding box center [361, 178] width 6 height 6
click at [376, 182] on div "Upload File" at bounding box center [373, 182] width 30 height 18
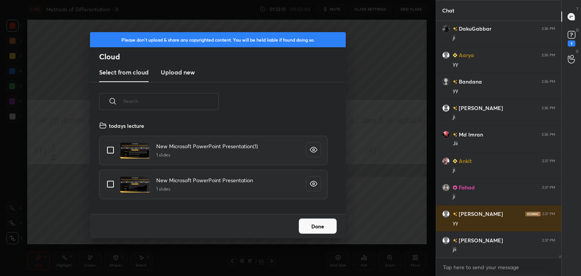
scroll to position [93, 243]
click at [173, 72] on h3 "Upload new" at bounding box center [178, 72] width 34 height 9
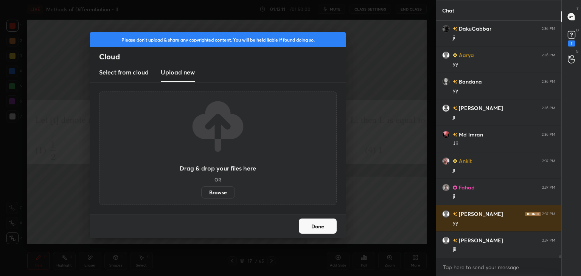
click at [223, 198] on div "Drag & drop your files here OR Browse" at bounding box center [218, 149] width 238 height 114
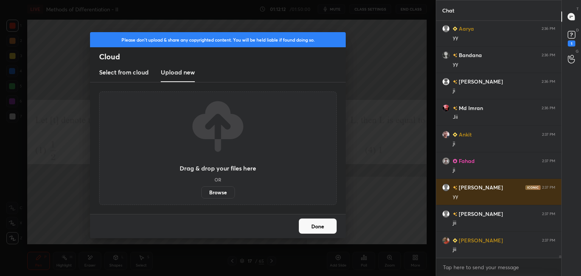
click at [223, 193] on label "Browse" at bounding box center [218, 193] width 34 height 12
click at [201, 193] on input "Browse" at bounding box center [201, 193] width 0 height 12
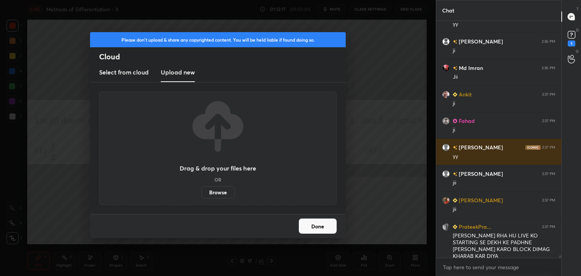
scroll to position [20536, 0]
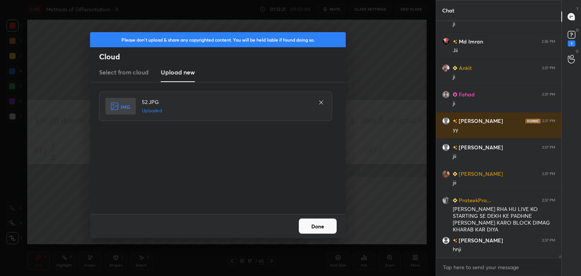
click at [310, 226] on button "Done" at bounding box center [318, 226] width 38 height 15
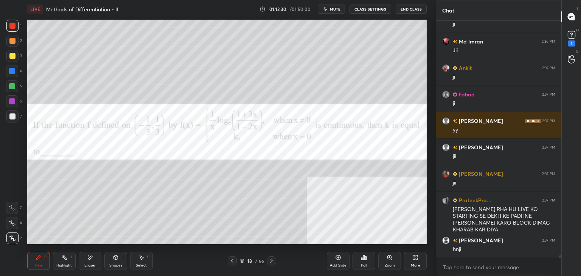
click at [424, 244] on div "Add Slide Poll Zoom More" at bounding box center [377, 261] width 100 height 42
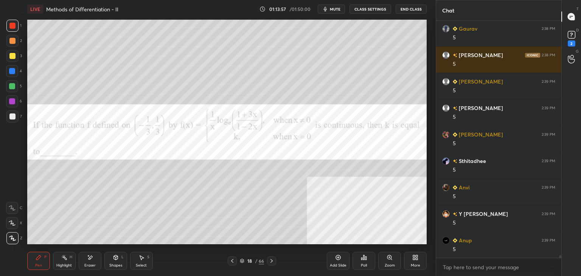
scroll to position [20651, 0]
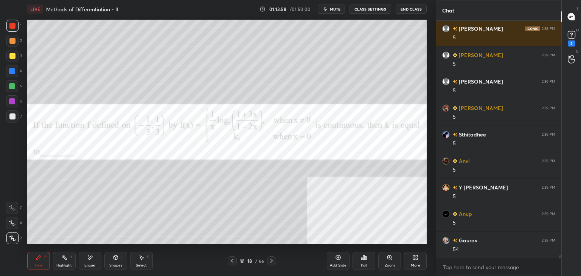
click at [332, 241] on div "Add Slide Poll Zoom More" at bounding box center [377, 261] width 100 height 42
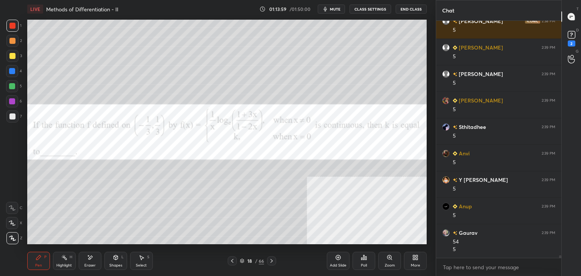
click at [421, 258] on div "More" at bounding box center [415, 261] width 23 height 18
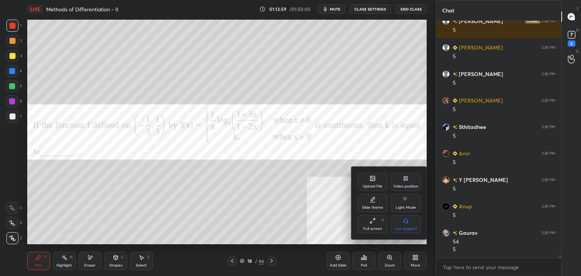
click at [370, 182] on div "Upload File" at bounding box center [373, 182] width 30 height 18
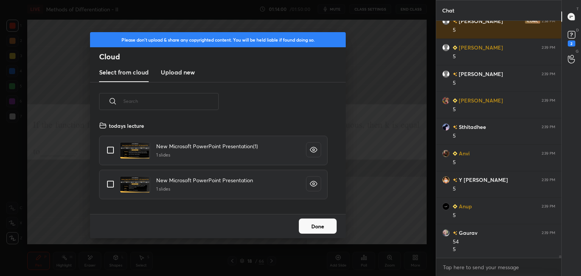
scroll to position [93, 243]
click at [175, 67] on new "Upload new" at bounding box center [178, 72] width 34 height 19
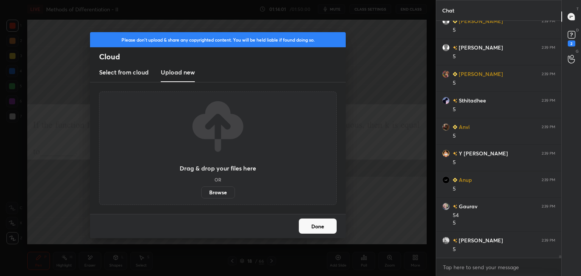
click at [217, 192] on label "Browse" at bounding box center [218, 193] width 34 height 12
click at [201, 192] on input "Browse" at bounding box center [201, 193] width 0 height 12
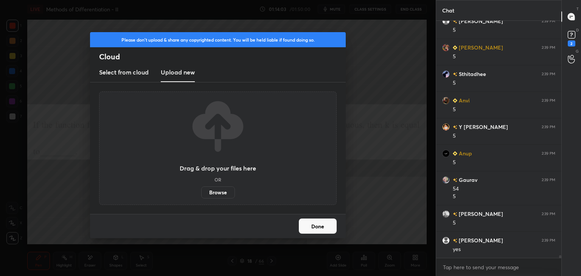
scroll to position [20738, 0]
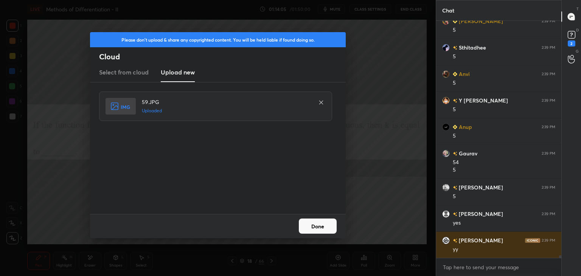
click at [316, 229] on button "Done" at bounding box center [318, 226] width 38 height 15
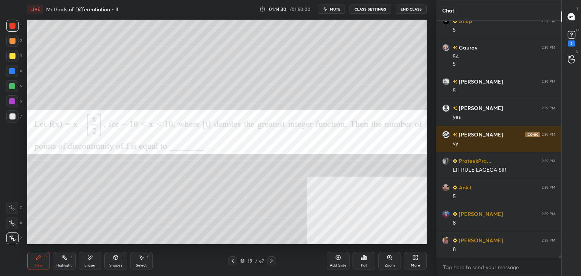
scroll to position [20870, 0]
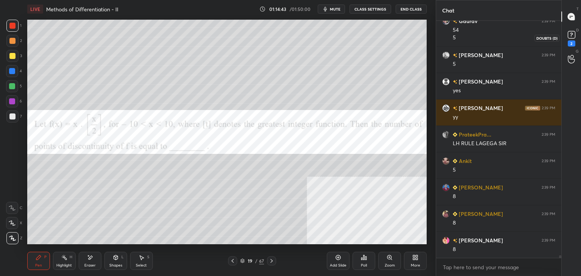
click at [566, 36] on icon at bounding box center [571, 34] width 11 height 11
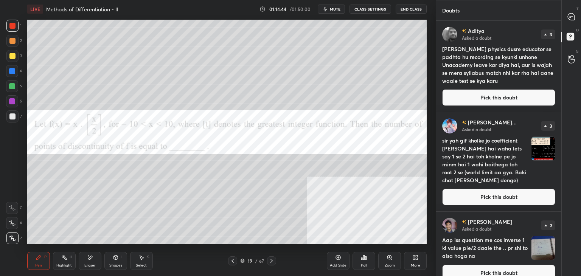
drag, startPoint x: 536, startPoint y: 94, endPoint x: 540, endPoint y: 72, distance: 23.2
click at [536, 93] on button "Pick this doubt" at bounding box center [498, 97] width 113 height 17
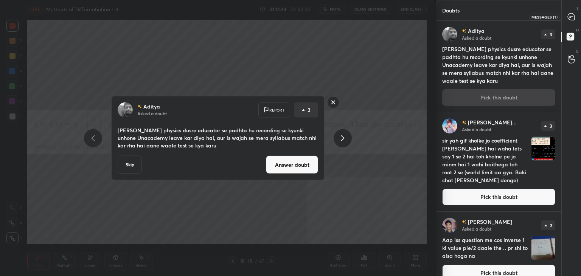
click at [573, 17] on icon at bounding box center [571, 16] width 7 height 7
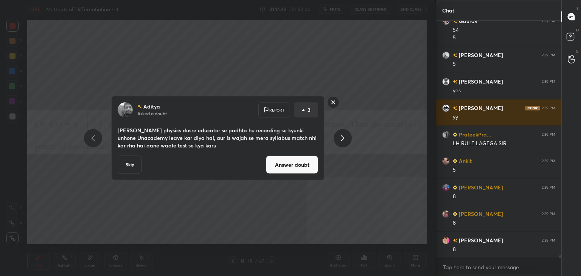
scroll to position [21063, 0]
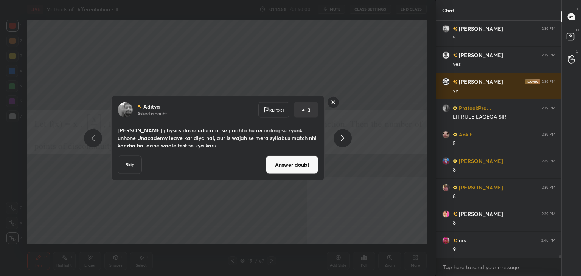
click at [285, 170] on button "Answer doubt" at bounding box center [292, 165] width 52 height 18
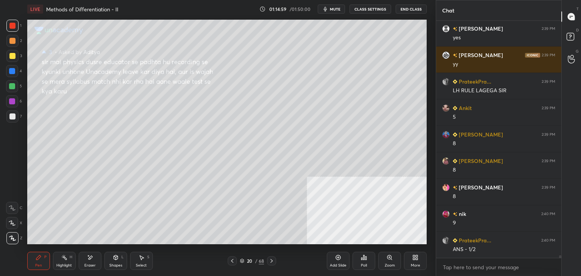
scroll to position [20811, 0]
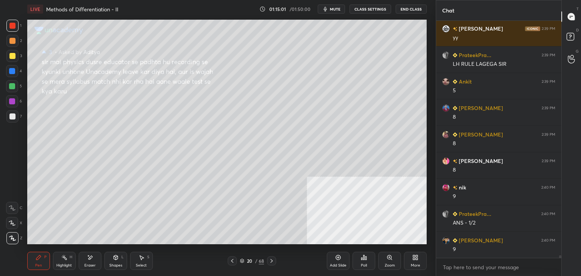
drag, startPoint x: 237, startPoint y: 261, endPoint x: 233, endPoint y: 269, distance: 9.0
click at [237, 261] on div "20 / 68" at bounding box center [252, 261] width 48 height 9
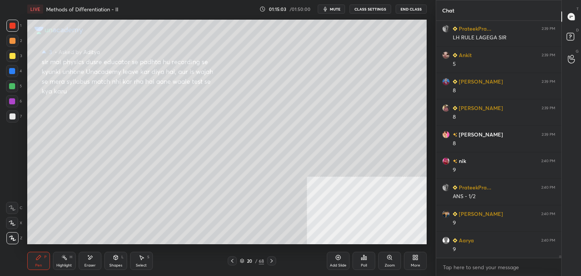
click at [233, 258] on icon at bounding box center [232, 261] width 6 height 6
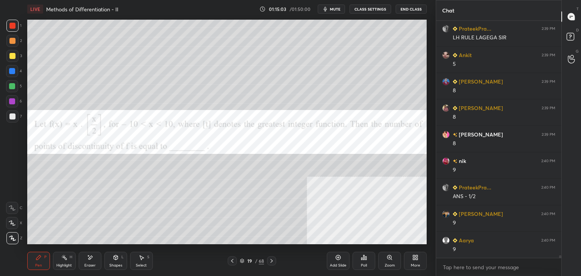
scroll to position [20864, 0]
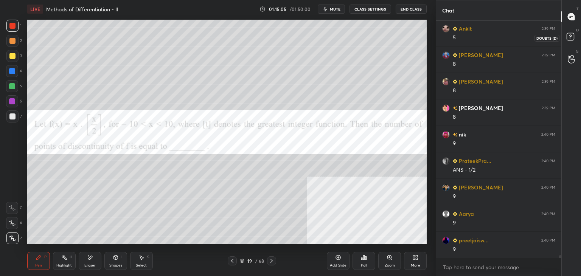
click at [578, 37] on icon at bounding box center [572, 38] width 14 height 14
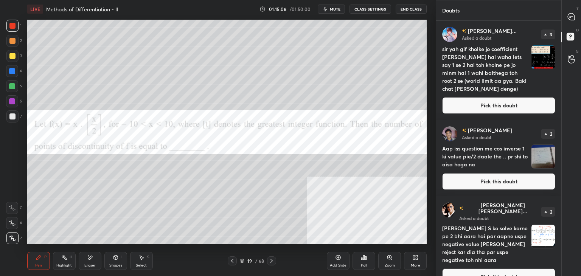
click at [523, 109] on button "Pick this doubt" at bounding box center [498, 105] width 113 height 17
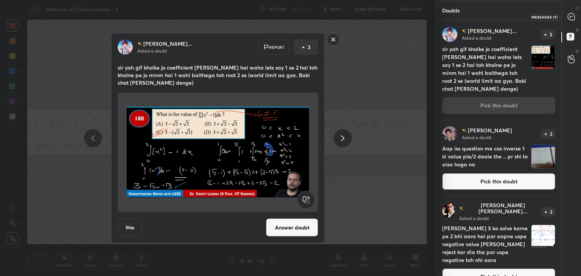
click at [573, 17] on icon at bounding box center [571, 16] width 7 height 7
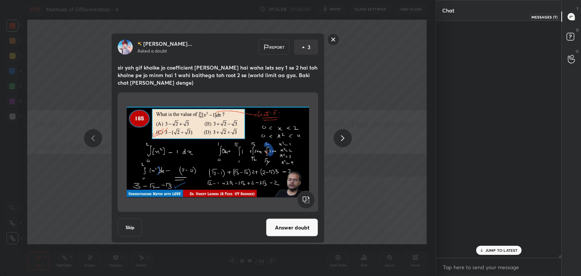
scroll to position [235, 123]
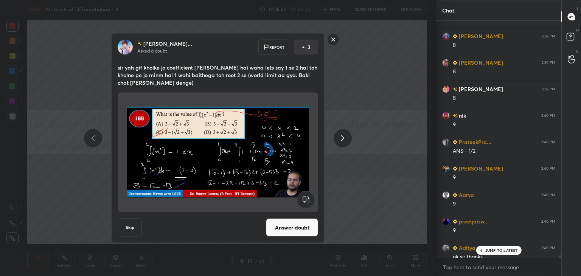
click at [333, 40] on rect at bounding box center [334, 40] width 12 height 12
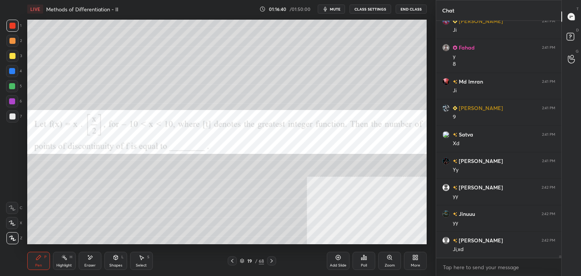
scroll to position [21759, 0]
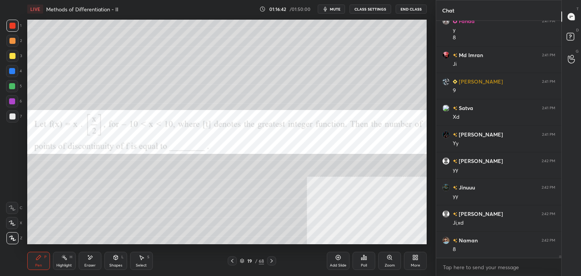
drag, startPoint x: 89, startPoint y: 264, endPoint x: 90, endPoint y: 257, distance: 6.8
click at [89, 262] on div "Eraser" at bounding box center [90, 261] width 23 height 18
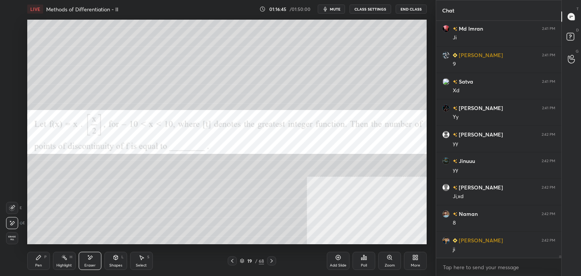
scroll to position [21812, 0]
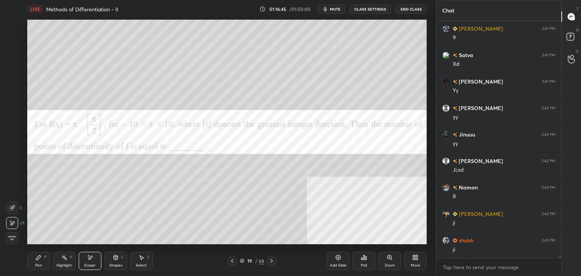
click at [30, 267] on div "Pen P" at bounding box center [38, 261] width 23 height 18
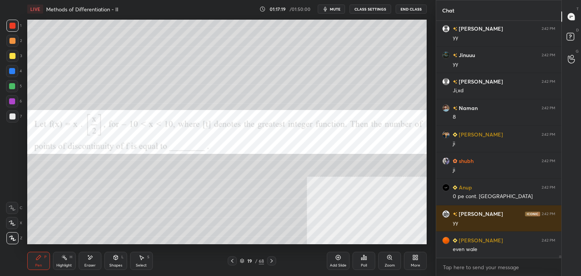
scroll to position [21918, 0]
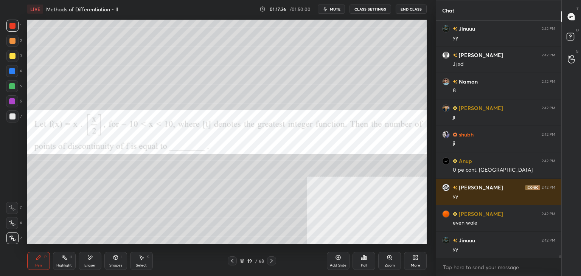
click at [413, 255] on icon at bounding box center [416, 258] width 6 height 6
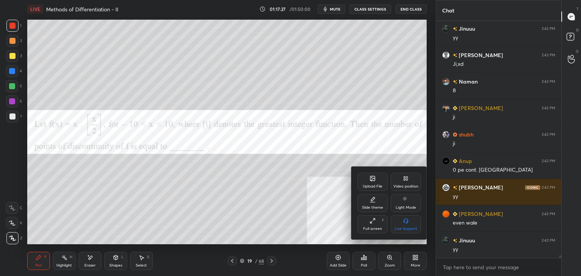
click at [375, 182] on icon at bounding box center [373, 179] width 6 height 6
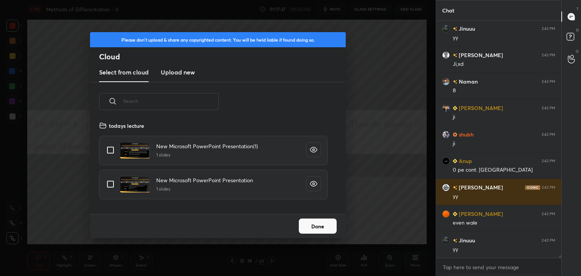
scroll to position [93, 243]
click at [170, 70] on h3 "Upload new" at bounding box center [178, 72] width 34 height 9
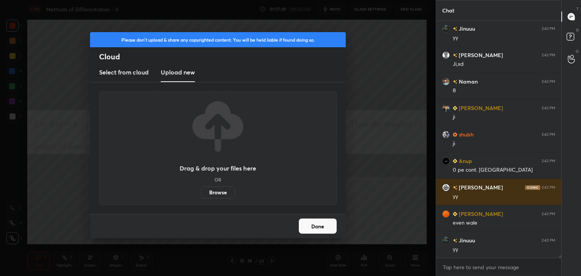
scroll to position [21944, 0]
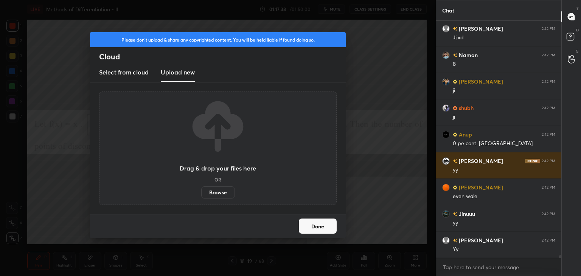
click at [220, 190] on label "Browse" at bounding box center [218, 193] width 34 height 12
click at [201, 190] on input "Browse" at bounding box center [201, 193] width 0 height 12
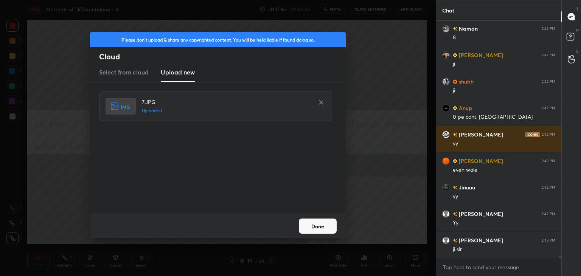
click at [310, 225] on button "Done" at bounding box center [318, 226] width 38 height 15
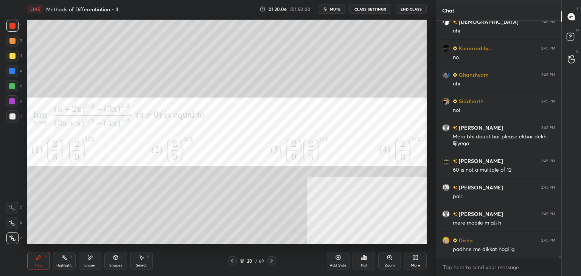
scroll to position [23204, 0]
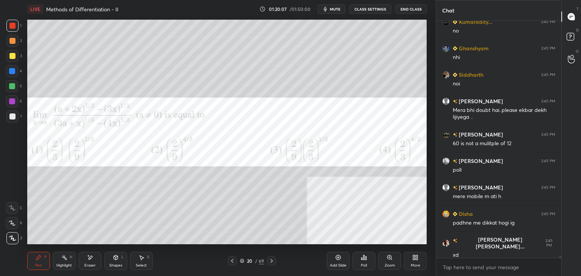
drag, startPoint x: 89, startPoint y: 267, endPoint x: 90, endPoint y: 262, distance: 5.8
click at [89, 267] on div "Eraser" at bounding box center [89, 266] width 11 height 4
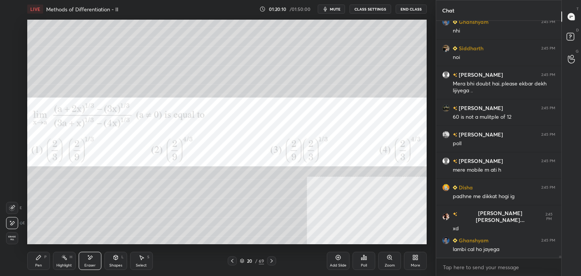
drag, startPoint x: 40, startPoint y: 262, endPoint x: 31, endPoint y: 260, distance: 10.1
click at [39, 262] on div "Pen P" at bounding box center [38, 261] width 23 height 18
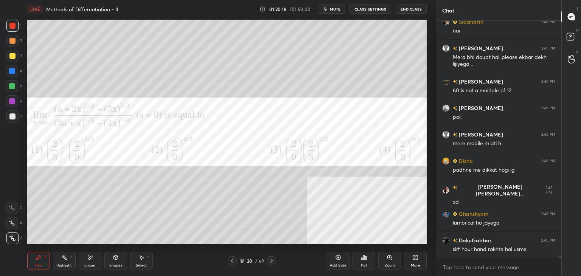
click at [11, 44] on div at bounding box center [12, 41] width 6 height 6
click at [8, 58] on div at bounding box center [12, 56] width 12 height 12
click at [14, 28] on div at bounding box center [12, 26] width 6 height 6
click at [12, 55] on div at bounding box center [12, 56] width 6 height 6
click at [11, 25] on div at bounding box center [12, 26] width 6 height 6
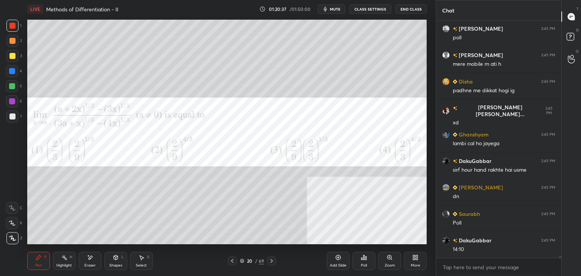
scroll to position [23363, 0]
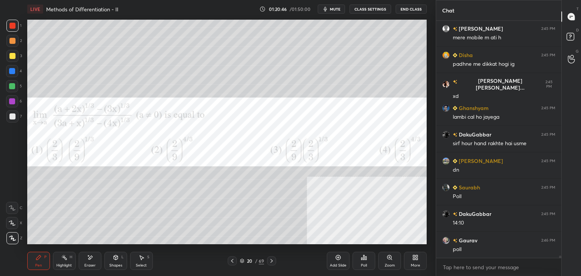
click at [365, 267] on div "Poll" at bounding box center [364, 266] width 6 height 4
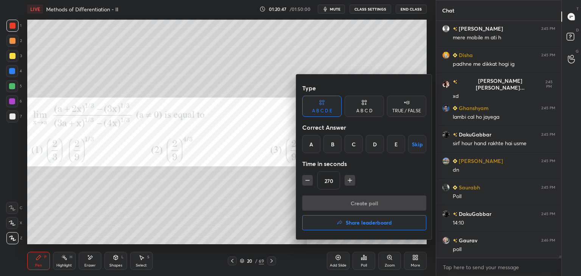
click at [311, 146] on div "A" at bounding box center [311, 144] width 18 height 18
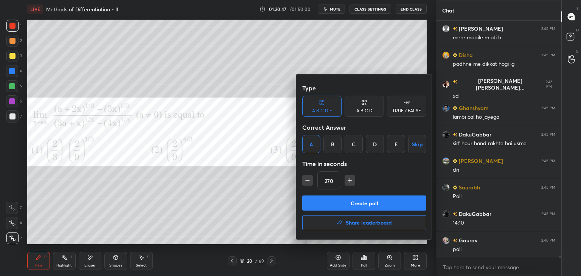
click at [376, 209] on button "Create poll" at bounding box center [364, 203] width 124 height 15
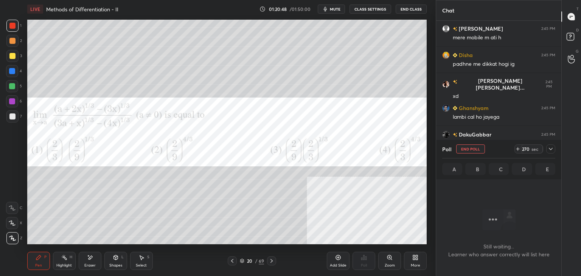
scroll to position [215, 123]
click at [556, 147] on div "Poll End Poll 270 sec A B C D E" at bounding box center [498, 159] width 125 height 39
click at [551, 148] on icon at bounding box center [551, 149] width 6 height 6
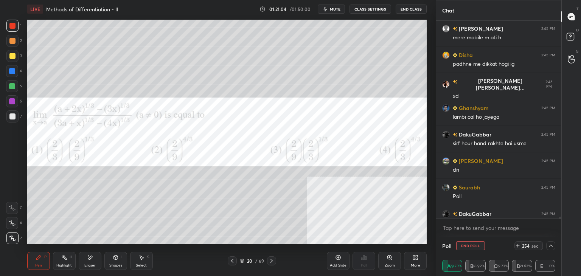
scroll to position [23429, 0]
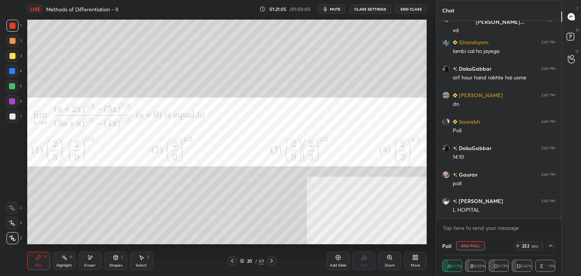
click at [559, 220] on div "Disha 2:45 PM padhne me dikkat hogi ig [PERSON_NAME] [PERSON_NAME]... 2:45 PM x…" at bounding box center [498, 129] width 125 height 216
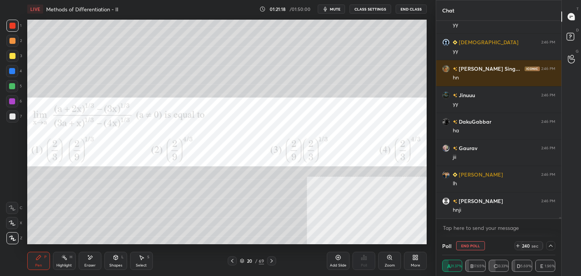
scroll to position [23675, 0]
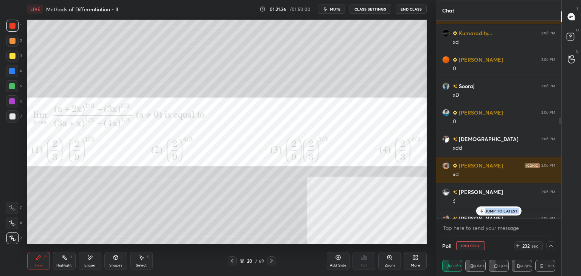
click at [497, 209] on p "JUMP TO LATEST" at bounding box center [502, 211] width 33 height 5
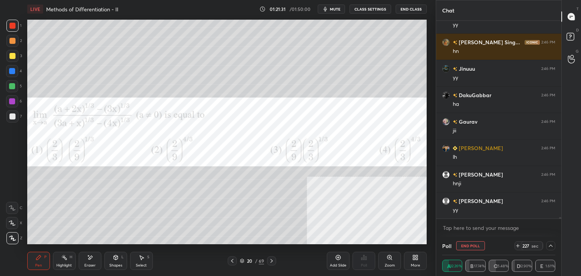
drag, startPoint x: 89, startPoint y: 263, endPoint x: 90, endPoint y: 247, distance: 15.9
click at [89, 260] on div "Eraser" at bounding box center [90, 261] width 23 height 18
click at [37, 265] on div "Pen" at bounding box center [38, 266] width 7 height 4
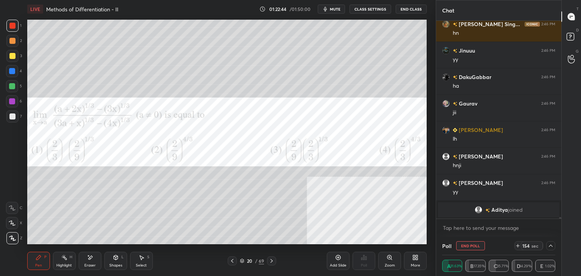
click at [148, 254] on div "Select S" at bounding box center [141, 261] width 23 height 18
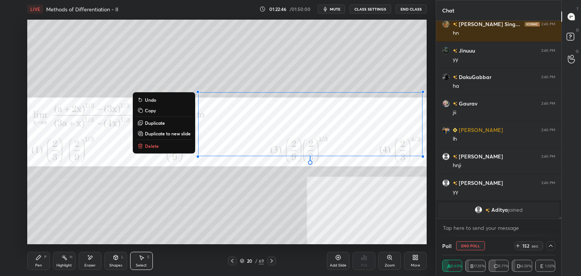
drag, startPoint x: 183, startPoint y: 84, endPoint x: 431, endPoint y: 165, distance: 261.5
click at [436, 167] on div "1 2 3 4 5 6 7 C X Z E E Erase all H H LIVE Methods of Differentiation - II 01:2…" at bounding box center [218, 138] width 436 height 276
click at [173, 132] on p "Duplicate to new slide" at bounding box center [168, 134] width 46 height 6
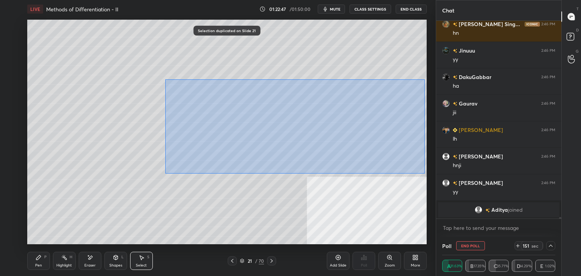
drag, startPoint x: 186, startPoint y: 85, endPoint x: 416, endPoint y: 169, distance: 244.8
click at [426, 173] on div "0 ° Undo Copy Duplicate Duplicate to new slide Delete" at bounding box center [227, 132] width 400 height 225
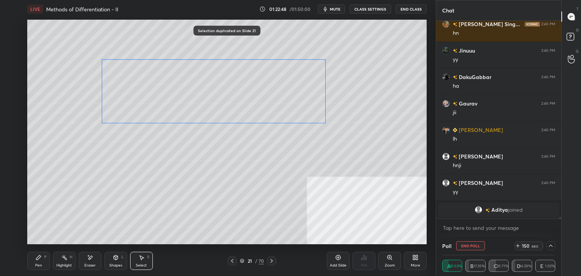
drag, startPoint x: 301, startPoint y: 126, endPoint x: 265, endPoint y: 117, distance: 36.7
click at [265, 115] on div "0 ° Undo Copy Duplicate Duplicate to new slide Delete" at bounding box center [227, 132] width 400 height 225
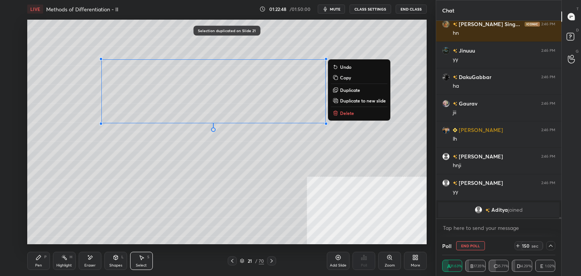
click at [241, 165] on div "0 ° Undo Copy Duplicate Duplicate to new slide Delete" at bounding box center [227, 132] width 400 height 225
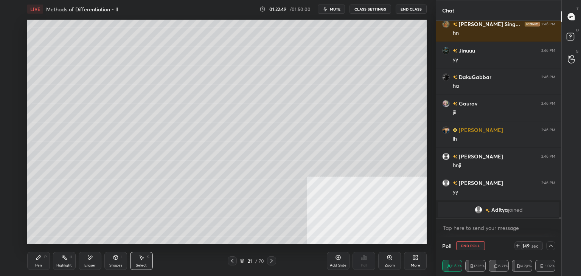
click at [44, 260] on div "Pen P" at bounding box center [38, 261] width 23 height 18
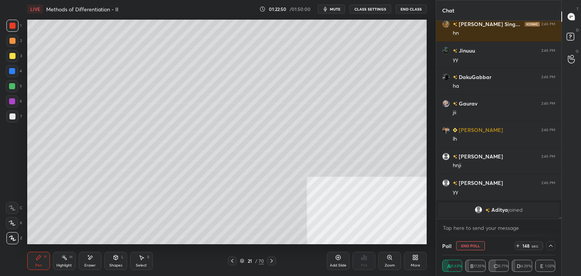
drag, startPoint x: 233, startPoint y: 262, endPoint x: 264, endPoint y: 260, distance: 30.7
click at [233, 262] on icon at bounding box center [232, 261] width 6 height 6
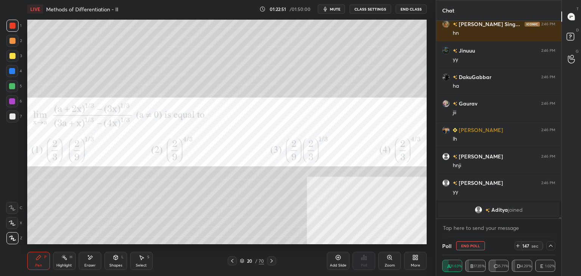
click at [269, 261] on icon at bounding box center [272, 261] width 6 height 6
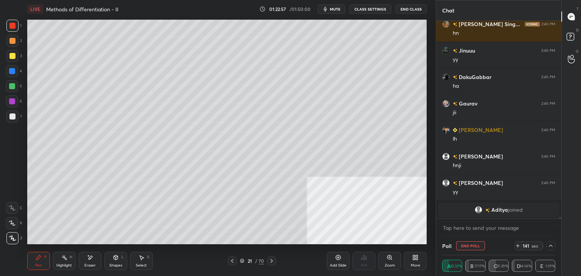
click at [231, 260] on icon at bounding box center [232, 261] width 6 height 6
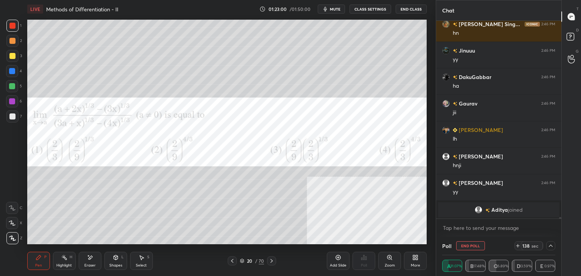
click at [269, 262] on icon at bounding box center [272, 261] width 6 height 6
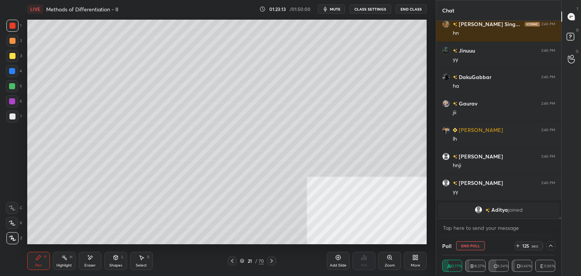
scroll to position [22963, 0]
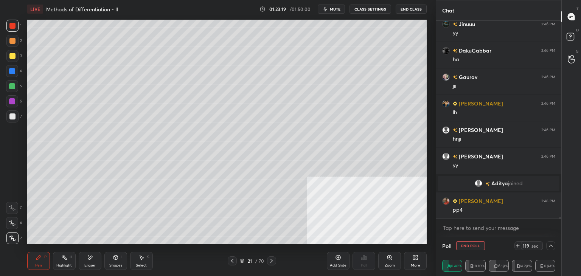
click at [230, 260] on icon at bounding box center [232, 261] width 6 height 6
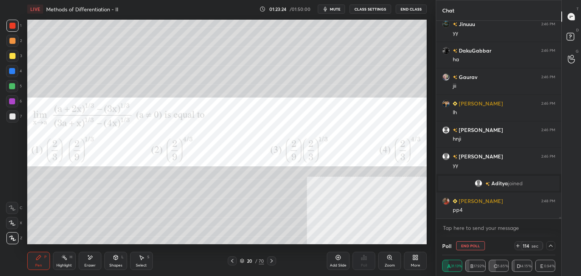
click at [268, 263] on div at bounding box center [271, 261] width 9 height 9
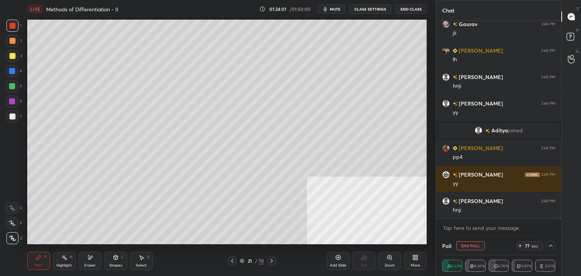
scroll to position [23042, 0]
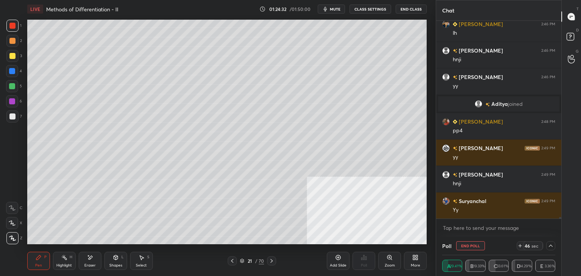
click at [414, 261] on div "More" at bounding box center [415, 261] width 23 height 18
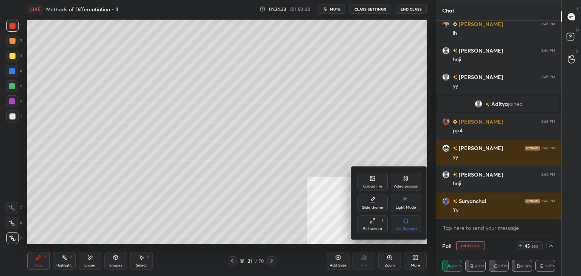
drag, startPoint x: 408, startPoint y: 179, endPoint x: 397, endPoint y: 205, distance: 28.0
click at [407, 179] on icon at bounding box center [407, 179] width 2 height 4
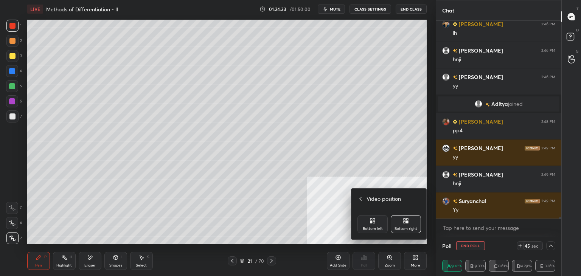
click at [372, 230] on div "Bottom left" at bounding box center [373, 229] width 20 height 4
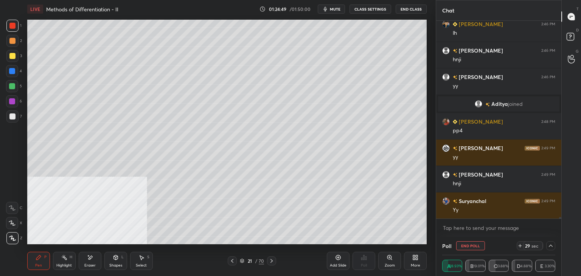
click at [102, 259] on div "Pen P Highlight H Eraser Shapes L Select S" at bounding box center [102, 261] width 150 height 18
click at [100, 261] on div "Eraser" at bounding box center [90, 261] width 23 height 18
click at [45, 262] on div "Pen P" at bounding box center [38, 261] width 23 height 18
click at [230, 259] on icon at bounding box center [232, 261] width 6 height 6
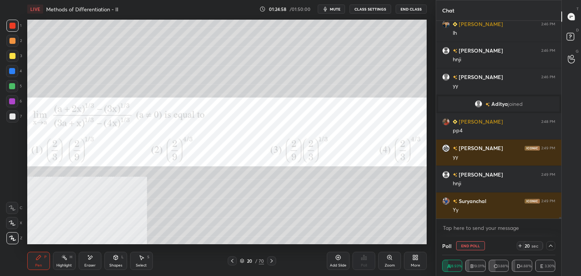
click at [270, 262] on icon at bounding box center [272, 261] width 6 height 6
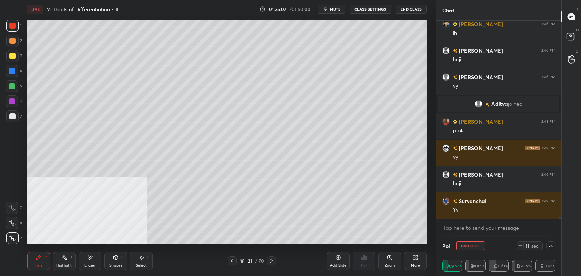
click at [233, 261] on icon at bounding box center [232, 261] width 6 height 6
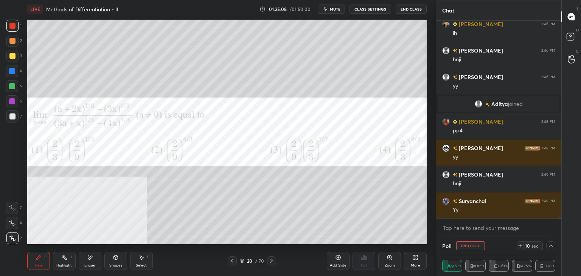
click at [269, 260] on icon at bounding box center [272, 261] width 6 height 6
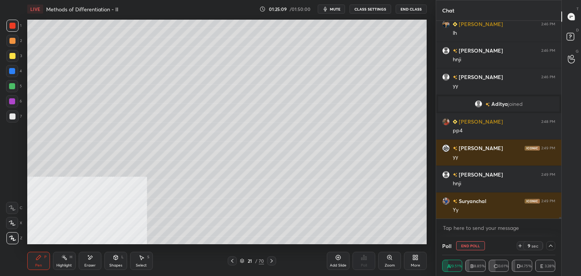
click at [140, 264] on div "Select" at bounding box center [141, 266] width 11 height 4
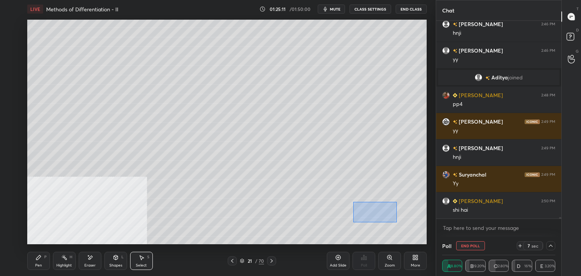
scroll to position [23095, 0]
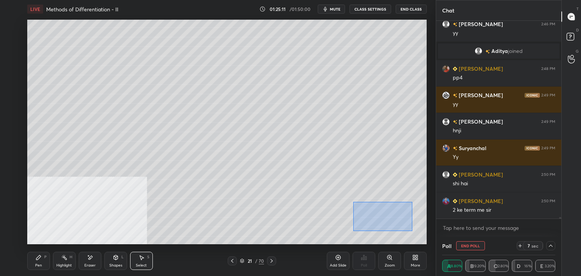
drag, startPoint x: 362, startPoint y: 207, endPoint x: 412, endPoint y: 231, distance: 55.9
click at [412, 231] on div "0 ° Undo Copy Duplicate Duplicate to new slide Delete" at bounding box center [227, 132] width 400 height 225
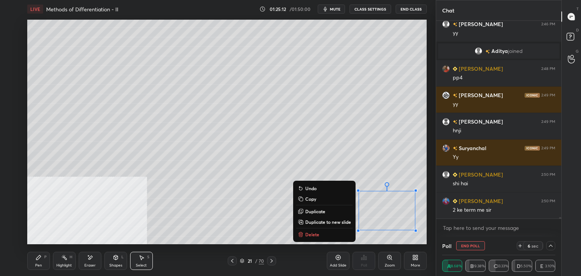
scroll to position [23148, 0]
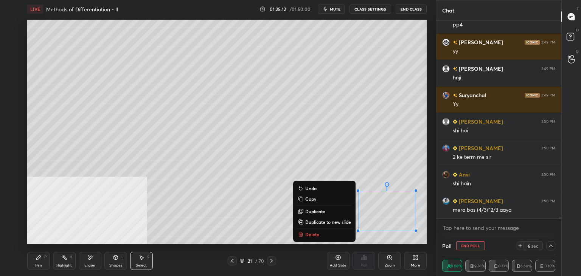
drag, startPoint x: 336, startPoint y: 222, endPoint x: 346, endPoint y: 218, distance: 10.9
click at [337, 221] on p "Duplicate to new slide" at bounding box center [328, 222] width 46 height 6
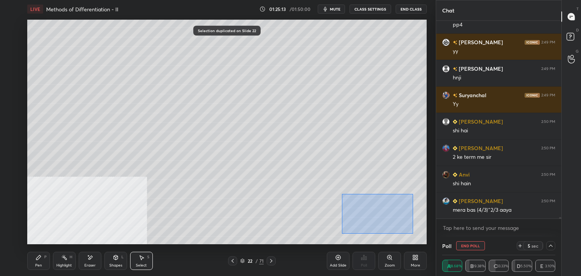
drag, startPoint x: 346, startPoint y: 197, endPoint x: 399, endPoint y: 226, distance: 60.5
click at [412, 232] on div "0 ° Undo Copy Duplicate Duplicate to new slide Delete" at bounding box center [227, 132] width 400 height 225
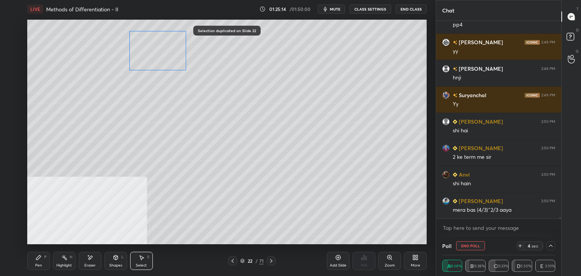
drag, startPoint x: 385, startPoint y: 224, endPoint x: 167, endPoint y: 73, distance: 264.8
click at [163, 67] on div "0 ° Undo Copy Duplicate Duplicate to new slide Delete" at bounding box center [227, 132] width 400 height 225
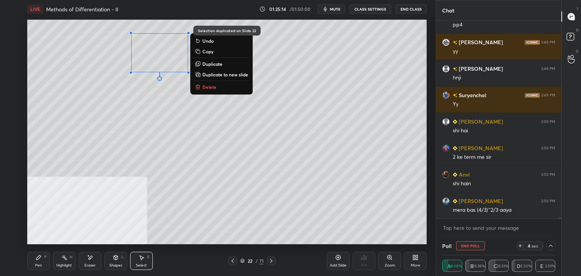
click at [168, 122] on div "0 ° Undo Copy Duplicate Duplicate to new slide Delete" at bounding box center [227, 132] width 400 height 225
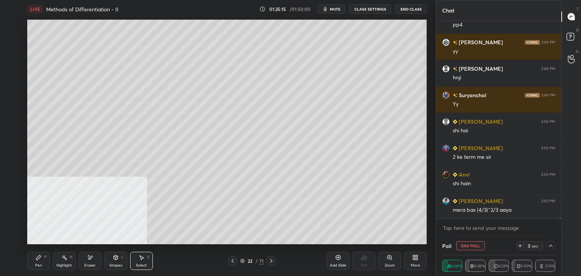
click at [58, 257] on div "Highlight H" at bounding box center [64, 261] width 23 height 18
click at [96, 259] on div "Eraser" at bounding box center [90, 261] width 23 height 18
drag, startPoint x: 36, startPoint y: 263, endPoint x: 36, endPoint y: 247, distance: 15.9
click at [36, 261] on div "Pen P" at bounding box center [38, 261] width 23 height 18
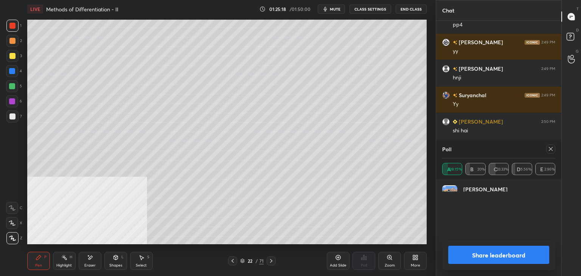
scroll to position [89, 111]
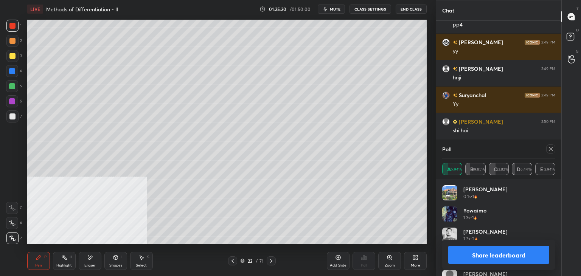
click at [231, 262] on icon at bounding box center [233, 261] width 6 height 6
click at [230, 262] on icon at bounding box center [233, 261] width 6 height 6
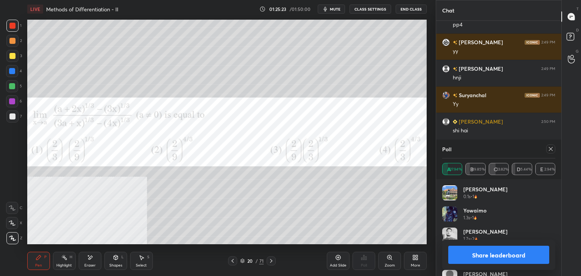
scroll to position [23175, 0]
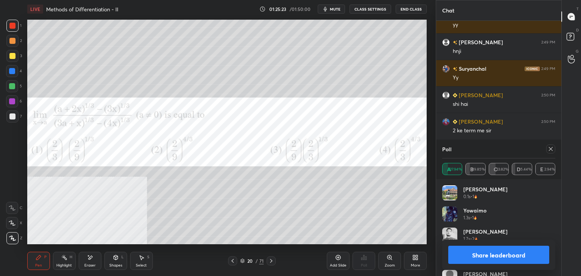
click at [271, 261] on icon at bounding box center [271, 261] width 6 height 6
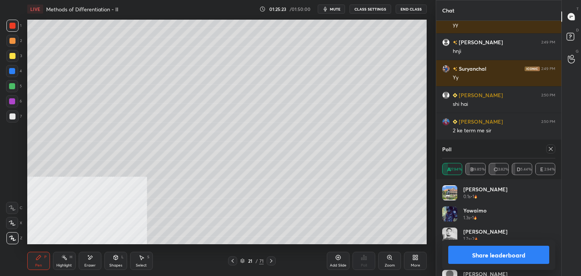
click at [269, 262] on icon at bounding box center [271, 261] width 6 height 6
drag, startPoint x: 553, startPoint y: 149, endPoint x: 538, endPoint y: 151, distance: 15.4
click at [553, 149] on icon at bounding box center [551, 149] width 6 height 6
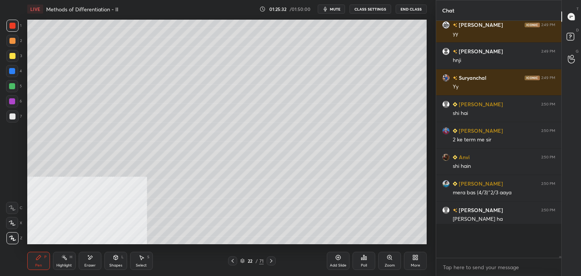
scroll to position [252, 123]
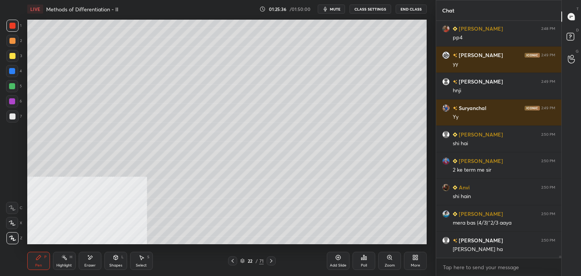
click at [233, 261] on icon at bounding box center [233, 261] width 6 height 6
click at [231, 263] on icon at bounding box center [233, 261] width 6 height 6
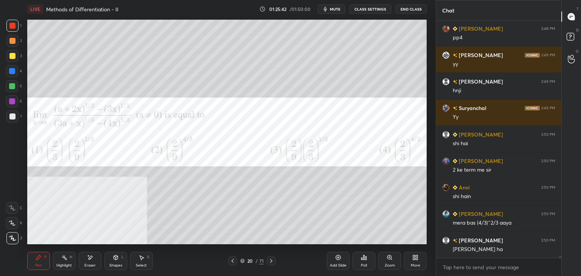
click at [268, 260] on div at bounding box center [271, 261] width 9 height 9
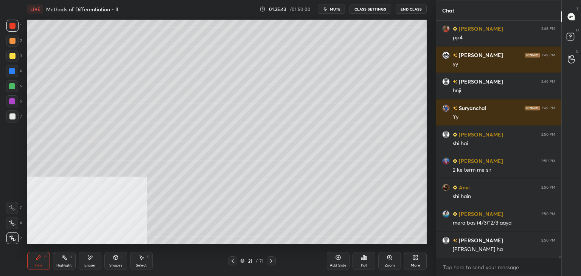
click at [270, 262] on icon at bounding box center [271, 261] width 6 height 6
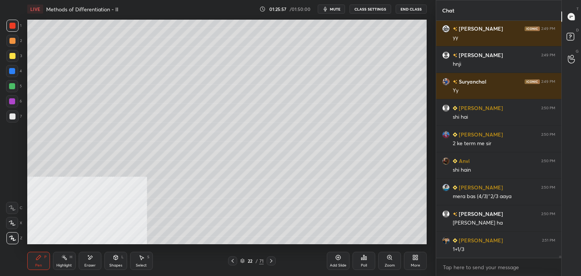
drag, startPoint x: 89, startPoint y: 262, endPoint x: 95, endPoint y: 247, distance: 15.8
click at [89, 262] on div "Eraser" at bounding box center [90, 261] width 23 height 18
click at [35, 264] on div "Pen" at bounding box center [38, 266] width 7 height 4
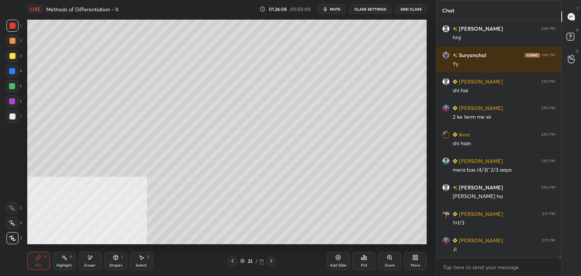
click at [231, 262] on icon at bounding box center [233, 261] width 6 height 6
click at [230, 262] on icon at bounding box center [233, 261] width 6 height 6
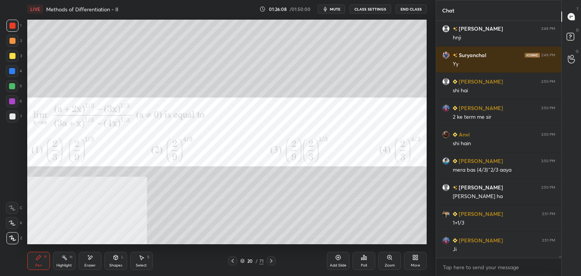
scroll to position [23215, 0]
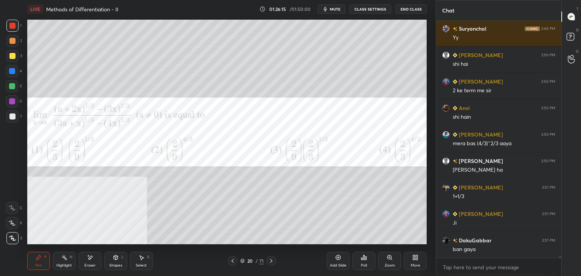
click at [271, 263] on icon at bounding box center [271, 261] width 6 height 6
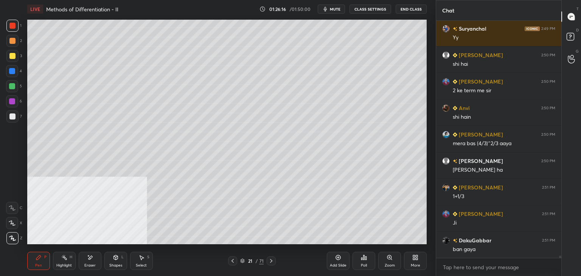
click at [230, 261] on icon at bounding box center [233, 261] width 6 height 6
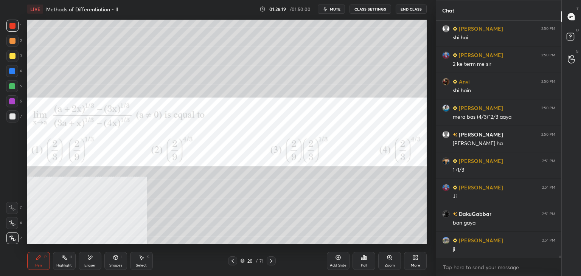
scroll to position [23268, 0]
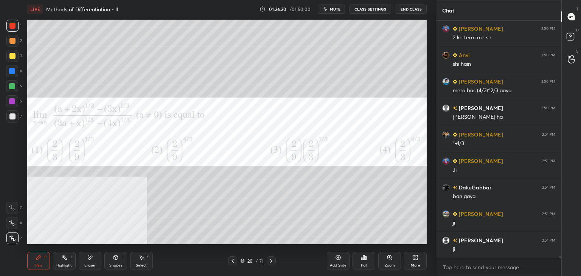
click at [274, 259] on div at bounding box center [271, 261] width 9 height 9
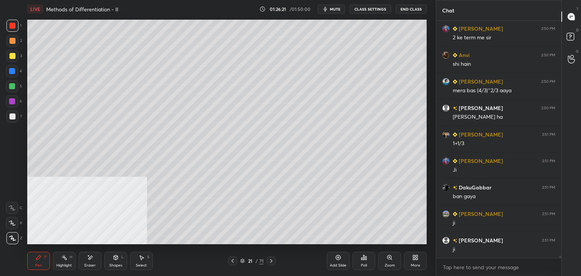
click at [273, 259] on icon at bounding box center [271, 261] width 6 height 6
click at [419, 260] on div "More" at bounding box center [415, 261] width 23 height 18
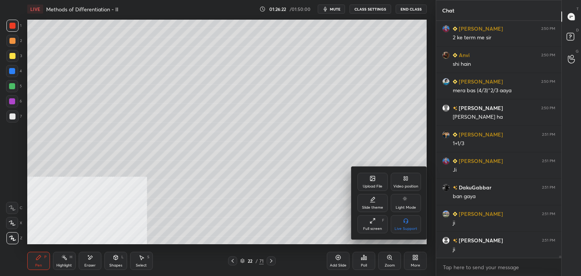
click at [367, 175] on div "Upload File" at bounding box center [373, 182] width 30 height 18
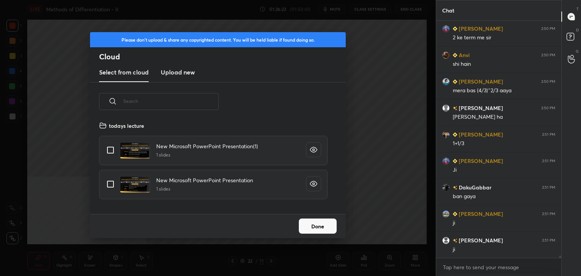
scroll to position [93, 243]
drag, startPoint x: 178, startPoint y: 67, endPoint x: 179, endPoint y: 79, distance: 12.9
click at [177, 67] on new "Upload new" at bounding box center [178, 72] width 34 height 19
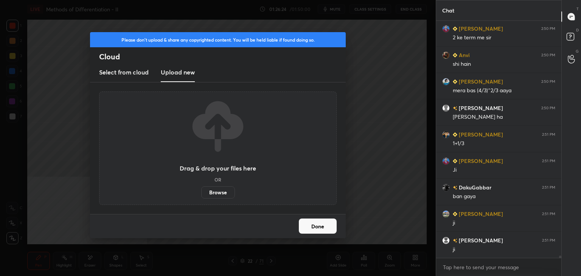
click at [221, 192] on label "Browse" at bounding box center [218, 193] width 34 height 12
click at [201, 192] on input "Browse" at bounding box center [201, 193] width 0 height 12
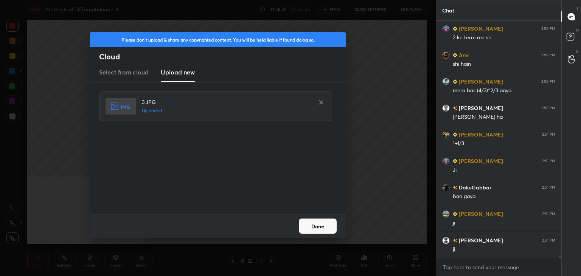
click at [321, 227] on button "Done" at bounding box center [318, 226] width 38 height 15
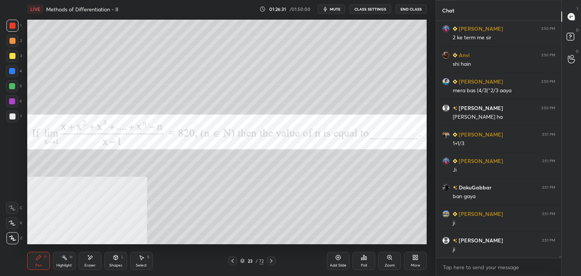
click at [418, 260] on icon at bounding box center [416, 258] width 6 height 6
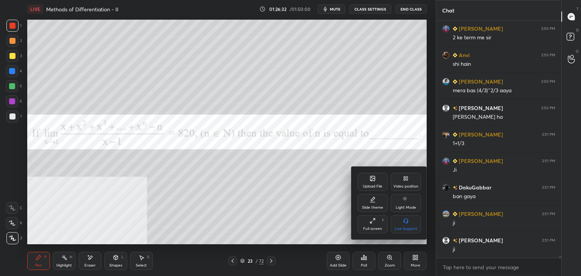
click at [415, 182] on div "Video position" at bounding box center [406, 182] width 30 height 18
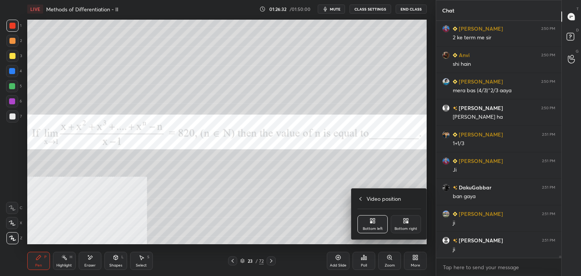
click at [410, 226] on div "Bottom right" at bounding box center [406, 224] width 30 height 18
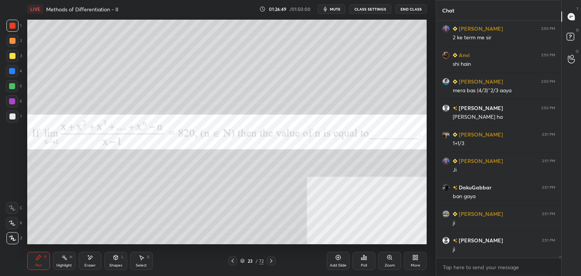
scroll to position [23308, 0]
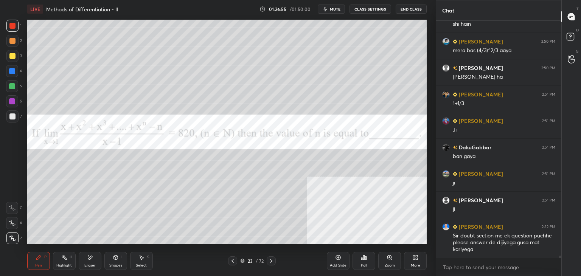
drag, startPoint x: 580, startPoint y: 33, endPoint x: 575, endPoint y: 34, distance: 4.6
click at [580, 33] on div "D Doubts (D)" at bounding box center [571, 37] width 19 height 21
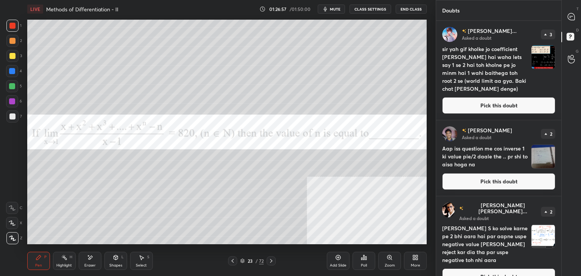
drag, startPoint x: 561, startPoint y: 36, endPoint x: 567, endPoint y: 81, distance: 45.4
click at [565, 84] on div "T Messages (T) D Doubts (D) G Raise Hand (G)" at bounding box center [572, 138] width 20 height 276
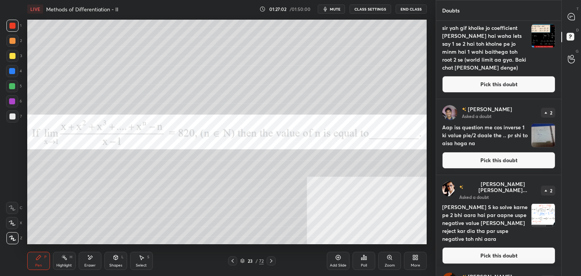
scroll to position [0, 0]
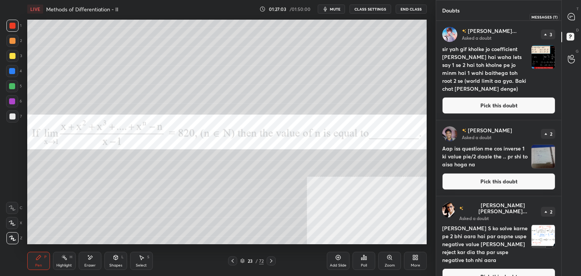
drag, startPoint x: 565, startPoint y: 13, endPoint x: 562, endPoint y: 16, distance: 4.0
click at [565, 13] on div at bounding box center [571, 17] width 15 height 14
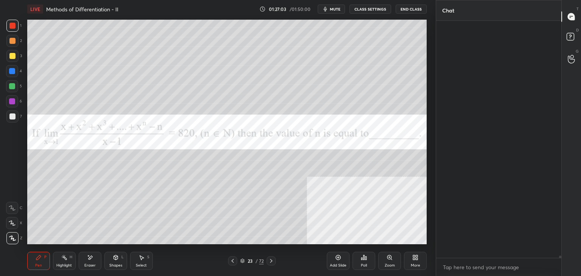
scroll to position [235, 123]
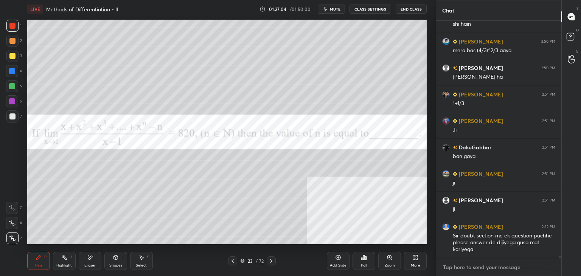
click at [493, 265] on textarea at bounding box center [498, 268] width 113 height 12
drag, startPoint x: 570, startPoint y: 38, endPoint x: 570, endPoint y: 28, distance: 9.8
click at [571, 39] on icon at bounding box center [572, 38] width 14 height 14
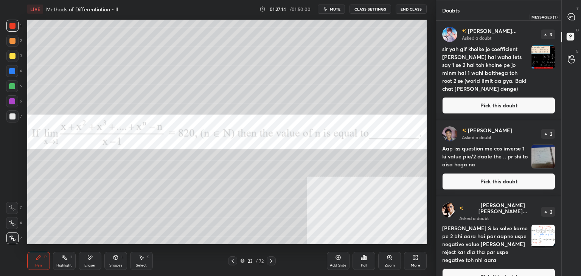
click at [568, 17] on icon at bounding box center [572, 17] width 8 height 8
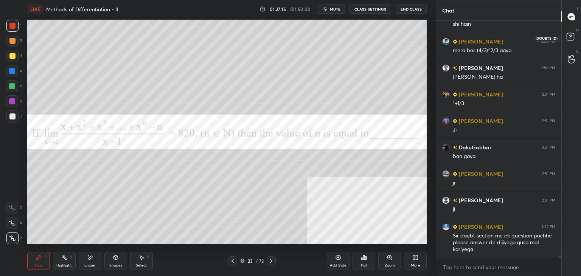
click at [571, 38] on rect at bounding box center [570, 36] width 7 height 7
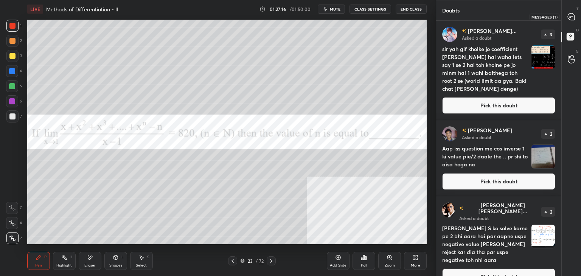
click at [570, 20] on icon at bounding box center [572, 17] width 8 height 8
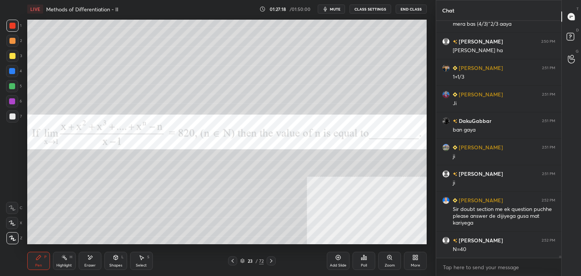
scroll to position [23528, 0]
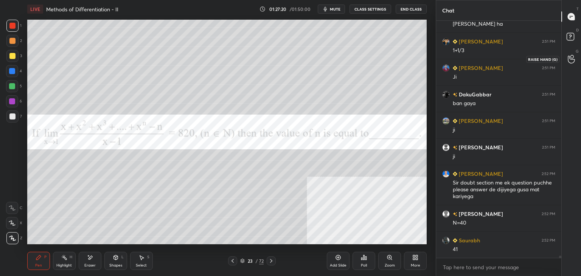
click at [573, 62] on icon at bounding box center [571, 60] width 7 height 8
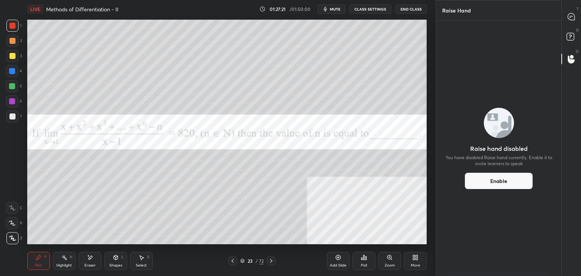
click at [575, 37] on icon at bounding box center [572, 38] width 14 height 14
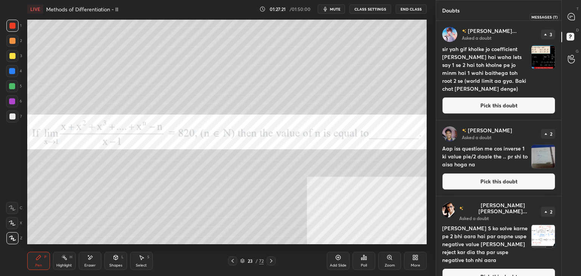
click at [570, 15] on icon at bounding box center [571, 16] width 7 height 7
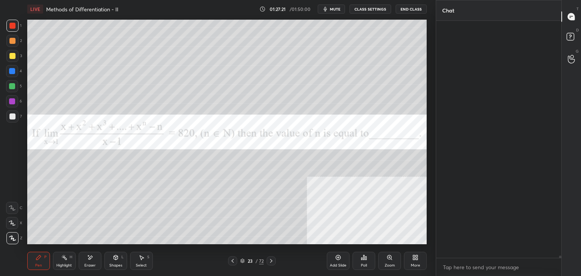
scroll to position [235, 123]
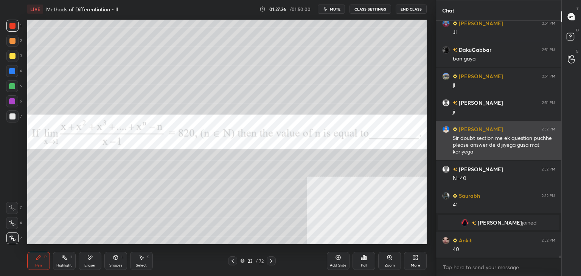
click at [448, 138] on div "[PERSON_NAME] 2:52 PM Sir doubt section me ek question puchhe please answer de …" at bounding box center [498, 141] width 125 height 40
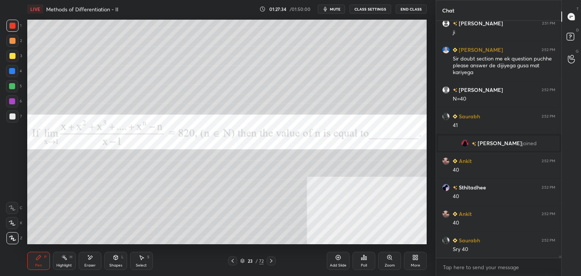
scroll to position [23678, 0]
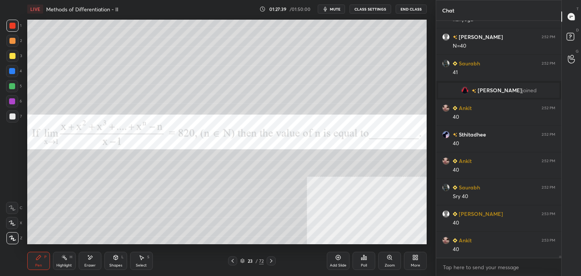
drag, startPoint x: 301, startPoint y: 248, endPoint x: 311, endPoint y: 253, distance: 11.5
click at [304, 250] on div "Pen P Highlight H Eraser Shapes L Select S 23 / 72 Add Slide Poll Zoom More" at bounding box center [227, 261] width 400 height 30
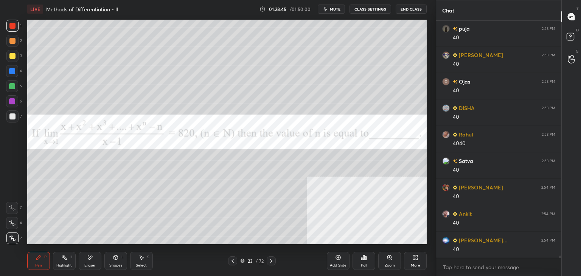
scroll to position [23885, 0]
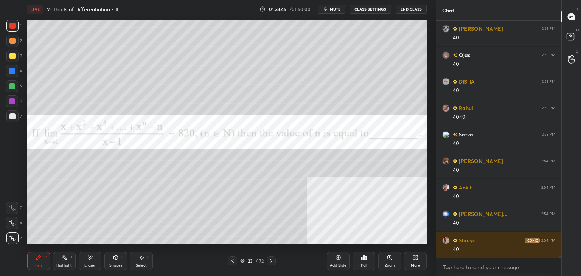
click at [417, 269] on div "More" at bounding box center [415, 261] width 23 height 18
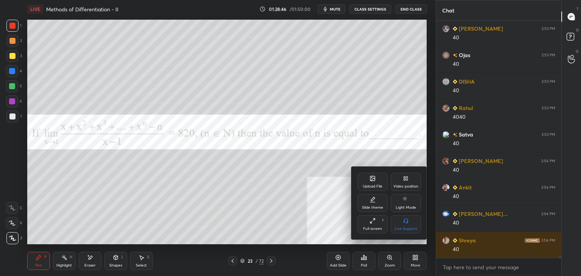
click at [376, 183] on div "Upload File" at bounding box center [373, 182] width 30 height 18
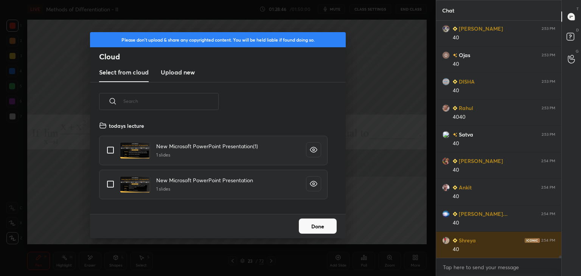
drag, startPoint x: 170, startPoint y: 48, endPoint x: 174, endPoint y: 69, distance: 21.4
click at [172, 54] on div "Please don't upload & share any copyrighted content. You will be held liable if…" at bounding box center [218, 57] width 256 height 50
click at [176, 72] on h3 "Upload new" at bounding box center [178, 72] width 34 height 9
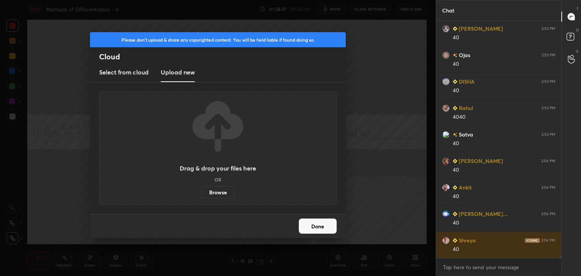
click at [228, 190] on label "Browse" at bounding box center [218, 193] width 34 height 12
click at [201, 190] on input "Browse" at bounding box center [201, 193] width 0 height 12
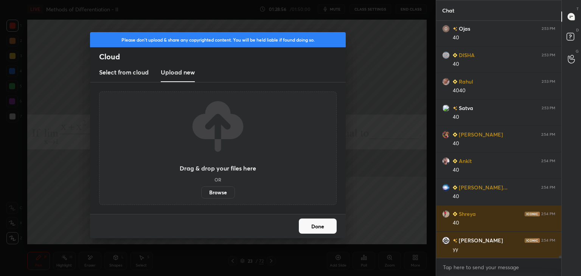
scroll to position [23938, 0]
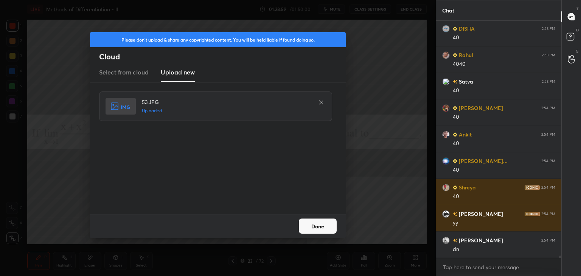
click at [330, 226] on button "Done" at bounding box center [318, 226] width 38 height 15
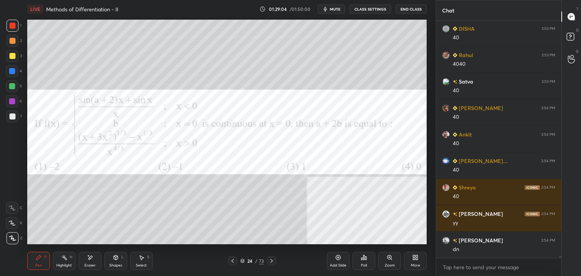
click at [11, 117] on div at bounding box center [12, 117] width 6 height 6
click at [575, 34] on icon at bounding box center [572, 38] width 14 height 14
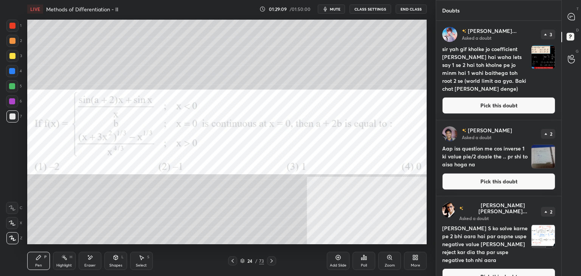
drag, startPoint x: 533, startPoint y: 108, endPoint x: 538, endPoint y: 105, distance: 5.6
click at [534, 108] on button "Pick this doubt" at bounding box center [498, 105] width 113 height 17
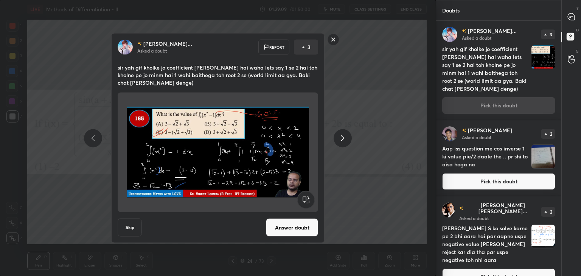
click at [570, 23] on div at bounding box center [571, 17] width 15 height 14
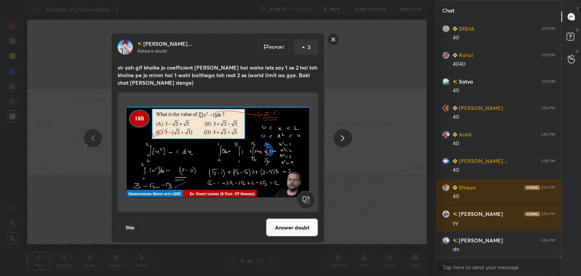
scroll to position [235, 123]
click at [300, 230] on button "Answer doubt" at bounding box center [292, 228] width 52 height 18
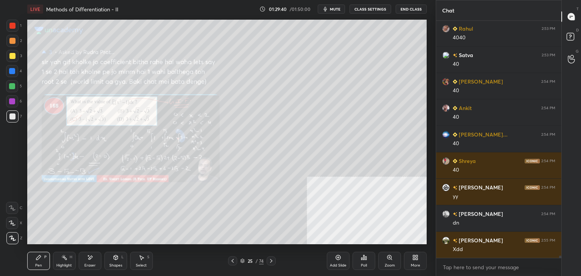
scroll to position [23942, 0]
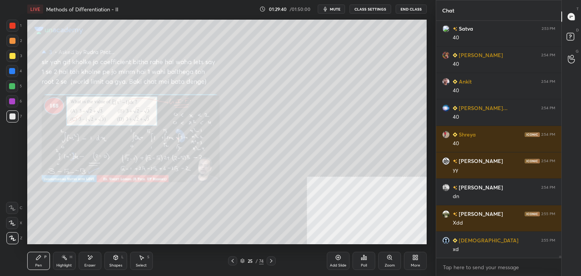
drag, startPoint x: 89, startPoint y: 259, endPoint x: 85, endPoint y: 257, distance: 5.1
click at [86, 258] on div "Eraser" at bounding box center [90, 261] width 23 height 18
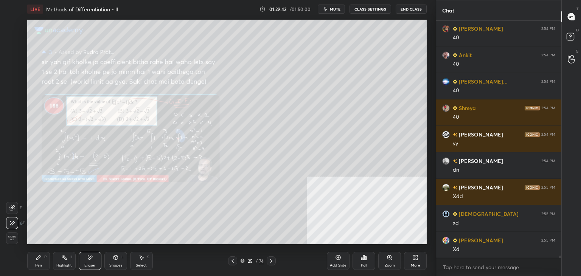
click at [28, 262] on div "Pen P" at bounding box center [38, 261] width 23 height 18
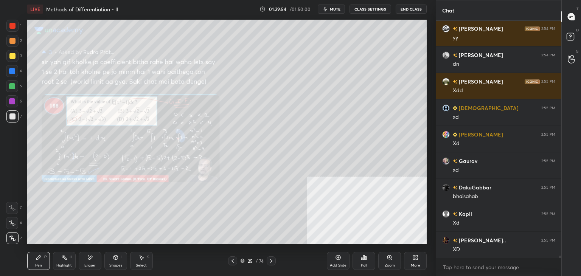
scroll to position [24101, 0]
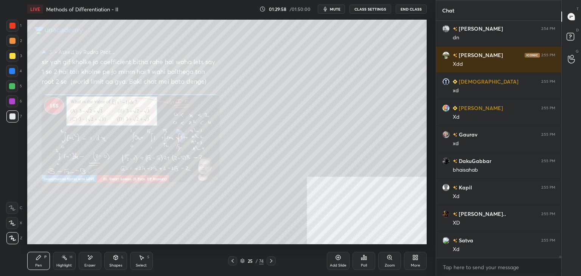
drag, startPoint x: 234, startPoint y: 260, endPoint x: 239, endPoint y: 252, distance: 9.5
click at [237, 261] on div at bounding box center [232, 261] width 9 height 9
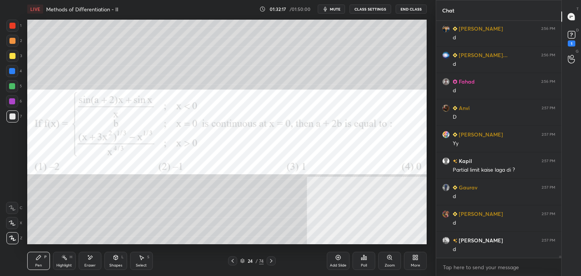
scroll to position [24515, 0]
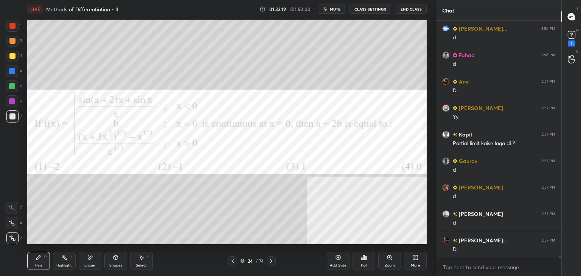
click at [90, 264] on div "Eraser" at bounding box center [89, 266] width 11 height 4
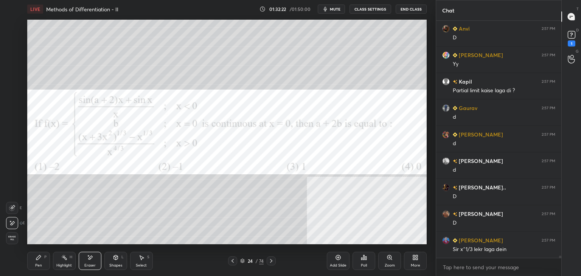
scroll to position [24525, 0]
click at [33, 264] on div "Pen P" at bounding box center [38, 261] width 23 height 18
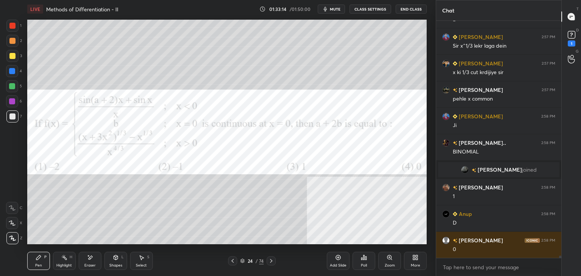
scroll to position [24702, 0]
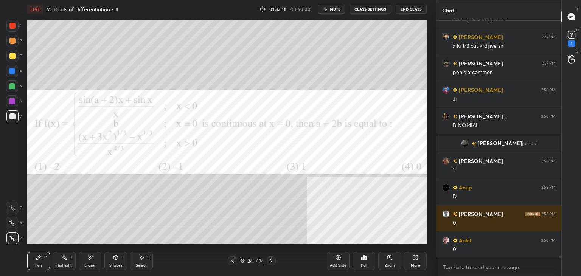
click at [13, 25] on div at bounding box center [12, 26] width 6 height 6
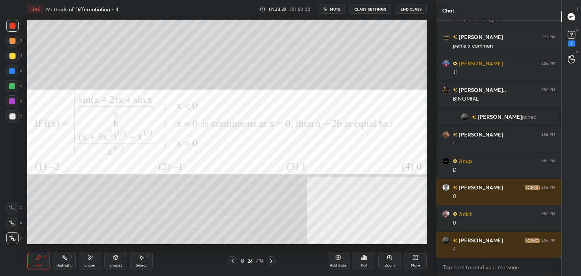
click at [272, 262] on icon at bounding box center [271, 261] width 6 height 6
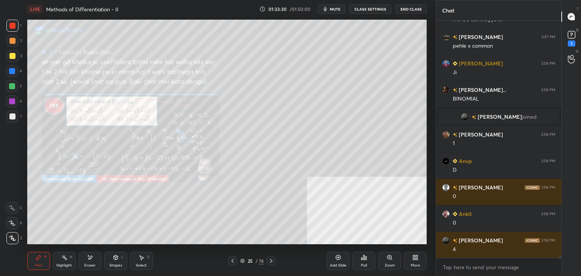
click at [233, 263] on icon at bounding box center [233, 261] width 6 height 6
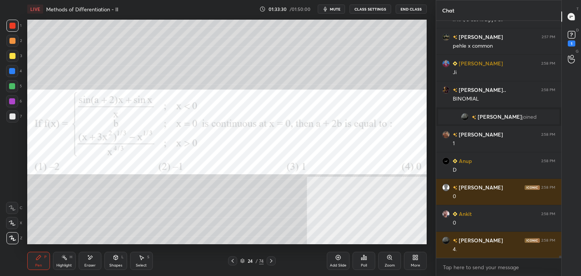
click at [336, 260] on icon at bounding box center [338, 258] width 6 height 6
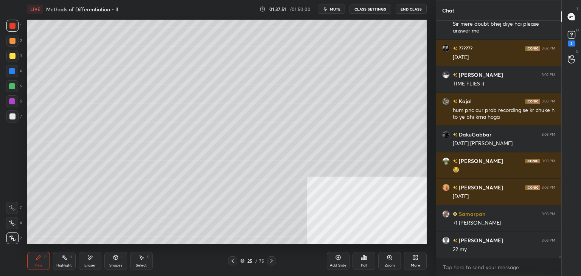
scroll to position [28293, 0]
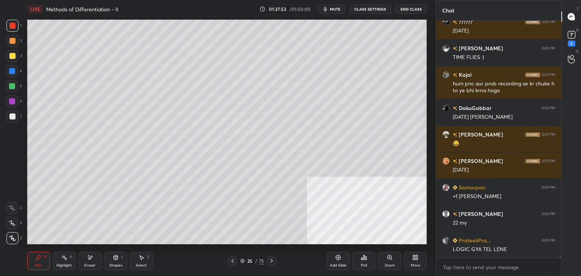
click at [92, 262] on div "Eraser" at bounding box center [90, 261] width 23 height 18
click at [438, 175] on div "1 2 3 4 5 6 7 C X Z E E Erase all H H LIVE Methods of Differentiation - II 01:3…" at bounding box center [290, 138] width 581 height 276
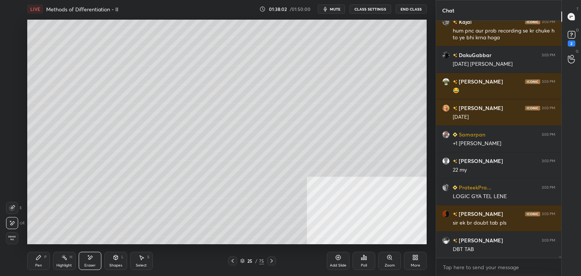
scroll to position [28372, 0]
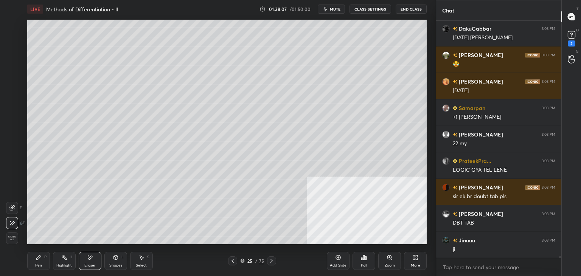
click at [32, 260] on div "Pen P" at bounding box center [38, 261] width 23 height 18
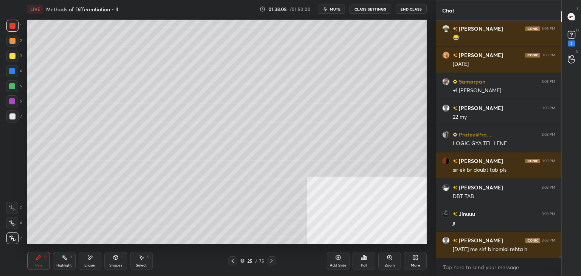
click at [234, 261] on icon at bounding box center [233, 261] width 6 height 6
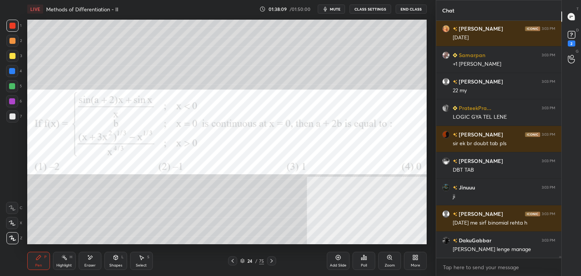
scroll to position [28047, 0]
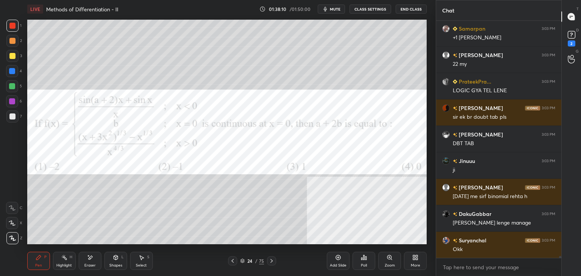
click at [88, 262] on div "Eraser" at bounding box center [90, 261] width 23 height 18
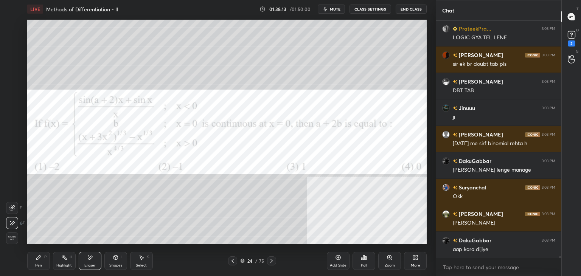
drag, startPoint x: 327, startPoint y: 241, endPoint x: 344, endPoint y: 243, distance: 17.2
click at [347, 243] on div "Add Slide Poll Zoom More" at bounding box center [377, 261] width 100 height 42
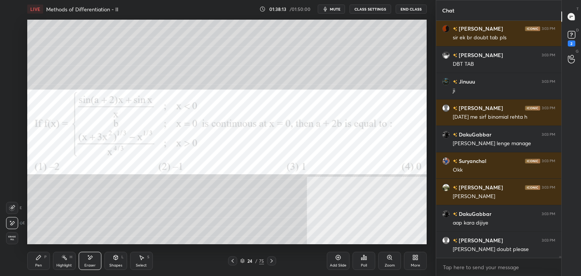
scroll to position [28159, 0]
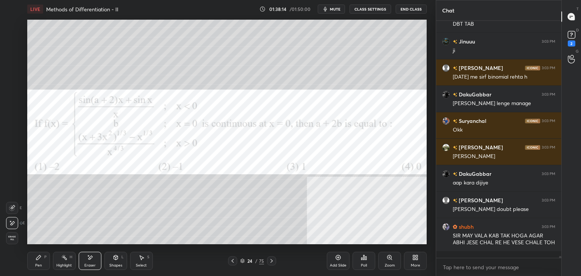
click at [40, 259] on icon at bounding box center [39, 258] width 6 height 6
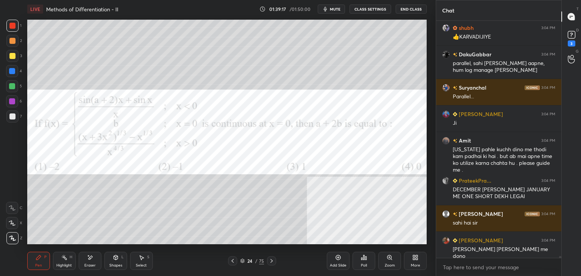
scroll to position [29354, 0]
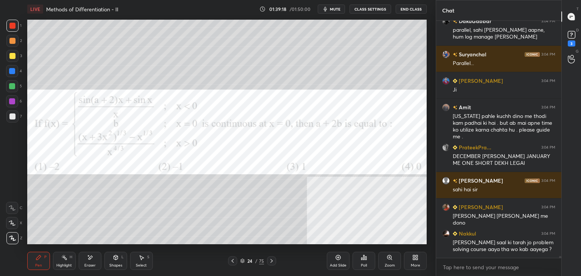
click at [269, 260] on icon at bounding box center [272, 261] width 6 height 6
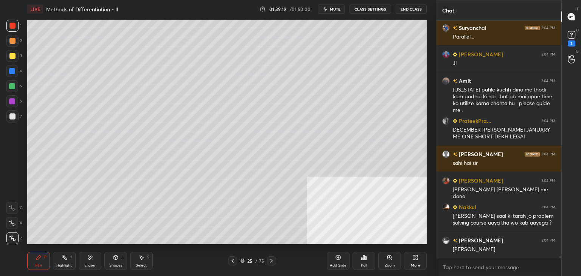
scroll to position [29407, 0]
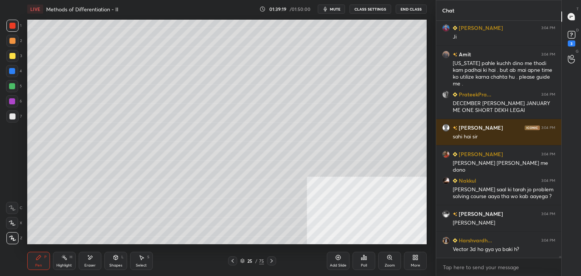
click at [232, 262] on icon at bounding box center [233, 261] width 6 height 6
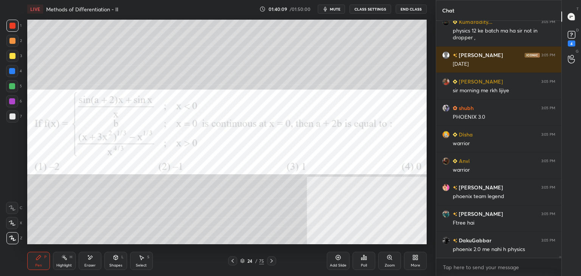
scroll to position [31167, 0]
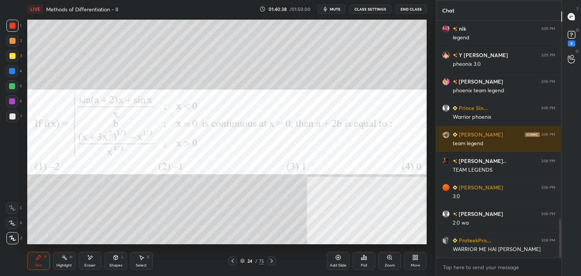
click at [417, 262] on div "More" at bounding box center [415, 261] width 23 height 18
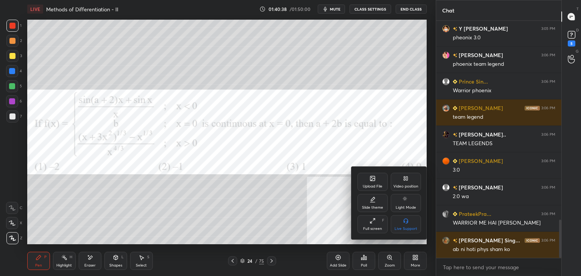
click at [371, 185] on div "Upload File" at bounding box center [373, 187] width 20 height 4
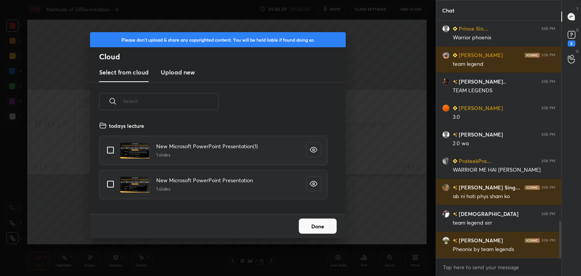
click at [169, 68] on h3 "Upload new" at bounding box center [178, 72] width 34 height 9
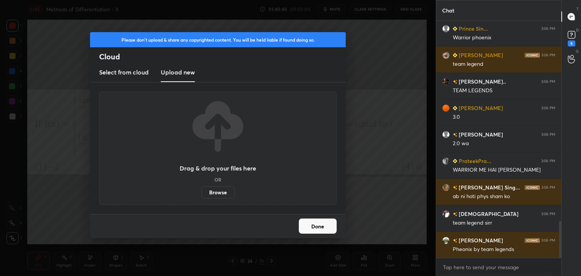
click at [216, 192] on label "Browse" at bounding box center [218, 193] width 34 height 12
click at [201, 192] on input "Browse" at bounding box center [201, 193] width 0 height 12
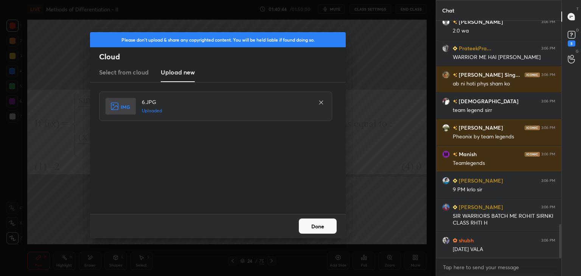
click at [313, 221] on button "Done" at bounding box center [318, 226] width 38 height 15
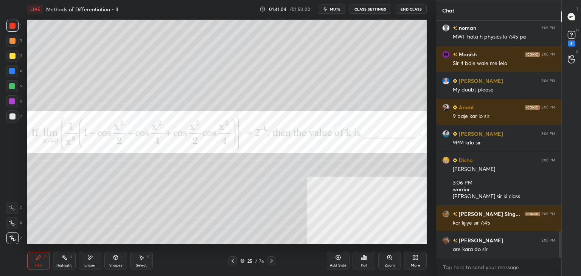
click at [225, 246] on div "LIVE Methods of Differentiation - II 01:41:04 / 01:50:00 mute CLASS SETTINGS En…" at bounding box center [227, 138] width 406 height 276
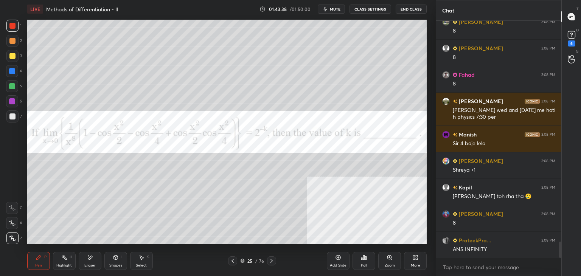
scroll to position [3285, 0]
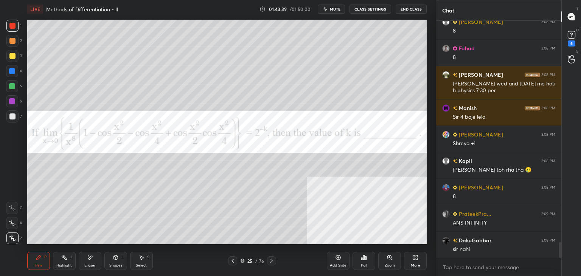
drag, startPoint x: 202, startPoint y: 248, endPoint x: 219, endPoint y: 246, distance: 16.8
click at [203, 248] on div "Pen P Highlight H Eraser Shapes L Select S 25 / 76 Add Slide Poll Zoom More" at bounding box center [227, 261] width 400 height 30
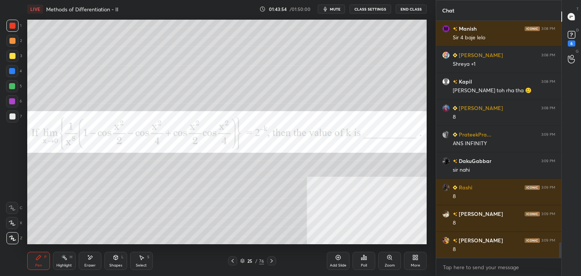
scroll to position [3391, 0]
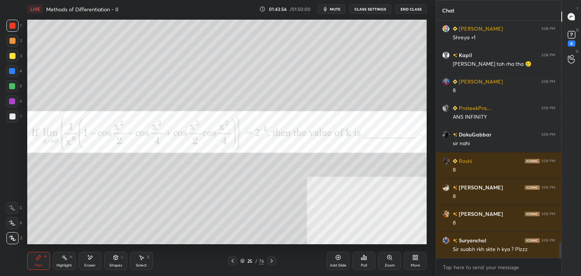
click at [89, 260] on icon at bounding box center [90, 258] width 6 height 6
click at [37, 264] on div "Pen" at bounding box center [38, 266] width 7 height 4
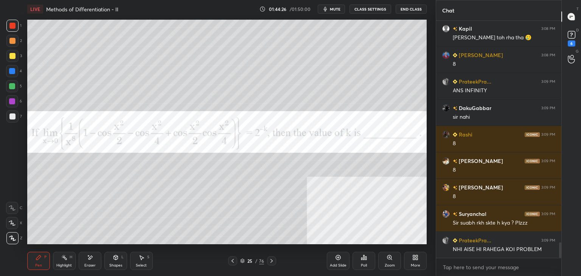
click at [12, 100] on div at bounding box center [12, 101] width 6 height 6
click at [13, 71] on div at bounding box center [12, 71] width 6 height 6
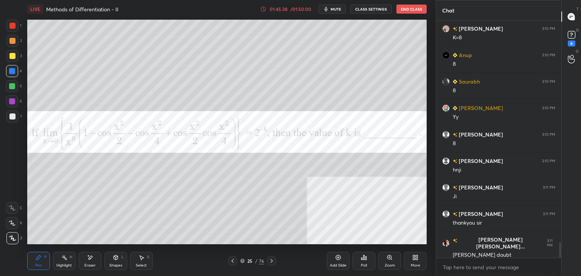
scroll to position [3380, 0]
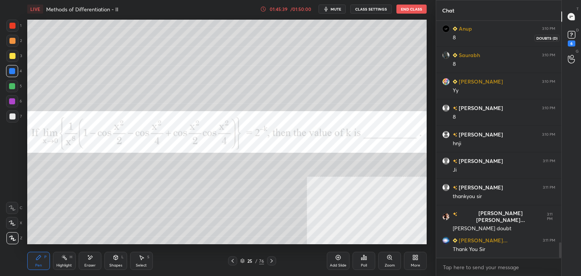
click at [578, 32] on div "6" at bounding box center [571, 38] width 15 height 14
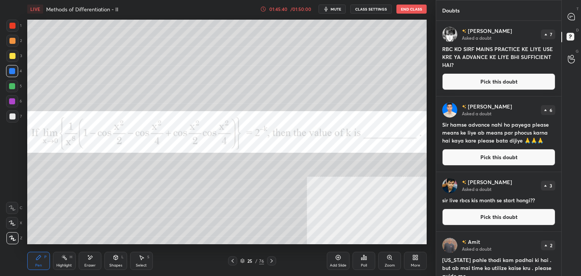
click at [375, 6] on button "CLASS SETTINGS" at bounding box center [371, 9] width 42 height 9
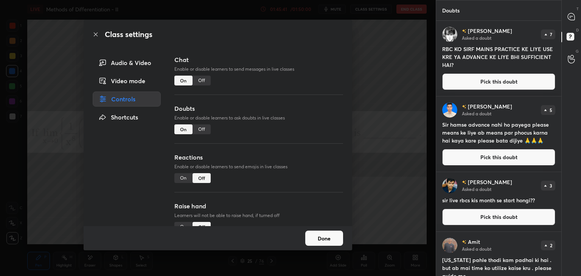
click at [330, 240] on button "Done" at bounding box center [324, 238] width 38 height 15
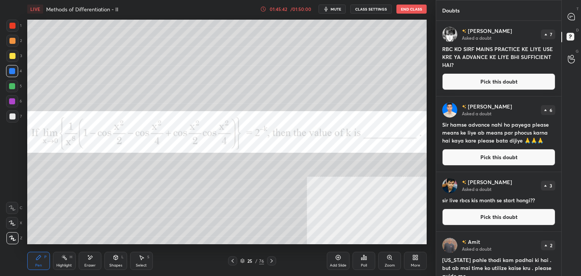
click at [464, 77] on button "Pick this doubt" at bounding box center [498, 81] width 113 height 17
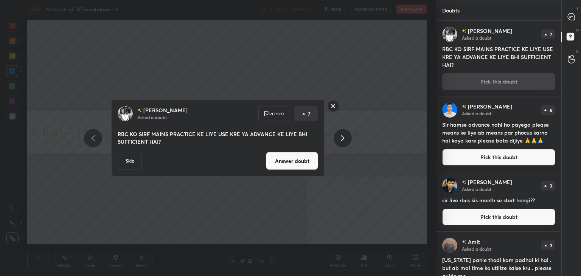
click at [292, 168] on button "Answer doubt" at bounding box center [292, 161] width 52 height 18
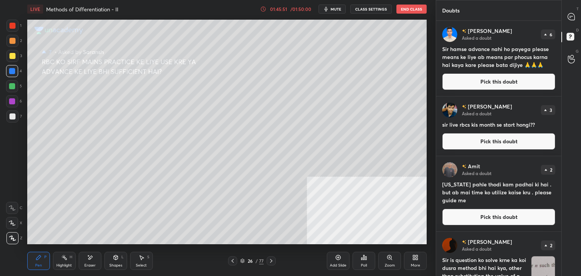
click at [471, 84] on button "Pick this doubt" at bounding box center [498, 81] width 113 height 17
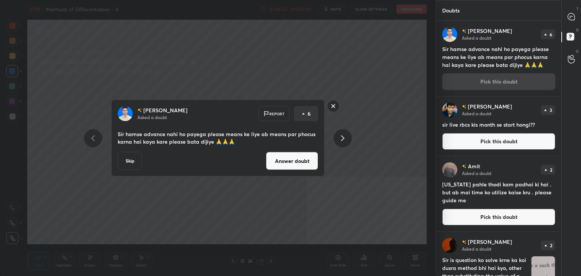
drag, startPoint x: 307, startPoint y: 164, endPoint x: 315, endPoint y: 144, distance: 21.1
click at [307, 164] on button "Answer doubt" at bounding box center [292, 161] width 52 height 18
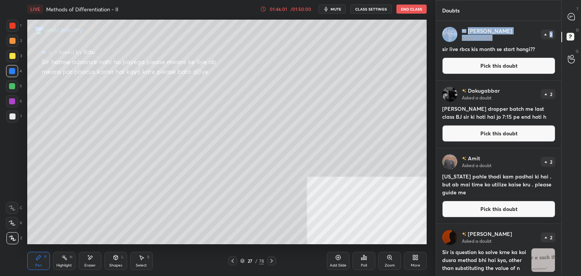
click at [565, 22] on div "Doubts Enable hand raising Enable raise hand to speak to learners. Once enabled…" at bounding box center [508, 138] width 145 height 276
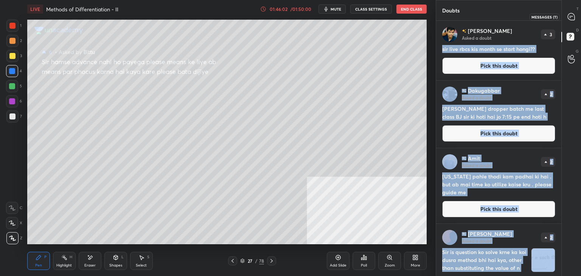
click at [573, 16] on icon at bounding box center [571, 16] width 7 height 7
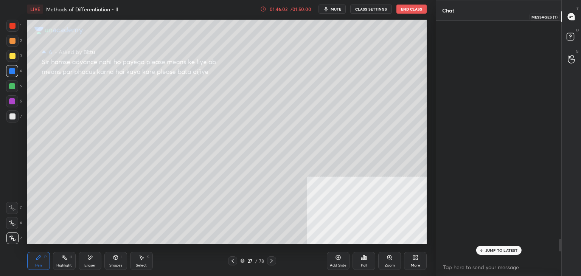
scroll to position [235, 123]
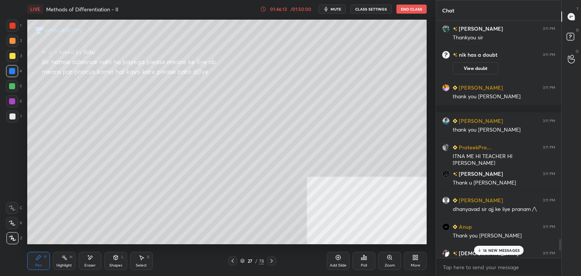
click at [483, 252] on div "14 NEW MESSAGES" at bounding box center [499, 250] width 50 height 9
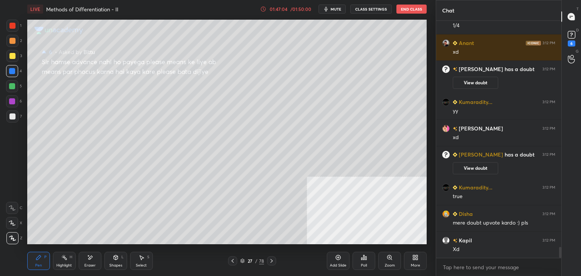
scroll to position [4952, 0]
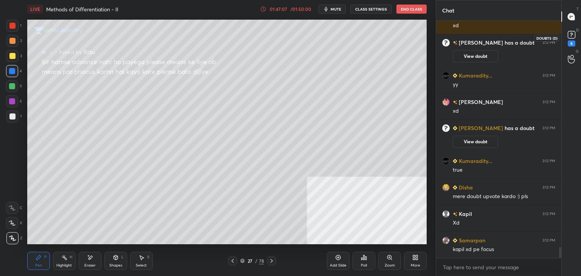
click at [572, 35] on icon at bounding box center [571, 34] width 11 height 11
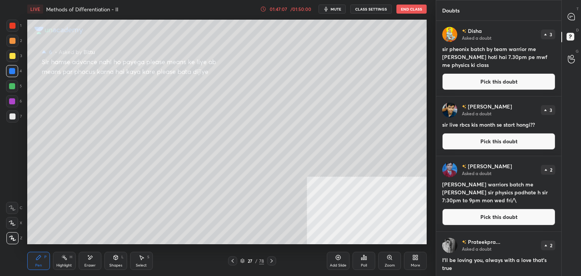
click at [522, 88] on button "Pick this doubt" at bounding box center [498, 81] width 113 height 17
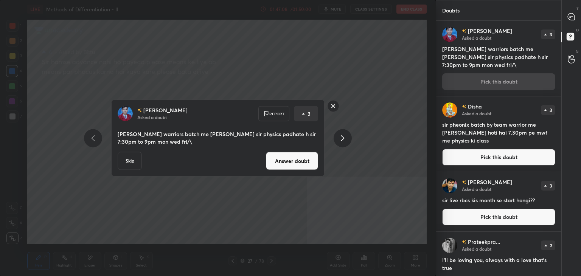
click at [279, 174] on div "[PERSON_NAME] Asked a doubt Report 3 Sir phoenix warriors batch me [PERSON_NAME…" at bounding box center [217, 138] width 213 height 77
click at [282, 165] on button "Answer doubt" at bounding box center [292, 161] width 52 height 18
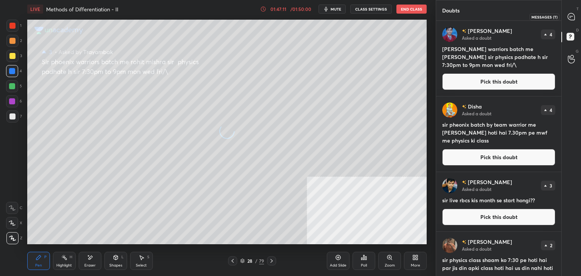
drag, startPoint x: 573, startPoint y: 17, endPoint x: 567, endPoint y: 16, distance: 6.2
click at [573, 17] on icon at bounding box center [571, 16] width 7 height 7
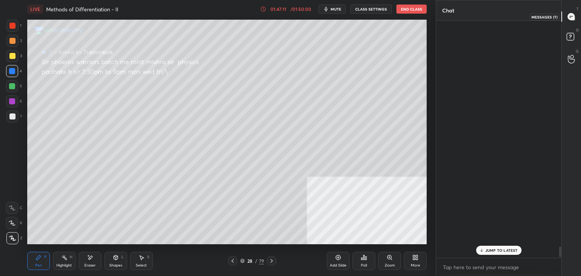
scroll to position [235, 123]
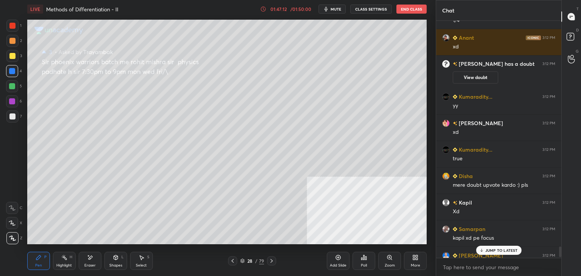
click at [502, 249] on p "JUMP TO LATEST" at bounding box center [502, 250] width 33 height 5
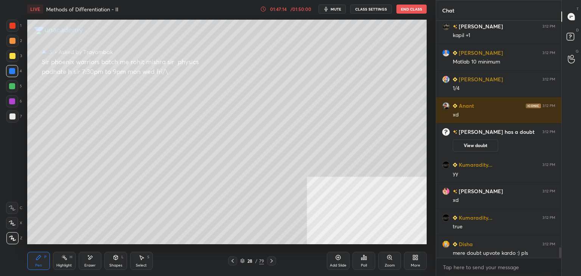
scroll to position [5112, 0]
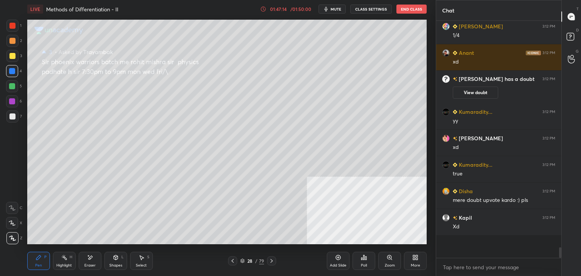
drag, startPoint x: 561, startPoint y: 256, endPoint x: 530, endPoint y: 260, distance: 30.8
click at [560, 262] on div "Anukirti 3:11 PM Spelling pe focus [PERSON_NAME] 3:11 PM RBC PURA KARE [PERSON_…" at bounding box center [498, 148] width 125 height 255
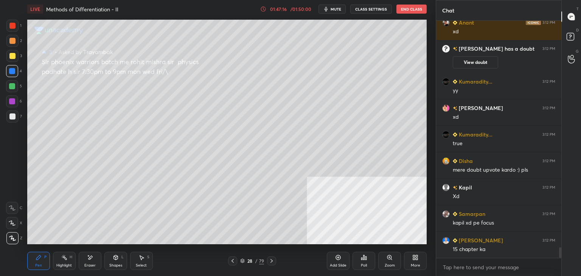
click at [560, 259] on div "[PERSON_NAME] 3:12 PM [DATE] Anant 3:12 PM xd [PERSON_NAME] has a doubt 3:12 PM…" at bounding box center [498, 148] width 125 height 255
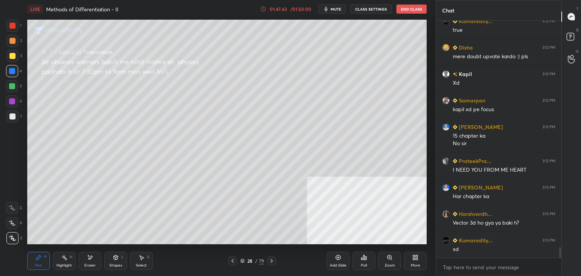
scroll to position [5040, 0]
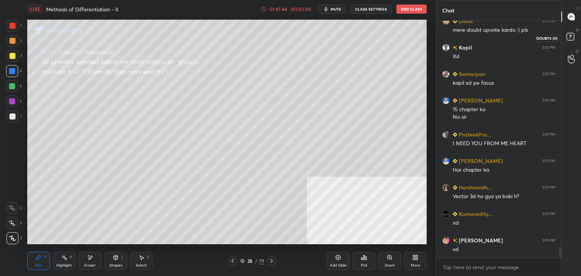
click at [575, 40] on icon at bounding box center [572, 38] width 14 height 14
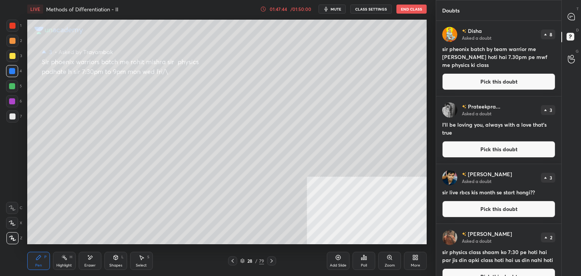
drag, startPoint x: 539, startPoint y: 83, endPoint x: 531, endPoint y: 86, distance: 7.8
click at [538, 82] on button "Pick this doubt" at bounding box center [498, 81] width 113 height 17
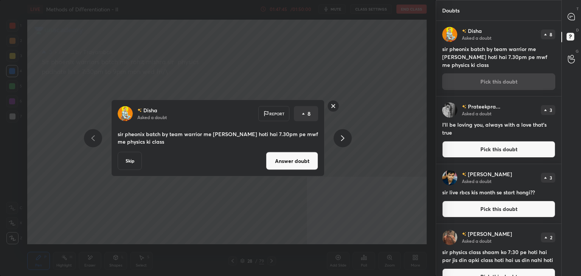
click at [299, 166] on button "Answer doubt" at bounding box center [292, 161] width 52 height 18
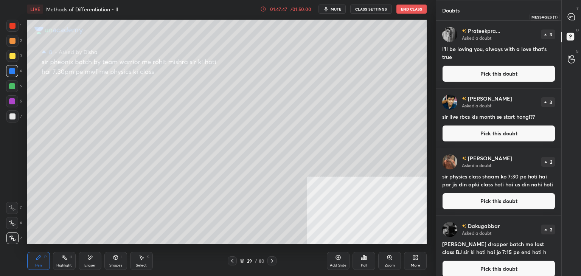
click at [573, 19] on icon at bounding box center [571, 16] width 7 height 7
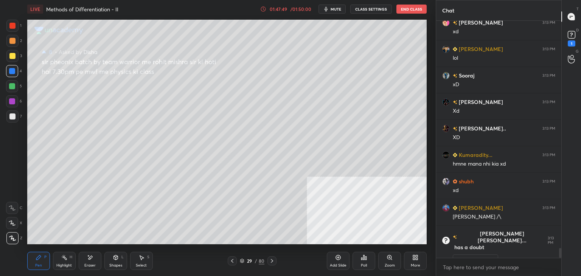
scroll to position [5183, 0]
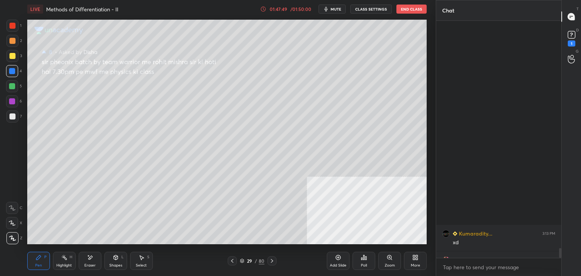
drag, startPoint x: 560, startPoint y: 252, endPoint x: 560, endPoint y: 263, distance: 10.6
click at [560, 263] on div "Kumaradity... 3:13 PM xd [PERSON_NAME] 3:13 PM xd [PERSON_NAME] 3:13 PM [PERSON…" at bounding box center [498, 148] width 125 height 255
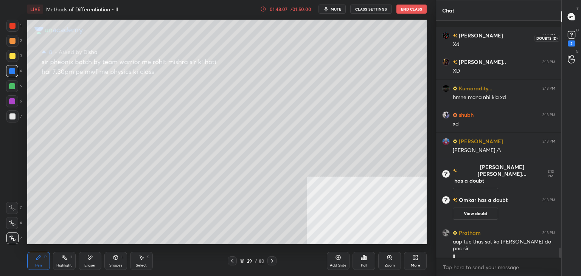
scroll to position [5243, 0]
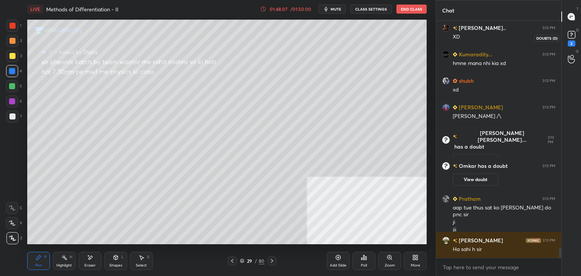
click at [576, 35] on div "2" at bounding box center [571, 38] width 15 height 14
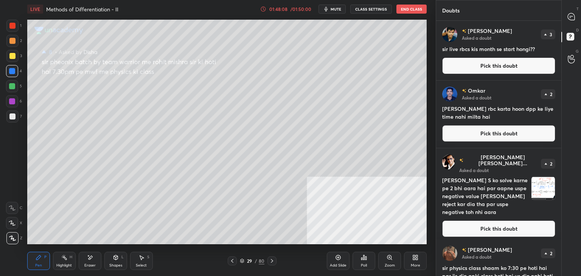
click at [512, 71] on button "Pick this doubt" at bounding box center [498, 66] width 113 height 17
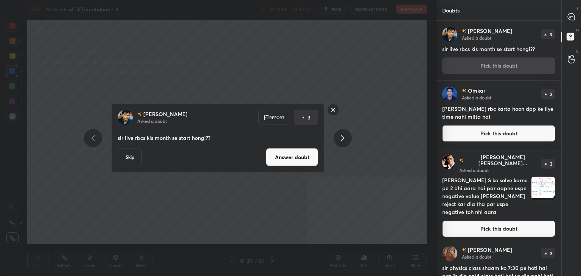
click at [285, 162] on button "Answer doubt" at bounding box center [292, 157] width 52 height 18
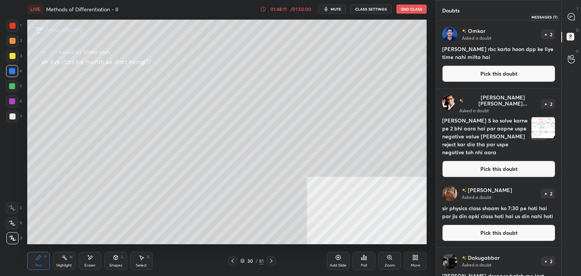
drag, startPoint x: 571, startPoint y: 17, endPoint x: 557, endPoint y: 17, distance: 14.0
click at [571, 17] on icon at bounding box center [572, 17] width 8 height 8
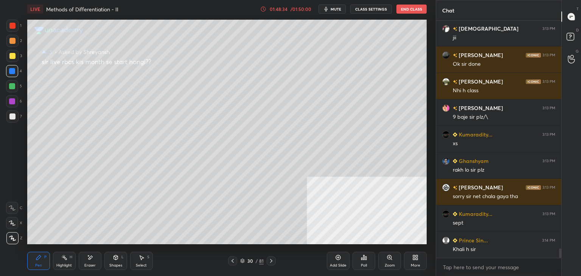
scroll to position [5792, 0]
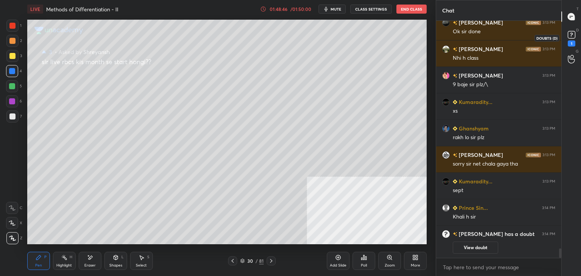
click at [575, 38] on icon at bounding box center [571, 34] width 11 height 11
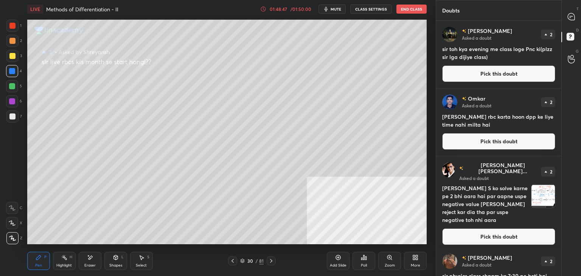
click at [496, 73] on button "Pick this doubt" at bounding box center [498, 73] width 113 height 17
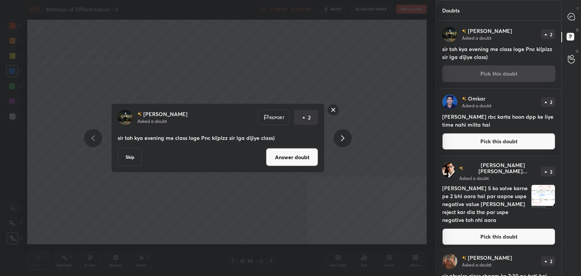
drag, startPoint x: 304, startPoint y: 165, endPoint x: 307, endPoint y: 153, distance: 12.6
click at [303, 164] on button "Answer doubt" at bounding box center [292, 157] width 52 height 18
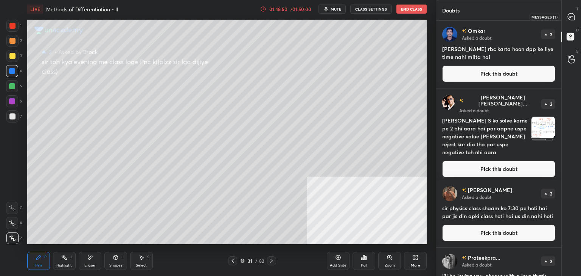
click at [566, 15] on div at bounding box center [571, 17] width 15 height 14
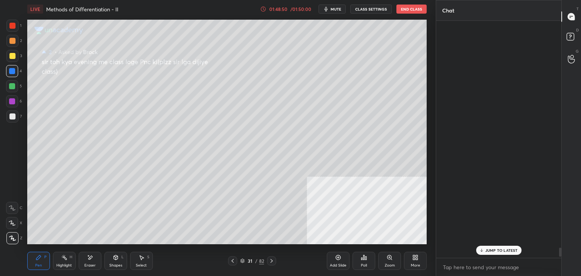
scroll to position [235, 123]
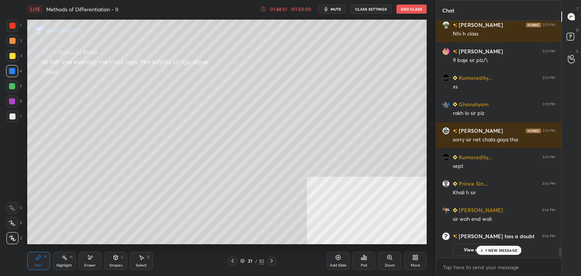
click at [487, 250] on p "1 NEW MESSAGE" at bounding box center [502, 250] width 32 height 5
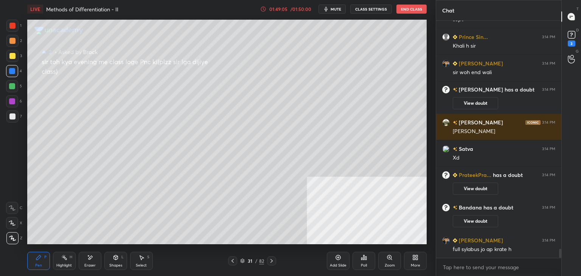
scroll to position [5921, 0]
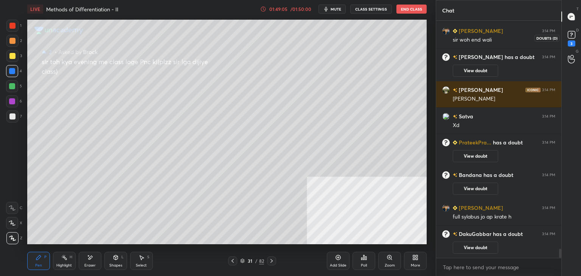
drag, startPoint x: 569, startPoint y: 36, endPoint x: 562, endPoint y: 37, distance: 7.7
click at [569, 36] on rect at bounding box center [571, 34] width 7 height 7
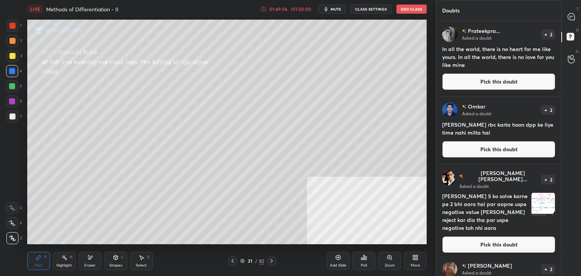
drag, startPoint x: 501, startPoint y: 78, endPoint x: 495, endPoint y: 78, distance: 5.4
click at [500, 78] on button "Pick this doubt" at bounding box center [498, 81] width 113 height 17
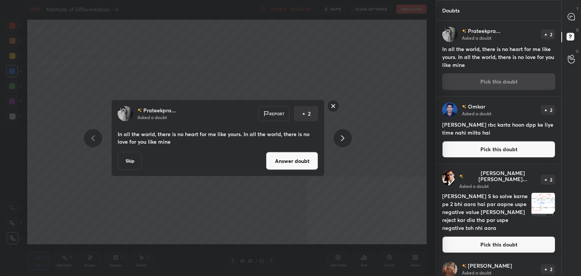
click at [337, 105] on rect at bounding box center [334, 106] width 12 height 12
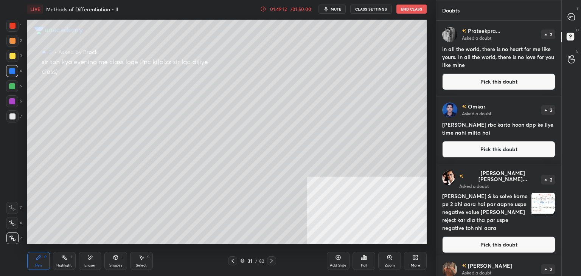
drag, startPoint x: 490, startPoint y: 147, endPoint x: 475, endPoint y: 149, distance: 15.0
click at [489, 146] on button "Pick this doubt" at bounding box center [498, 149] width 113 height 17
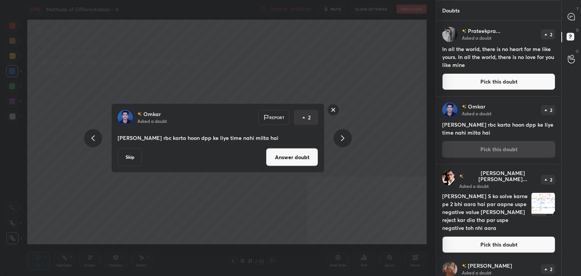
click at [297, 156] on button "Answer doubt" at bounding box center [292, 157] width 52 height 18
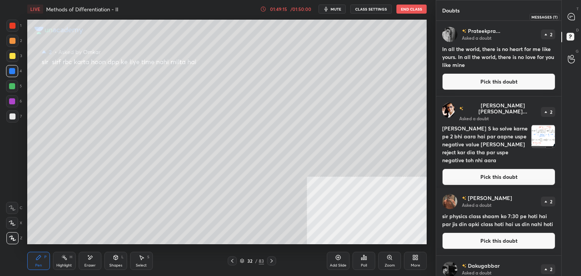
click at [571, 18] on icon at bounding box center [571, 16] width 7 height 7
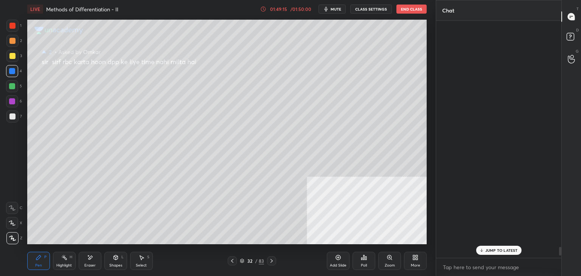
scroll to position [235, 123]
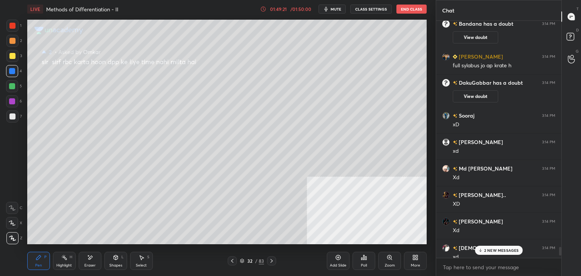
drag, startPoint x: 487, startPoint y: 251, endPoint x: 474, endPoint y: 238, distance: 18.7
click at [488, 249] on p "2 NEW MESSAGES" at bounding box center [501, 250] width 35 height 5
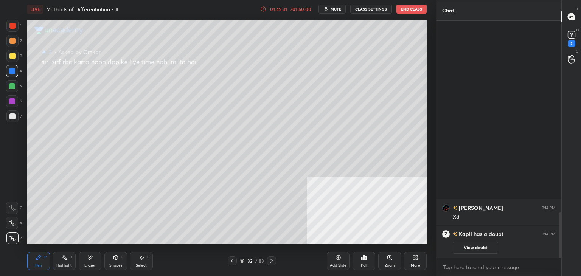
scroll to position [0, 0]
click at [570, 37] on icon at bounding box center [571, 34] width 11 height 11
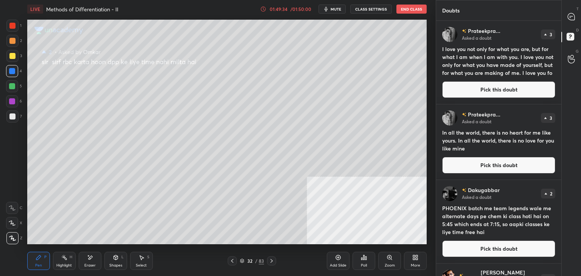
click at [497, 247] on button "Pick this doubt" at bounding box center [498, 249] width 113 height 17
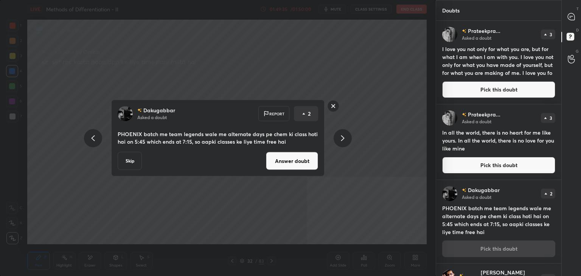
click at [299, 156] on button "Answer doubt" at bounding box center [292, 161] width 52 height 18
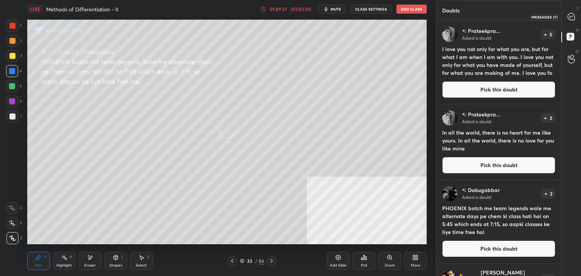
drag, startPoint x: 574, startPoint y: 16, endPoint x: 576, endPoint y: 12, distance: 4.1
click at [575, 15] on icon at bounding box center [571, 16] width 7 height 7
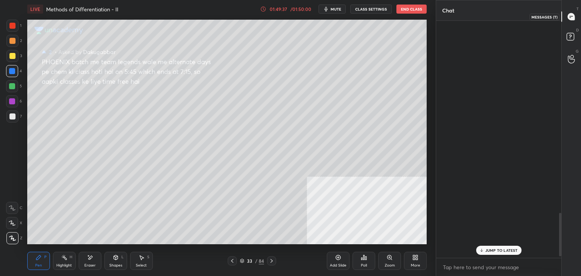
scroll to position [235, 123]
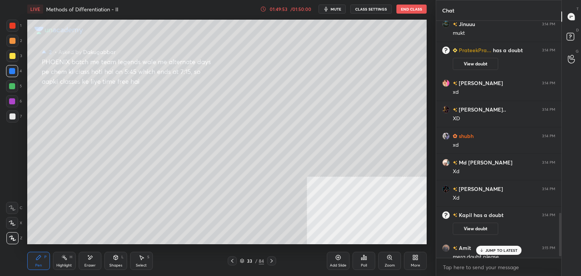
click at [490, 249] on p "JUMP TO LATEST" at bounding box center [502, 250] width 33 height 5
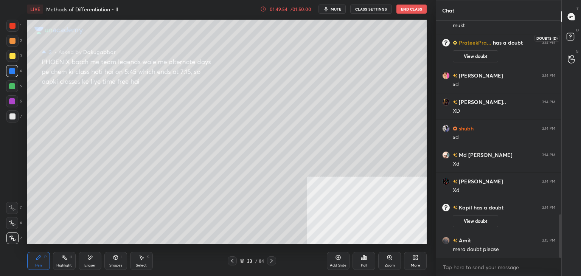
click at [573, 38] on rect at bounding box center [570, 36] width 7 height 7
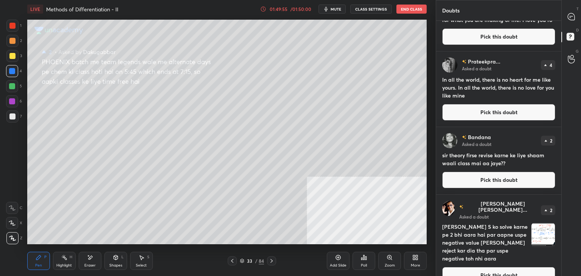
scroll to position [101, 0]
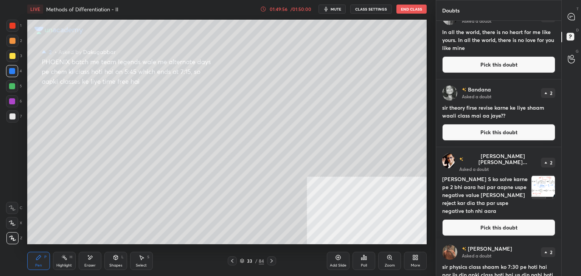
click at [524, 136] on button "Pick this doubt" at bounding box center [498, 132] width 113 height 17
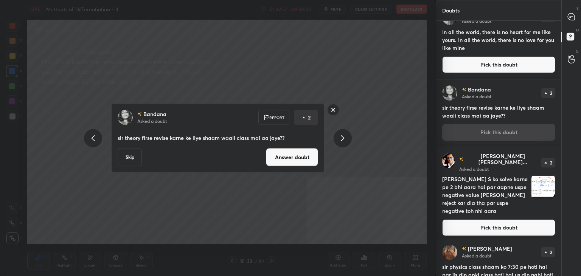
drag, startPoint x: 296, startPoint y: 163, endPoint x: 299, endPoint y: 148, distance: 15.0
click at [296, 162] on button "Answer doubt" at bounding box center [292, 157] width 52 height 18
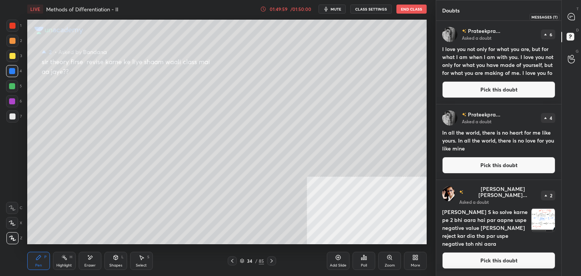
click at [574, 16] on icon at bounding box center [571, 16] width 7 height 7
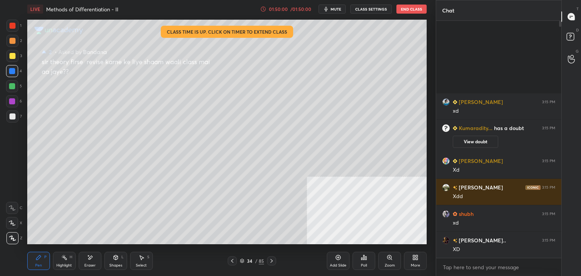
scroll to position [235, 123]
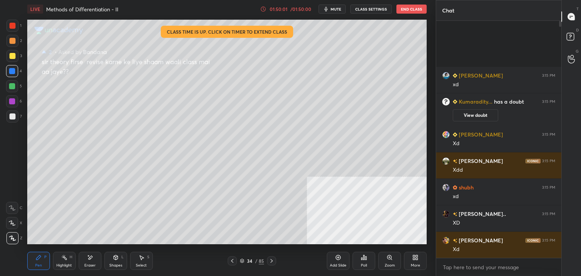
click at [560, 262] on div "[PERSON_NAME] 3:15 PM xd Kumaradity... has a doubt 3:15 PM View doubt [PERSON_N…" at bounding box center [498, 148] width 125 height 255
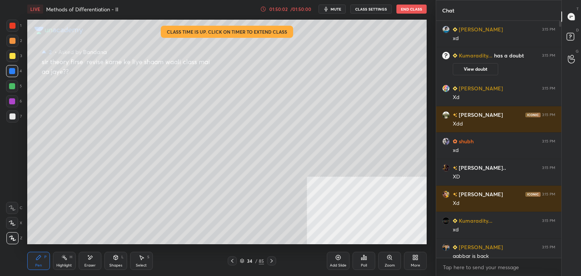
click at [558, 266] on div "x" at bounding box center [498, 267] width 125 height 18
click at [561, 266] on div "[PERSON_NAME] 3:15 PM xd Kumaradity... has a doubt 3:15 PM View doubt [PERSON_N…" at bounding box center [498, 148] width 125 height 255
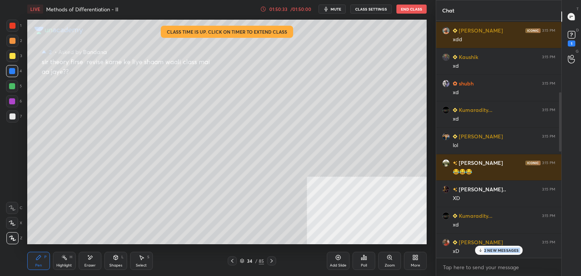
scroll to position [220, 0]
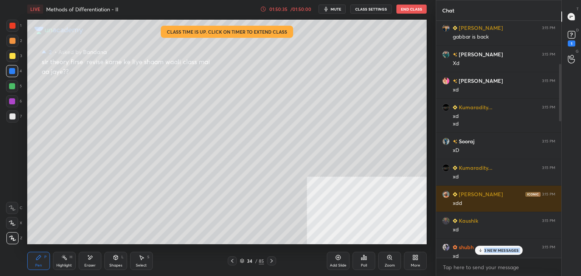
click at [495, 249] on p "3 NEW MESSAGES" at bounding box center [501, 250] width 35 height 5
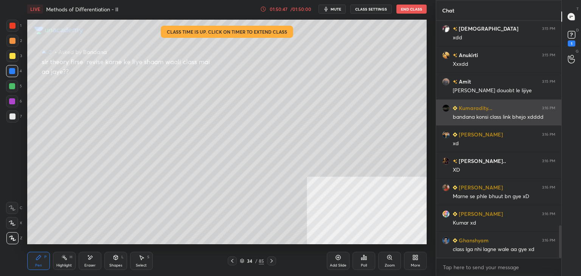
scroll to position [1531, 0]
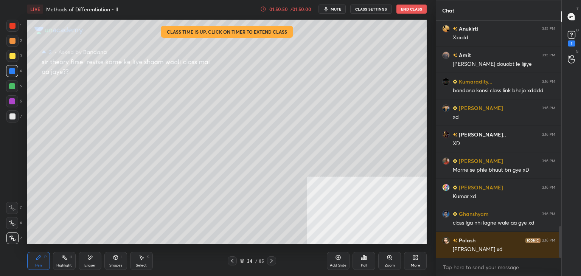
click at [362, 10] on button "CLASS SETTINGS" at bounding box center [371, 9] width 42 height 9
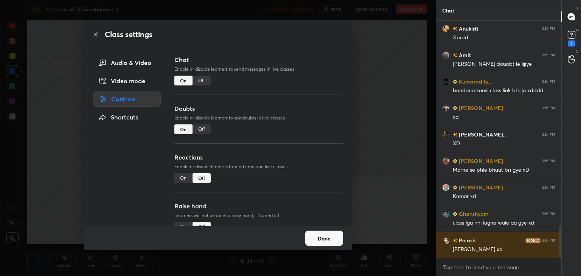
scroll to position [1204, 0]
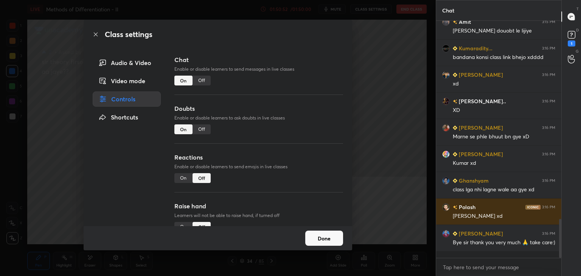
click at [204, 128] on div "Off" at bounding box center [202, 130] width 18 height 10
type textarea "x"
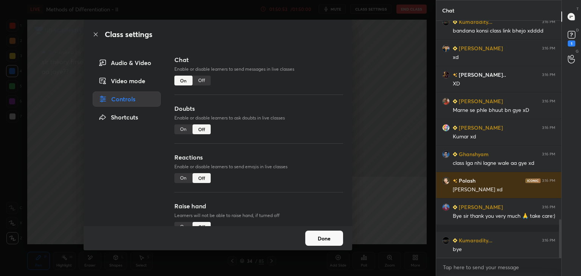
click at [198, 82] on div "Off" at bounding box center [202, 81] width 18 height 10
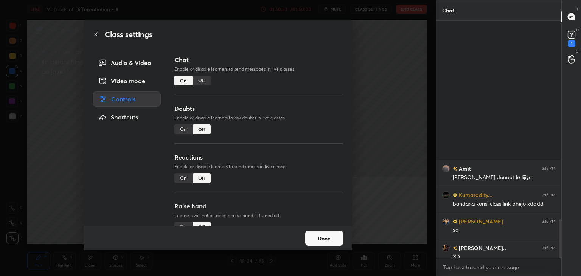
scroll to position [3, 2]
